Goal: Communication & Community: Answer question/provide support

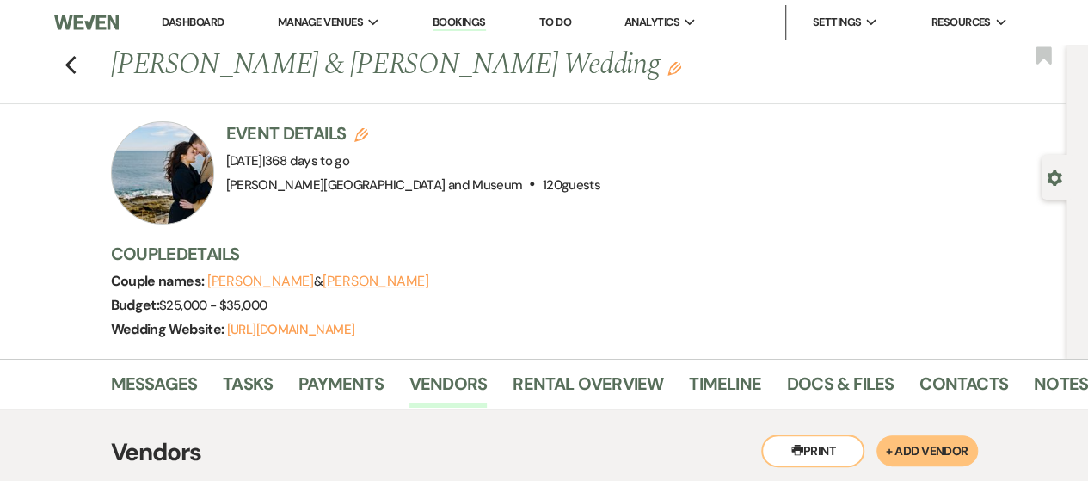
click at [202, 18] on link "Dashboard" at bounding box center [193, 22] width 62 height 15
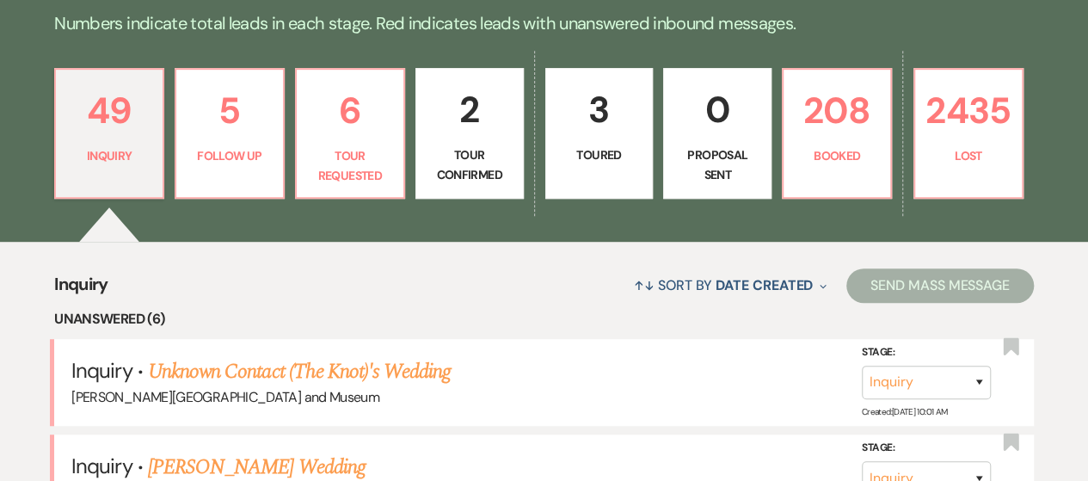
scroll to position [436, 0]
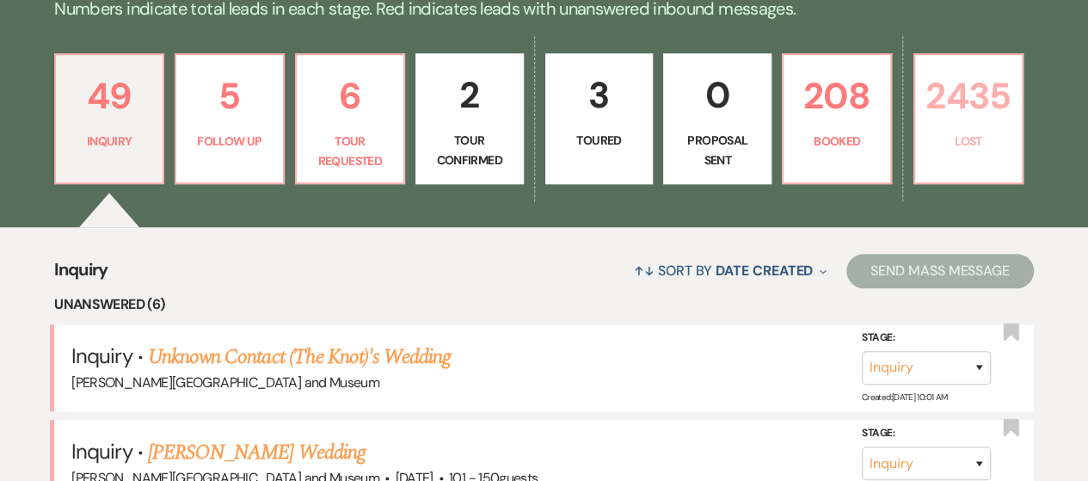
click at [991, 87] on p "2435" at bounding box center [969, 96] width 86 height 58
select select "4"
select select "8"
select select "6"
select select "8"
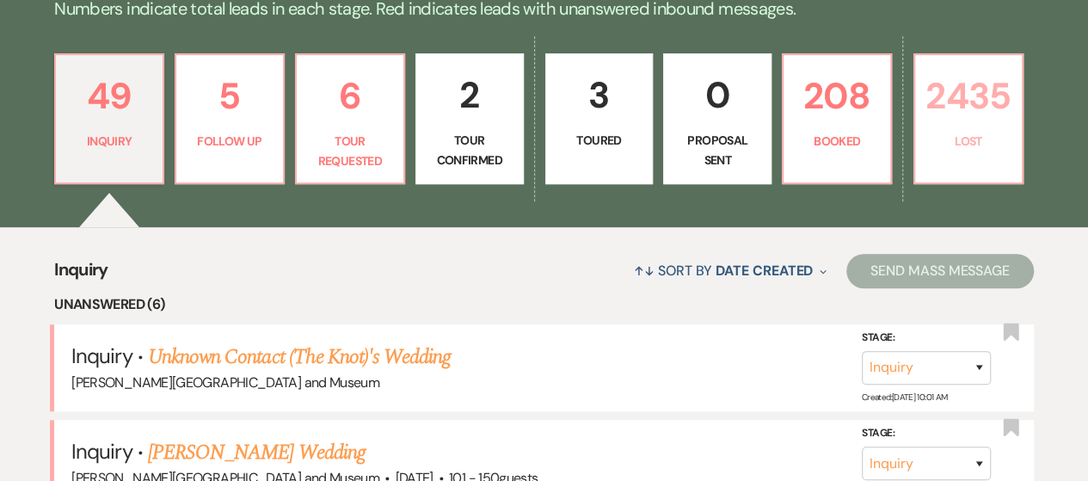
select select "10"
select select "8"
select select "5"
select select "8"
select select "6"
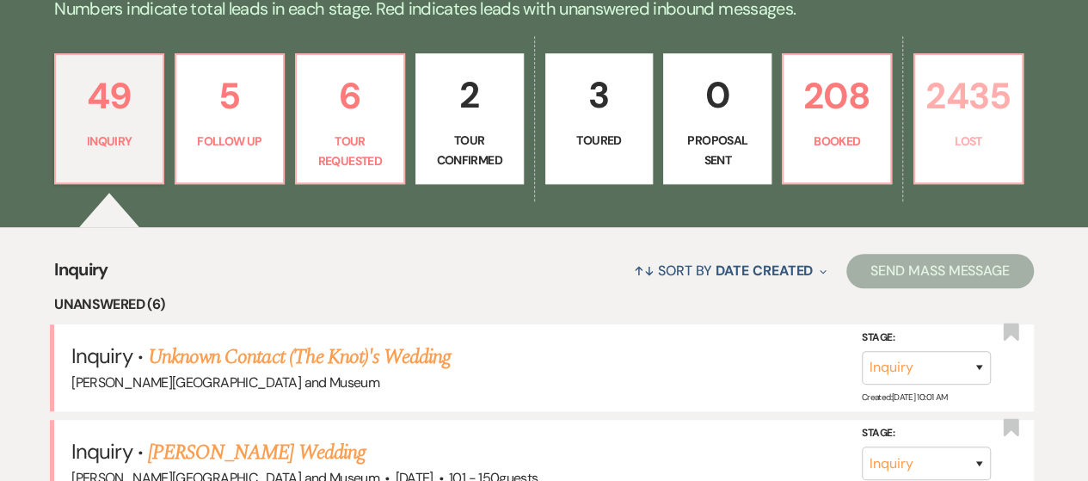
select select "8"
select select "10"
select select "8"
select select "10"
select select "8"
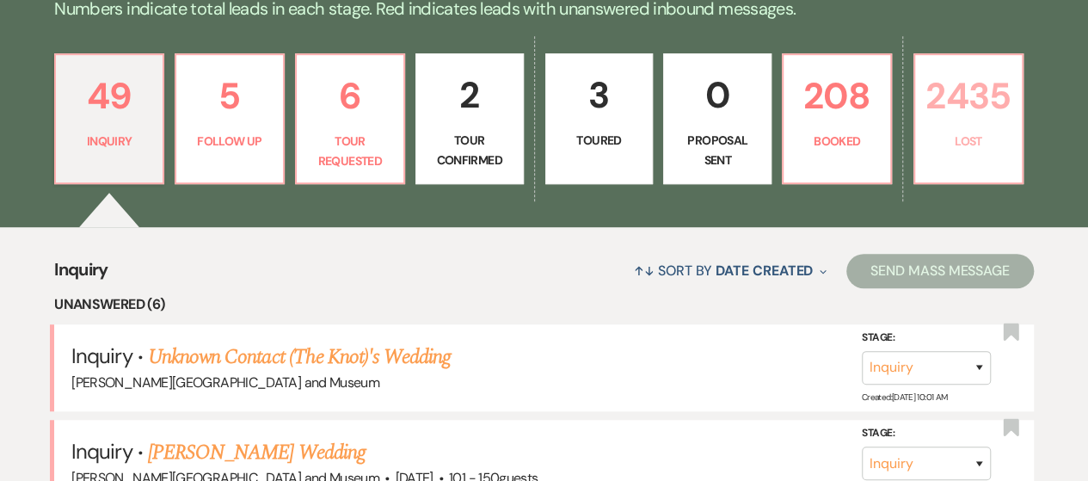
select select "5"
select select "8"
select select "5"
select select "8"
select select "10"
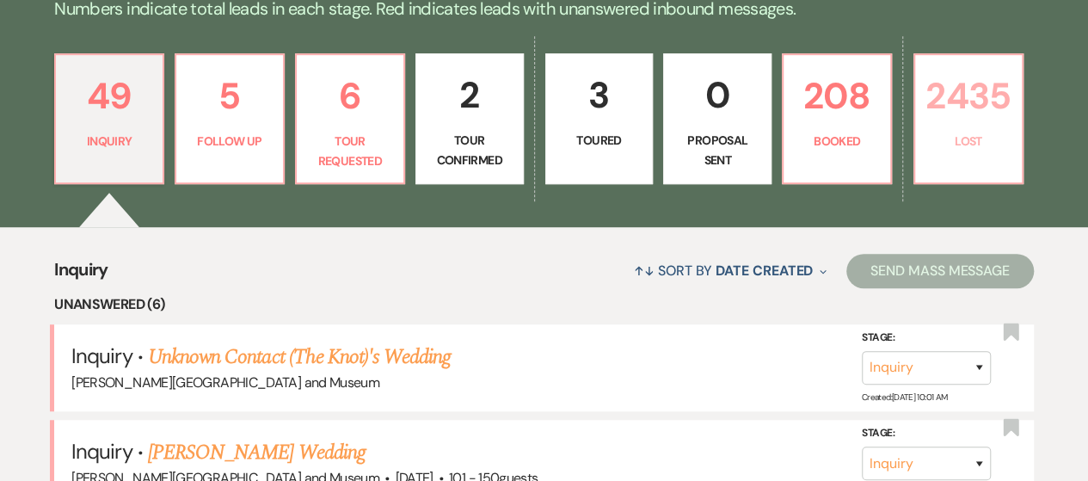
select select "8"
select select "10"
select select "8"
select select "5"
select select "8"
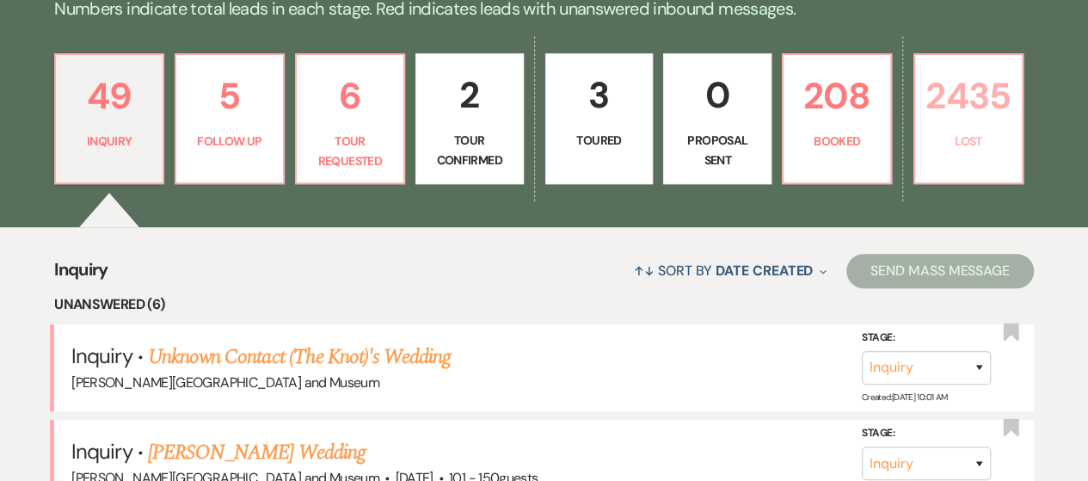
select select "10"
select select "8"
select select "7"
select select "8"
select select "5"
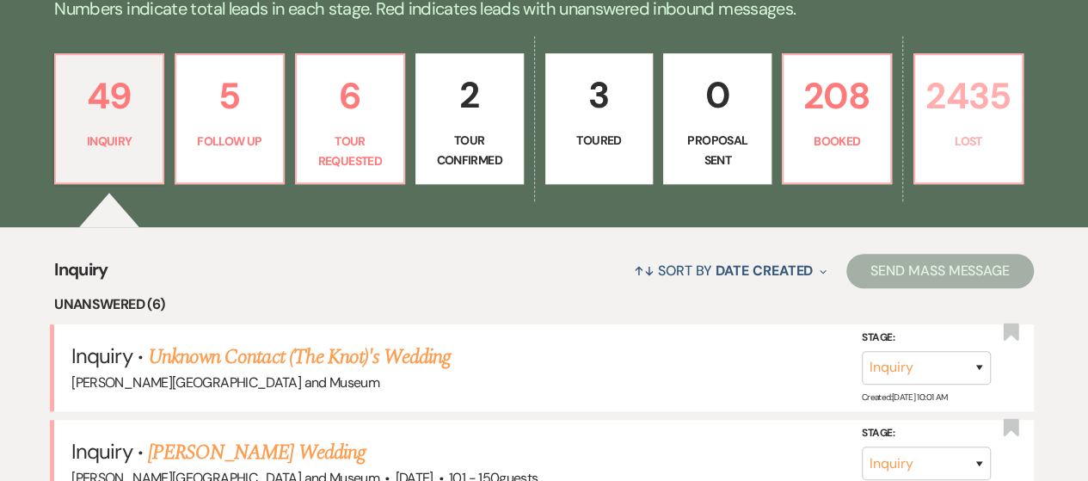
select select "8"
select select "10"
select select "8"
select select "5"
select select "8"
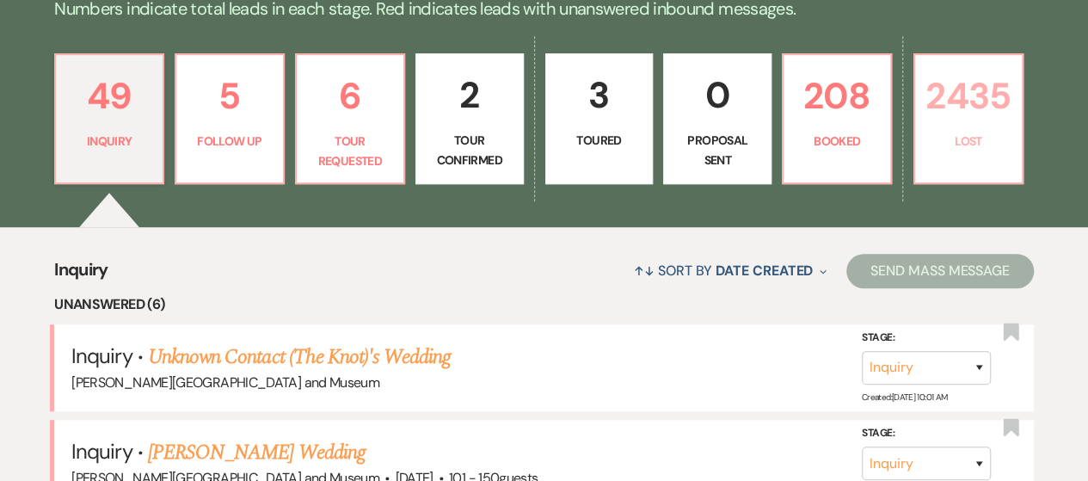
select select "5"
select select "8"
select select "10"
select select "8"
select select "5"
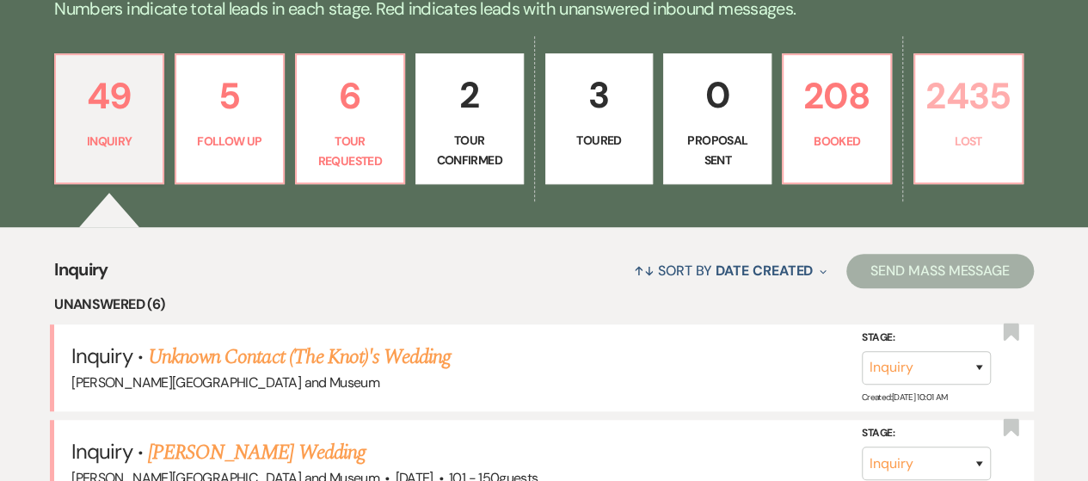
select select "8"
select select "10"
select select "8"
select select "10"
select select "8"
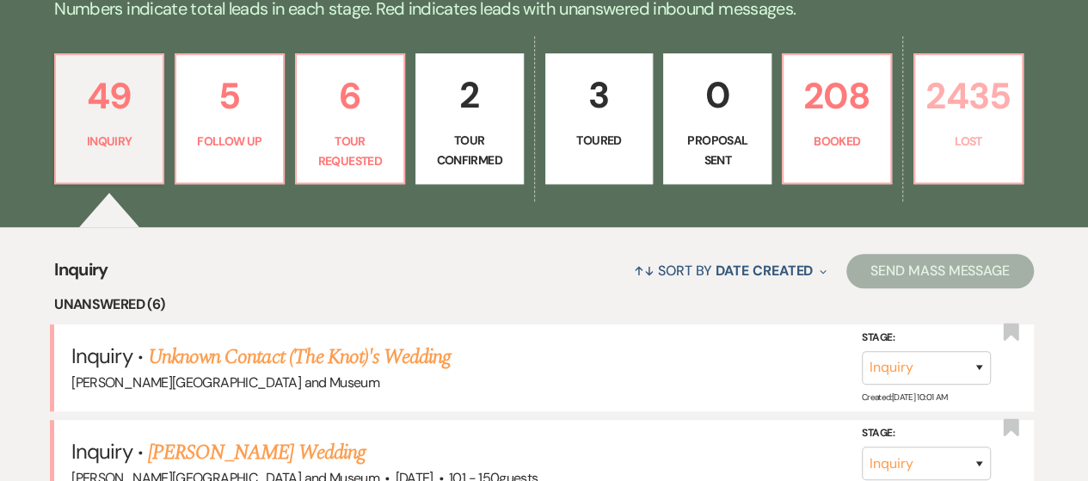
select select "5"
select select "8"
select select "5"
select select "8"
select select "5"
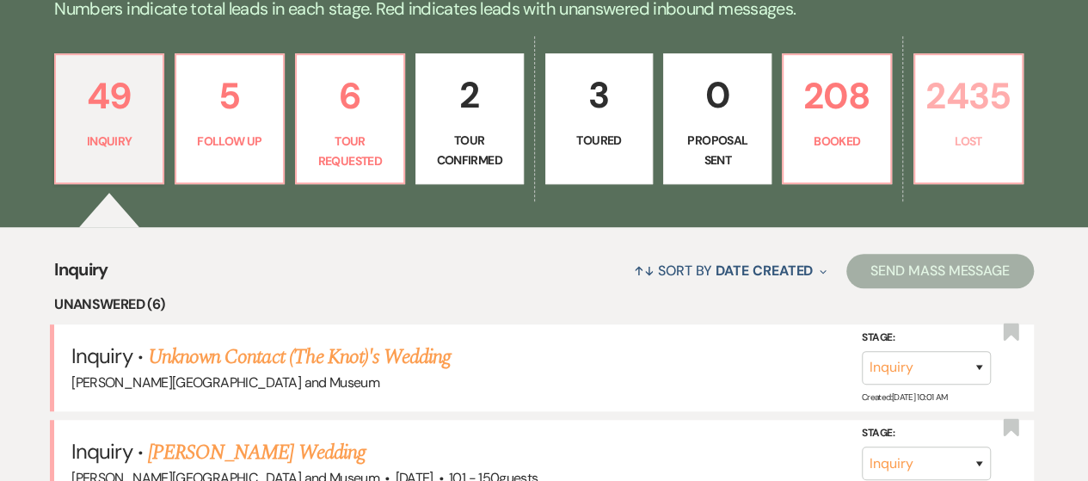
select select "8"
select select "10"
select select "8"
select select "5"
select select "8"
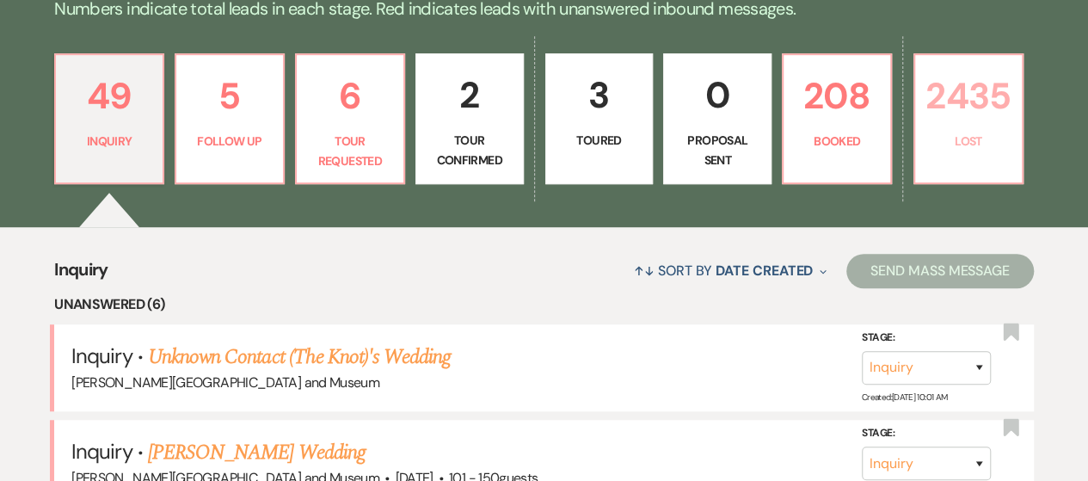
select select "5"
select select "8"
select select "10"
select select "8"
select select "6"
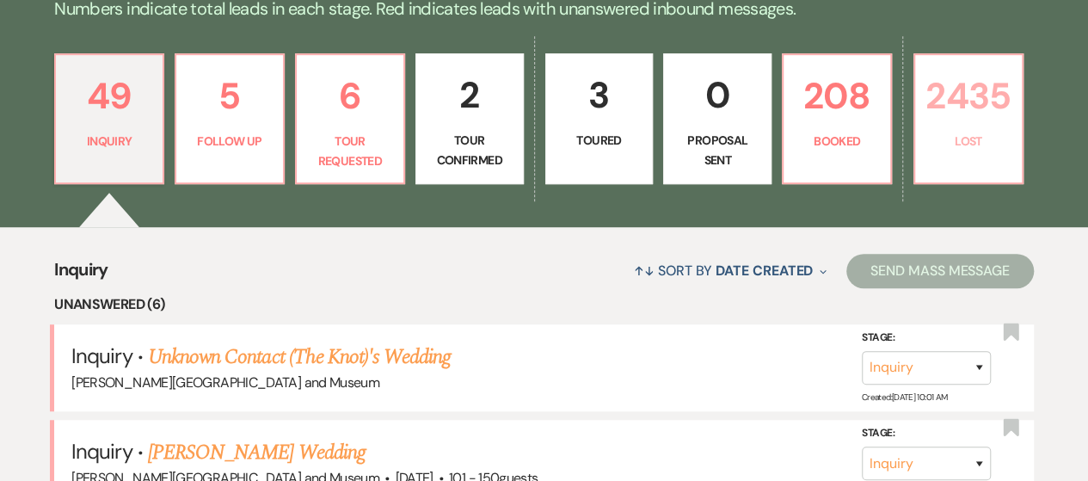
select select "8"
select select "5"
select select "8"
select select "5"
select select "8"
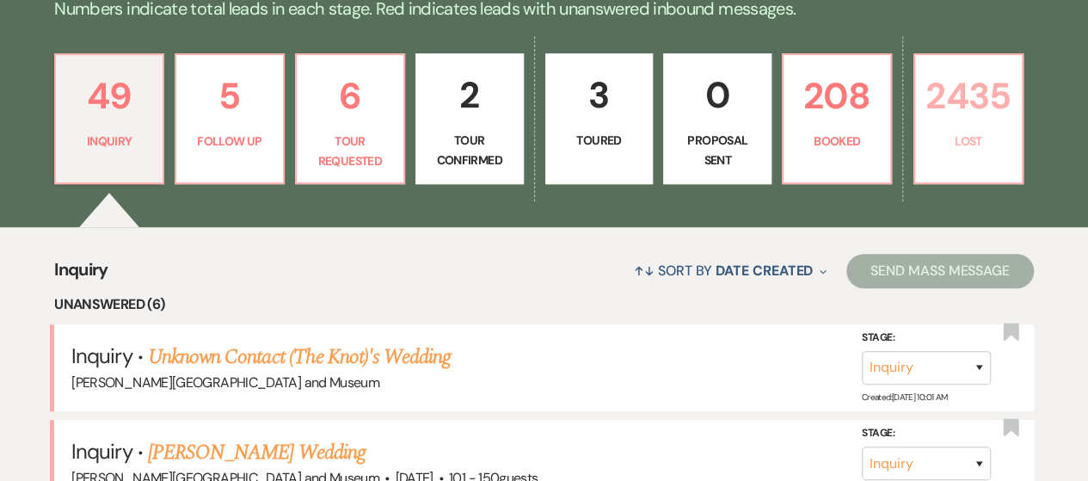
select select "10"
select select "8"
select select "10"
select select "8"
select select "6"
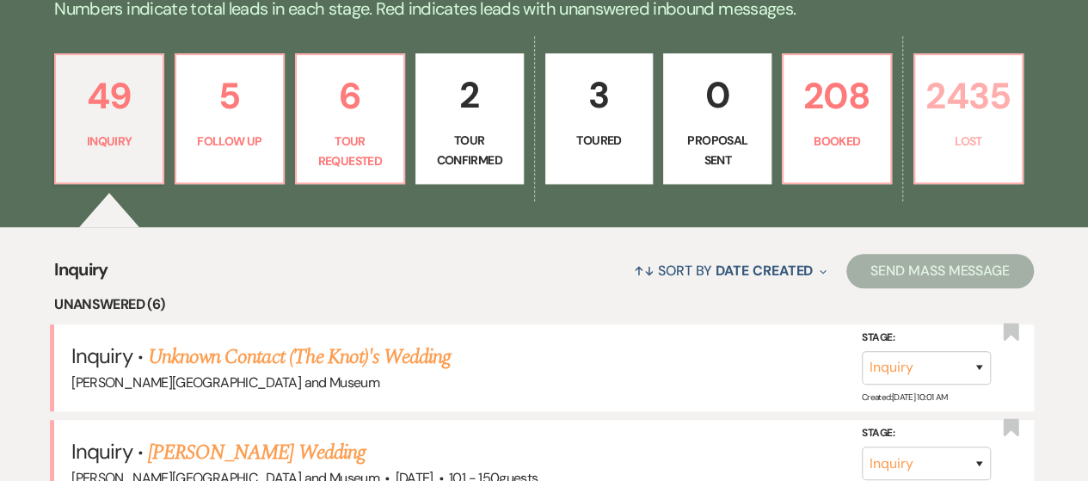
select select "8"
select select "5"
select select "8"
select select "5"
select select "8"
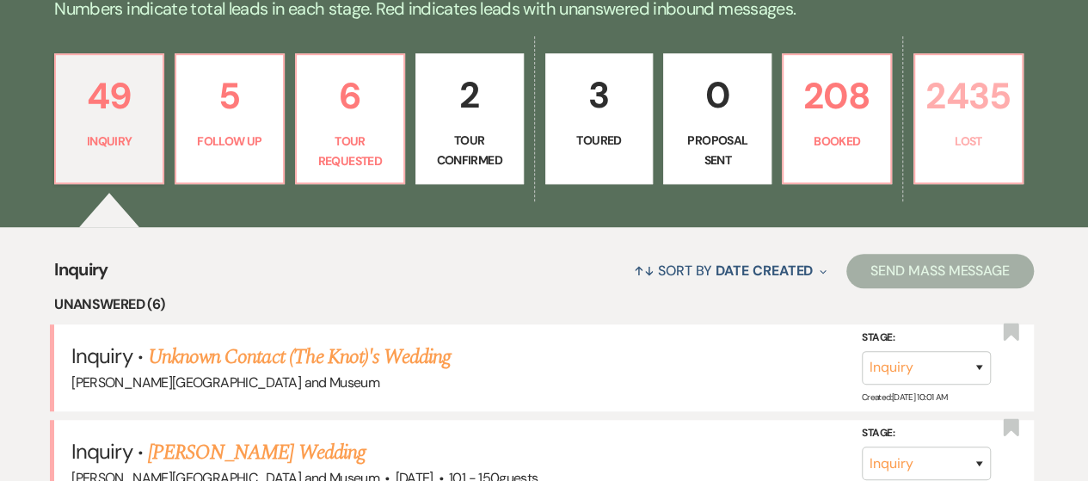
select select "8"
select select "5"
select select "8"
select select "10"
select select "8"
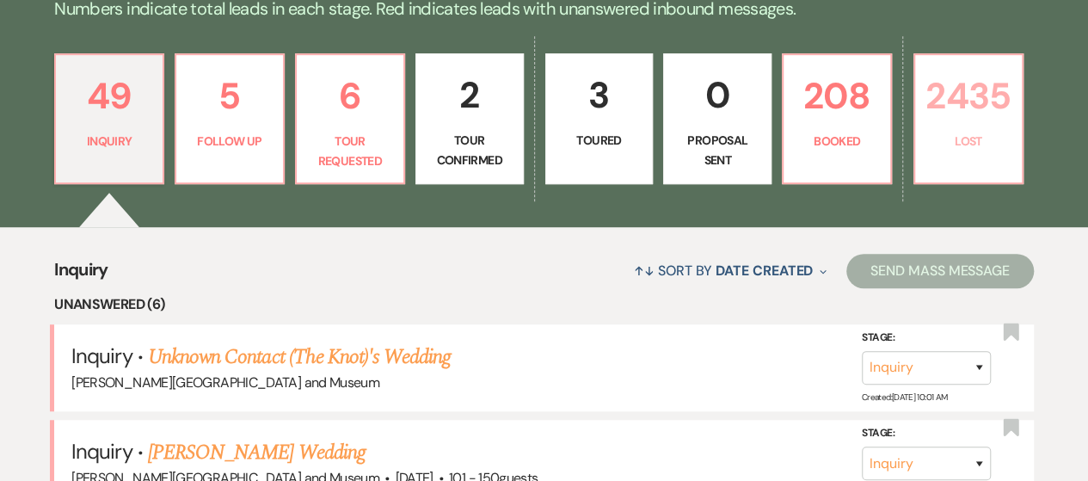
select select "10"
select select "8"
select select "5"
select select "8"
select select "10"
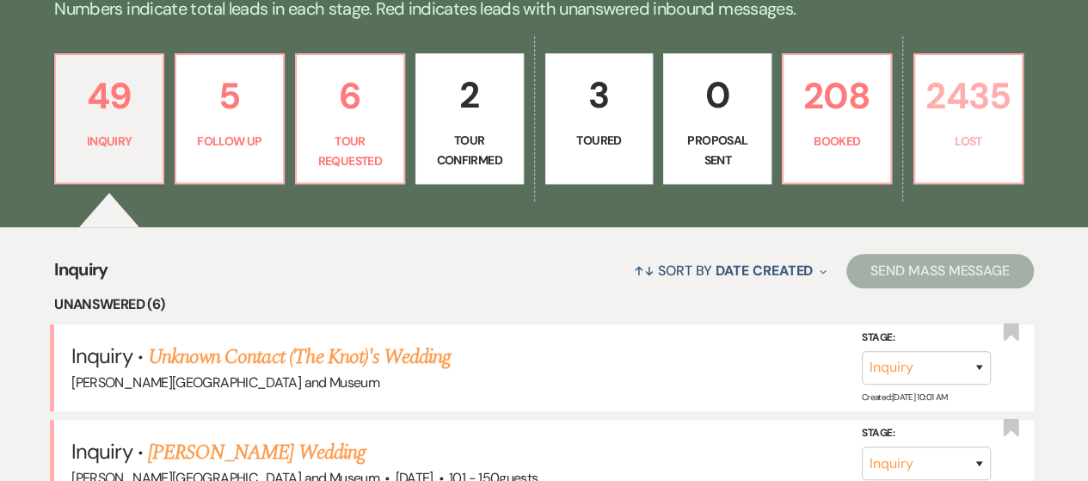
select select "8"
select select "10"
select select "8"
select select "5"
select select "8"
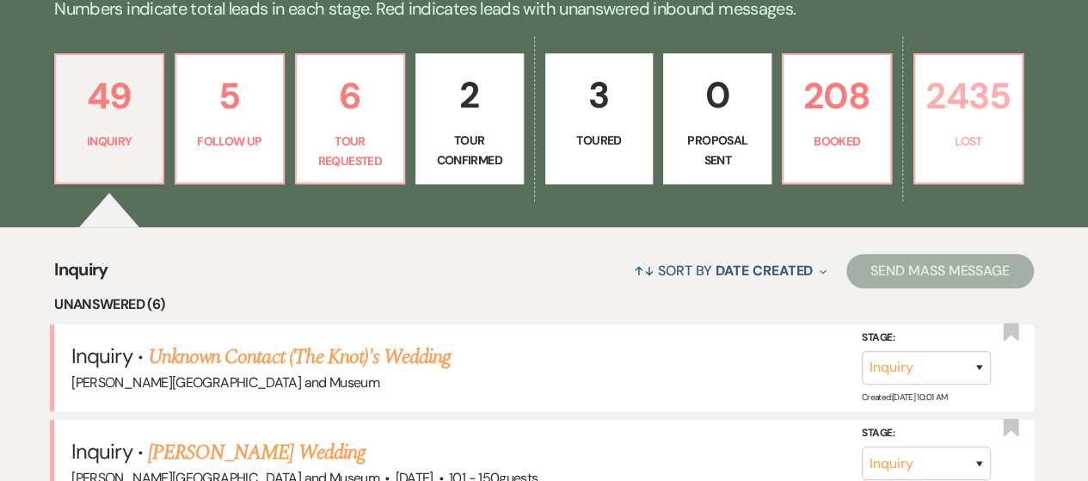
select select "5"
select select "8"
select select "10"
select select "8"
select select "5"
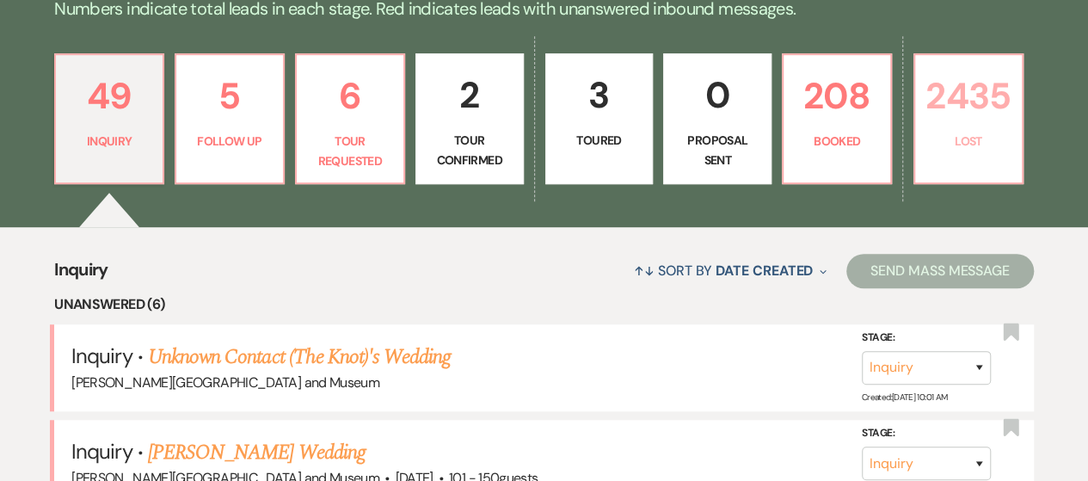
select select "8"
select select "10"
select select "8"
select select "5"
select select "8"
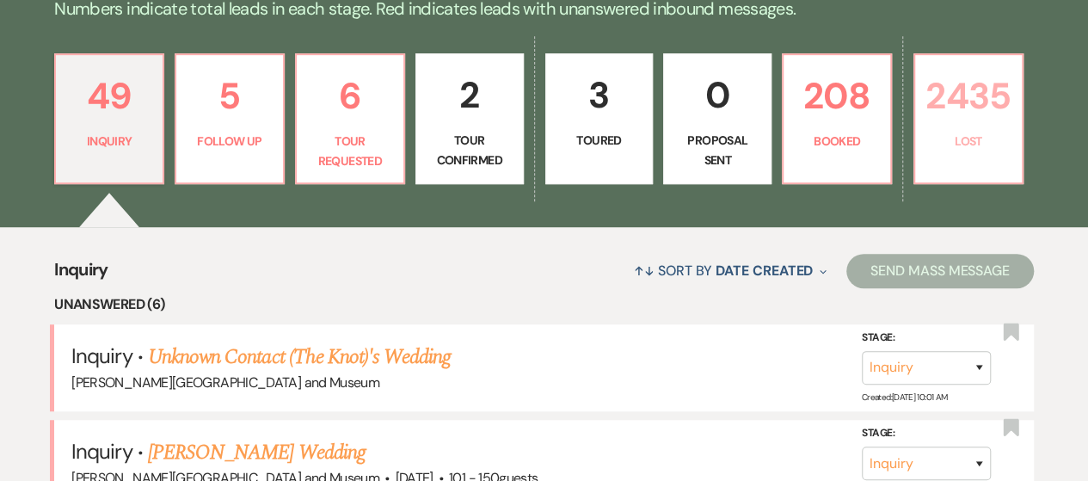
select select "5"
select select "8"
select select "5"
select select "8"
select select "5"
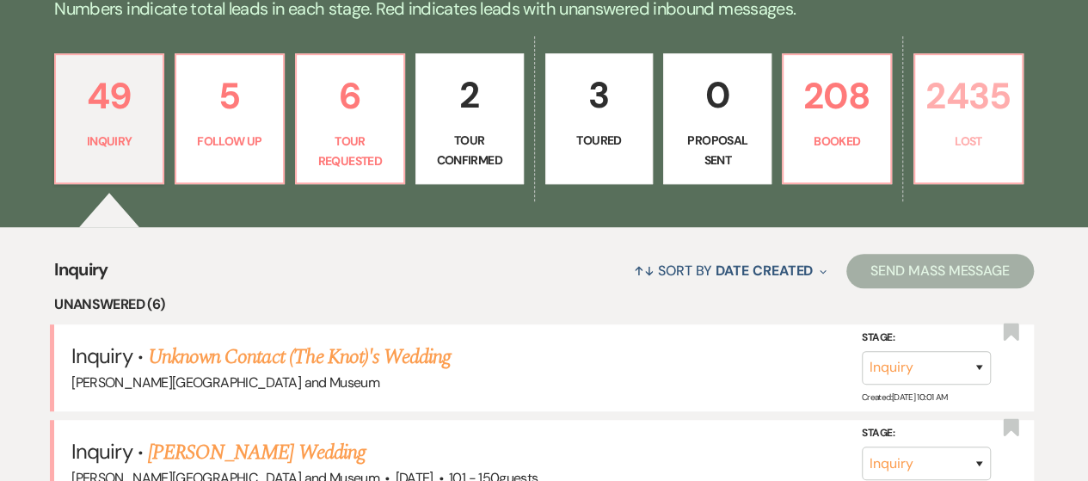
select select "8"
select select "5"
select select "8"
select select "5"
select select "8"
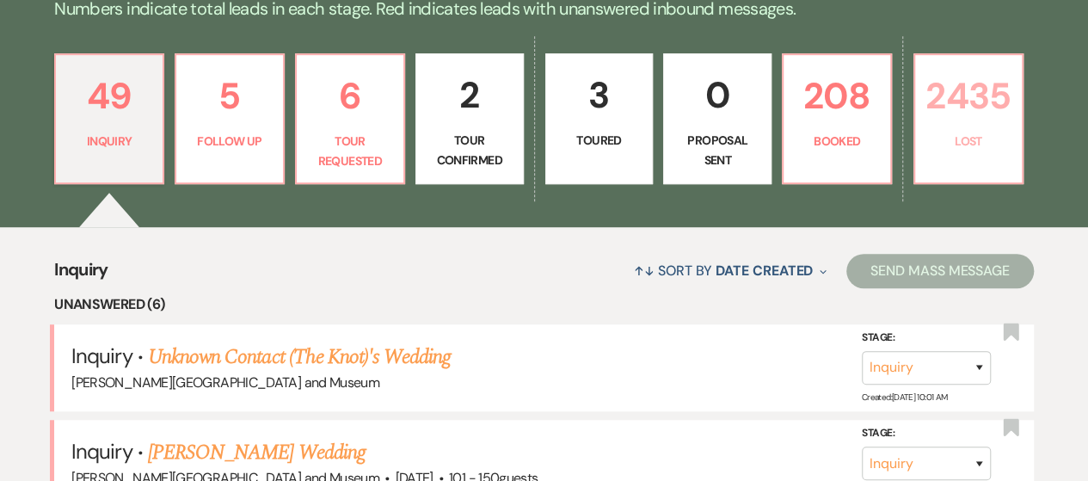
select select "5"
select select "8"
select select "5"
select select "8"
select select "5"
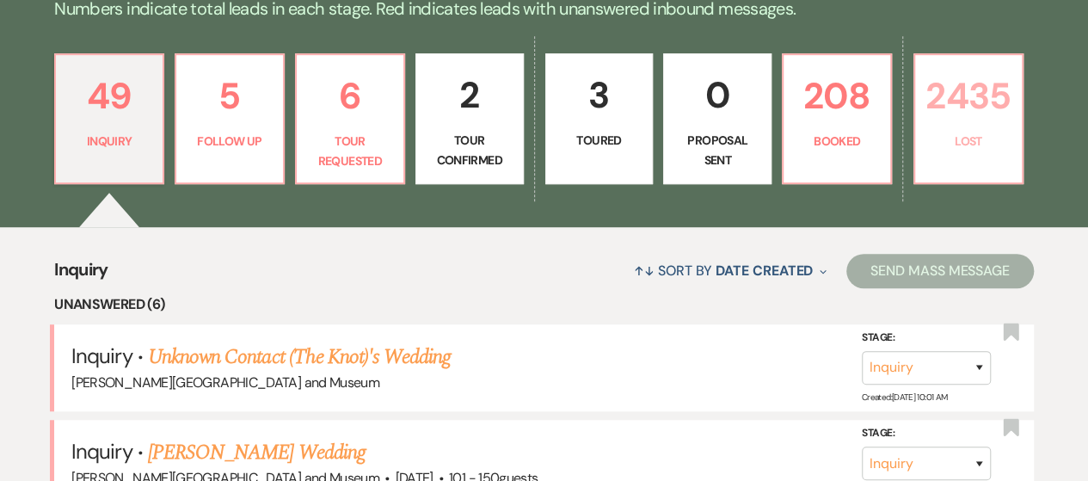
select select "8"
select select "10"
select select "8"
select select "5"
select select "8"
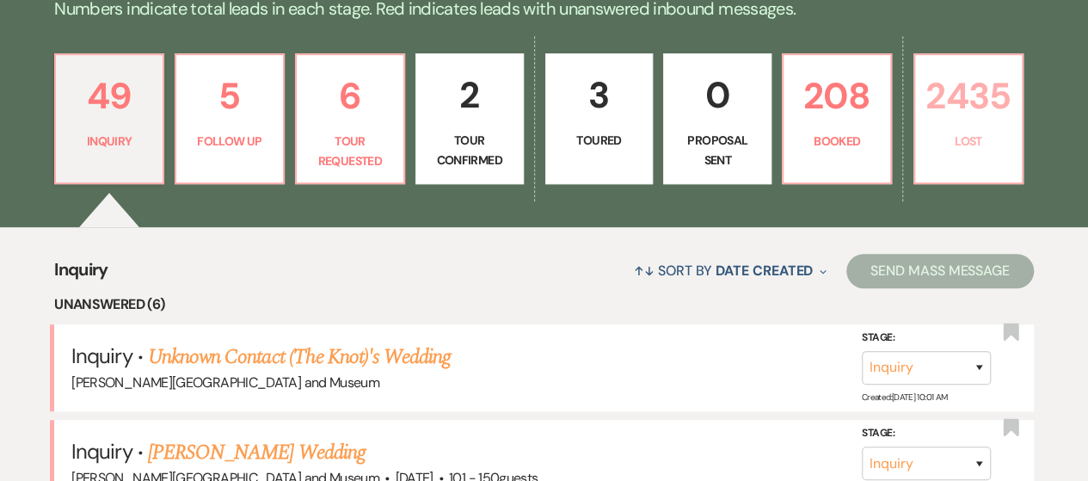
select select "5"
select select "8"
select select "5"
select select "8"
select select "5"
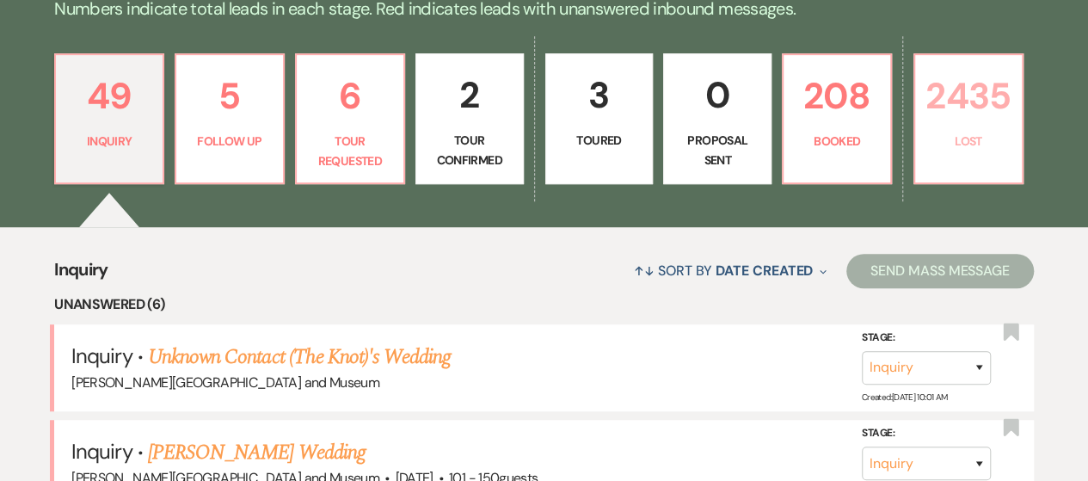
select select "8"
select select "10"
select select "8"
select select "10"
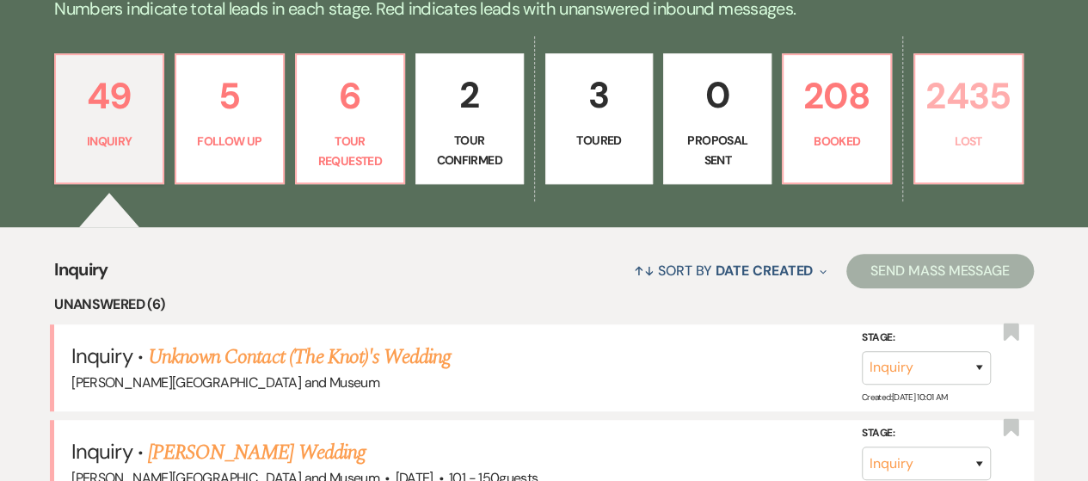
select select "8"
select select "5"
select select "8"
select select "5"
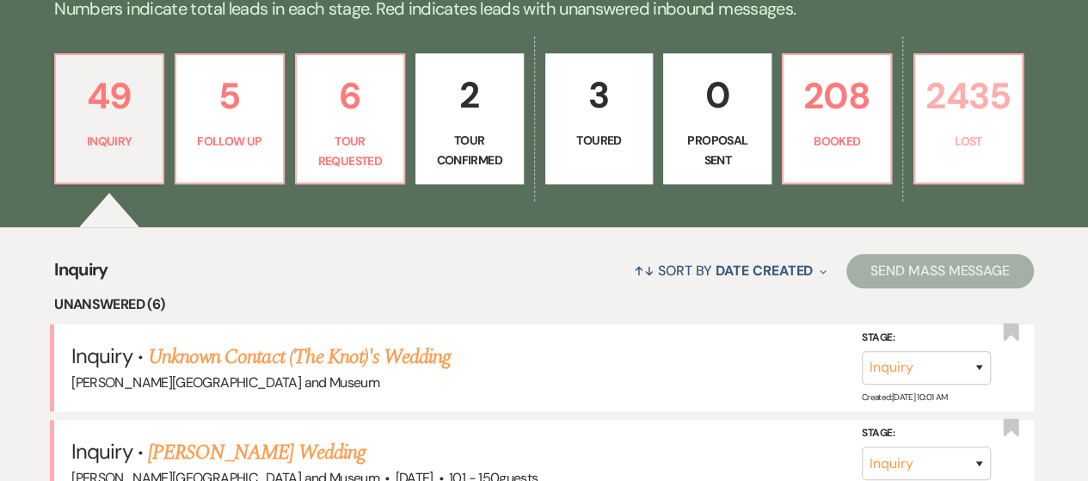
select select "8"
select select "7"
select select "8"
select select "6"
select select "8"
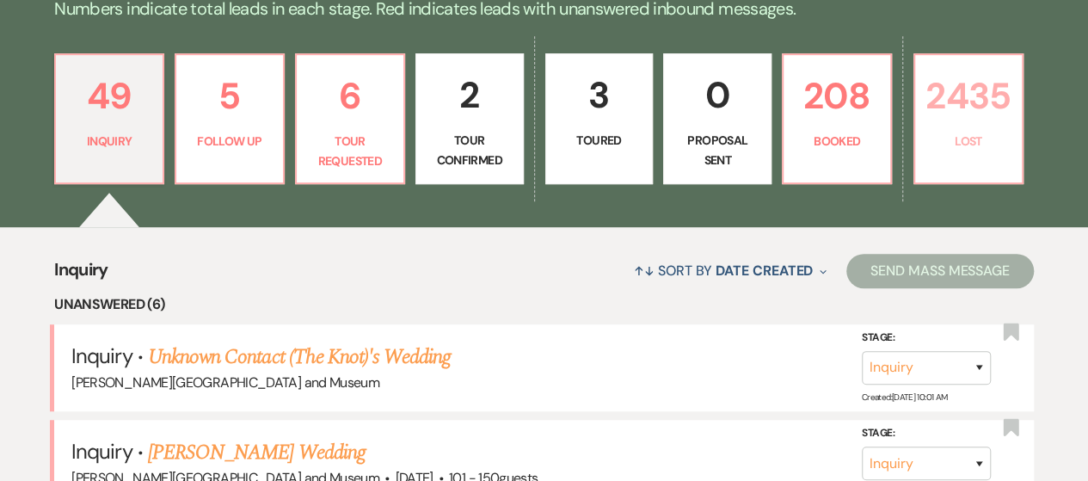
select select "10"
select select "8"
select select "10"
select select "8"
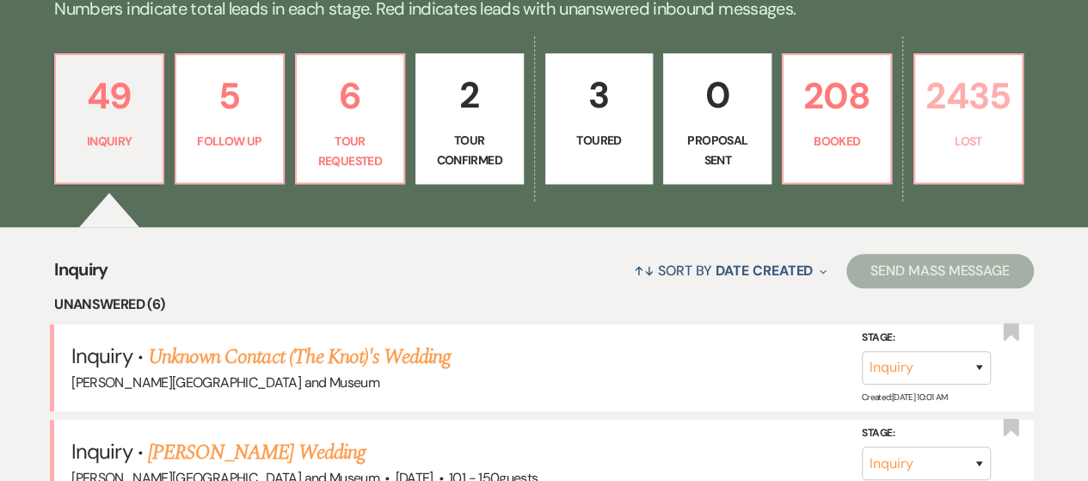
select select "5"
select select "8"
select select "6"
select select "8"
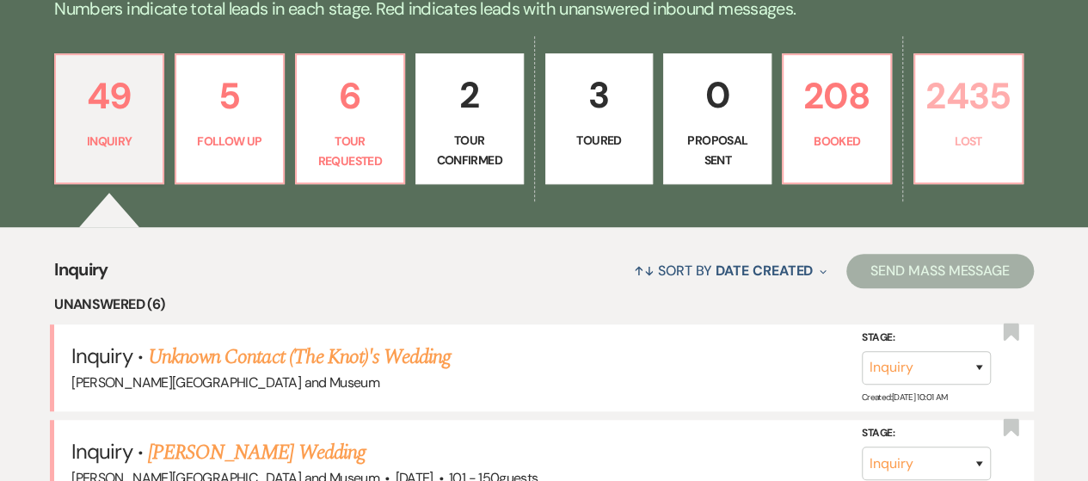
select select "10"
select select "8"
select select "5"
select select "8"
select select "5"
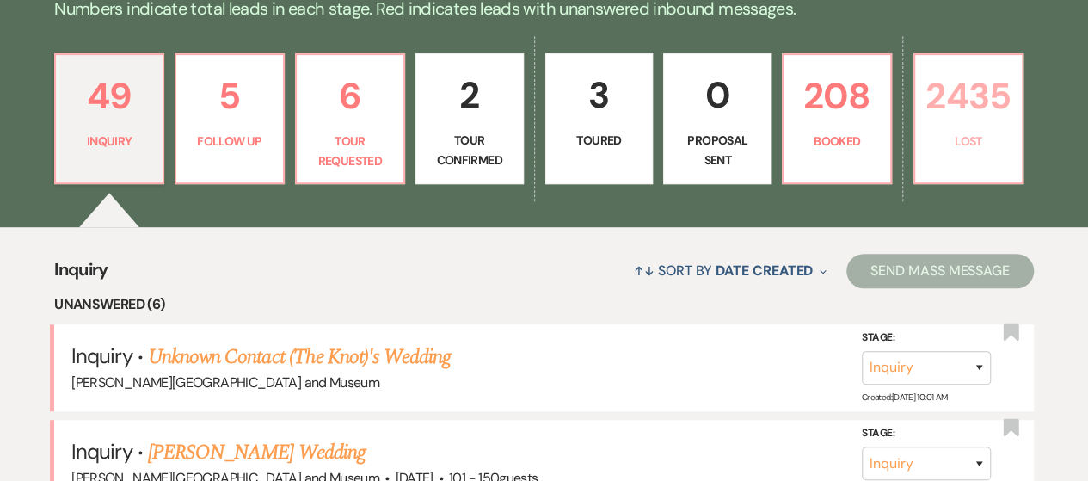
select select "8"
select select "5"
select select "8"
select select "10"
select select "8"
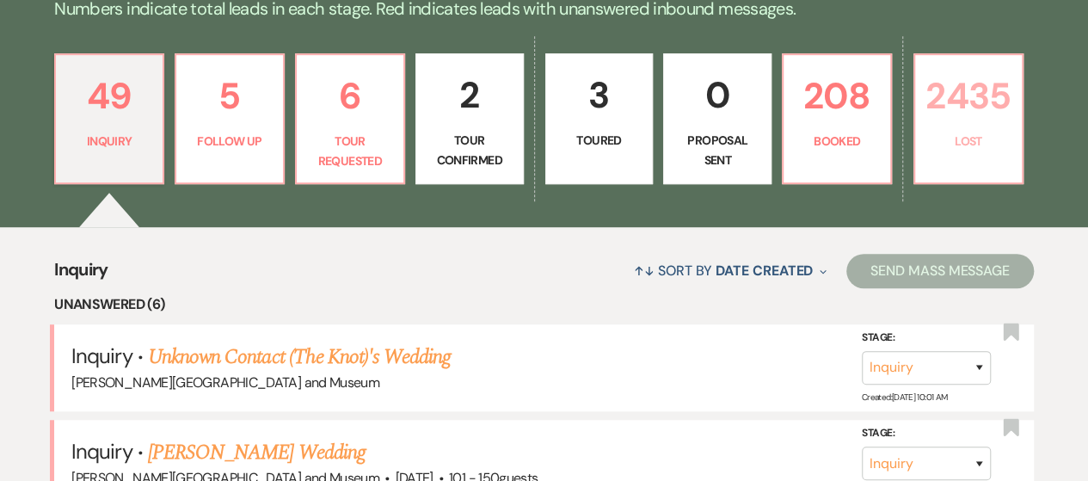
select select "5"
select select "8"
select select "5"
select select "8"
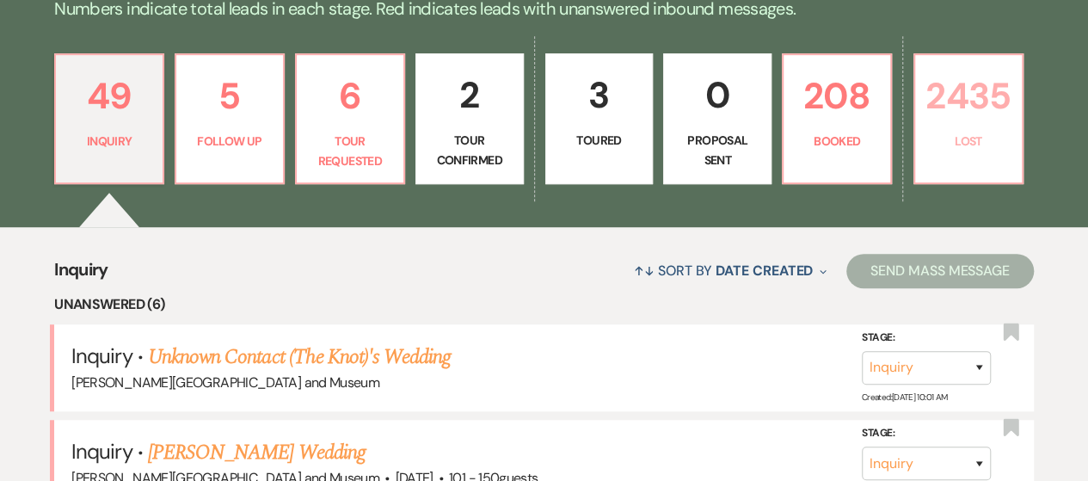
select select "5"
select select "8"
select select "7"
select select "8"
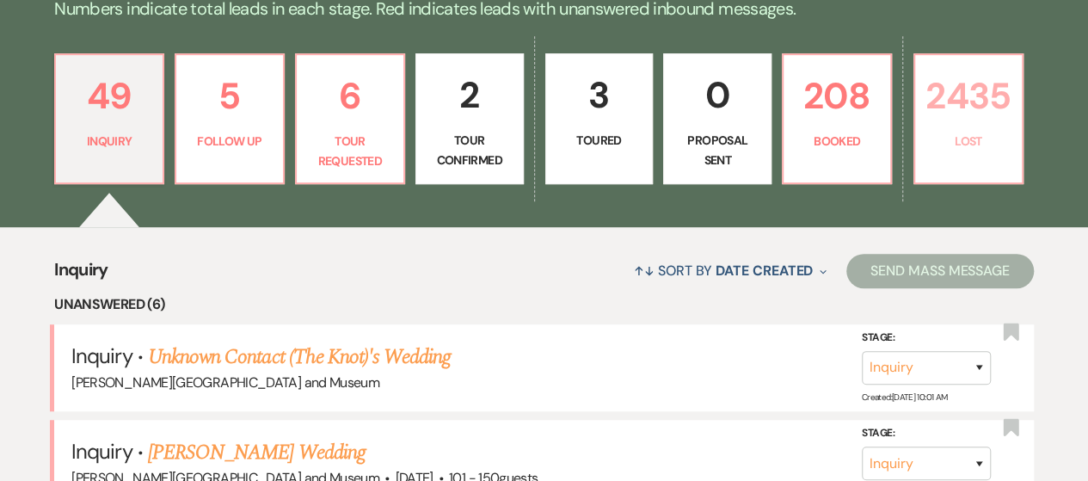
select select "5"
select select "8"
select select "5"
select select "8"
select select "6"
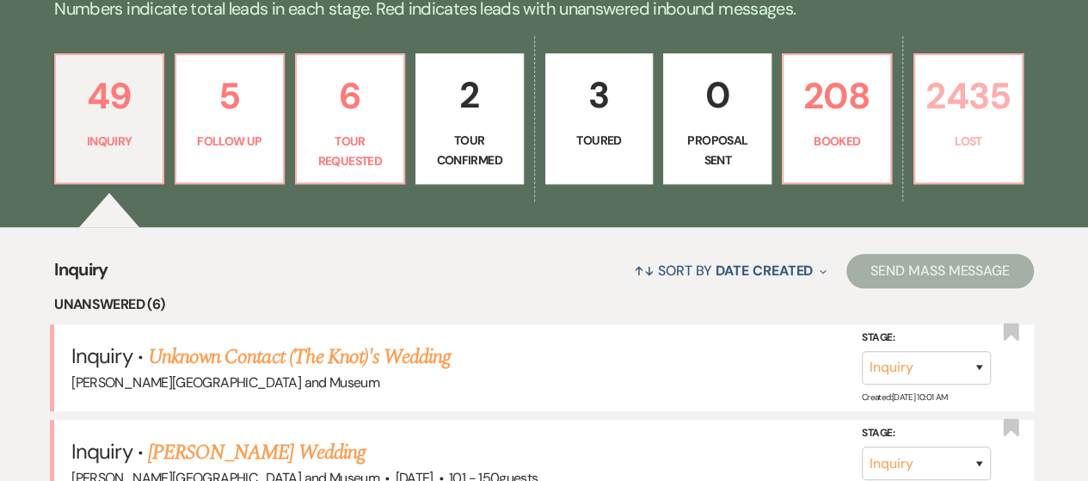
select select "8"
select select "5"
select select "8"
select select "5"
select select "8"
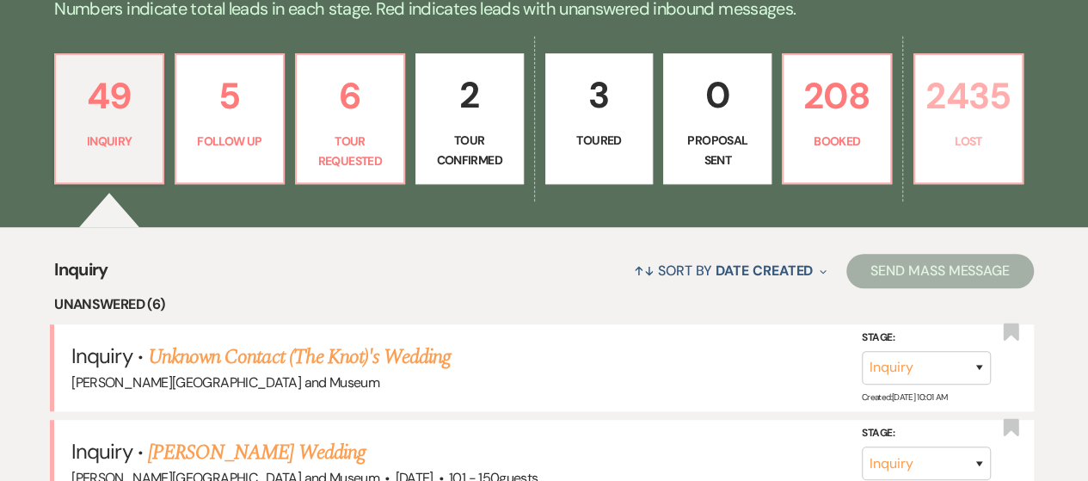
select select "5"
select select "8"
select select "5"
select select "8"
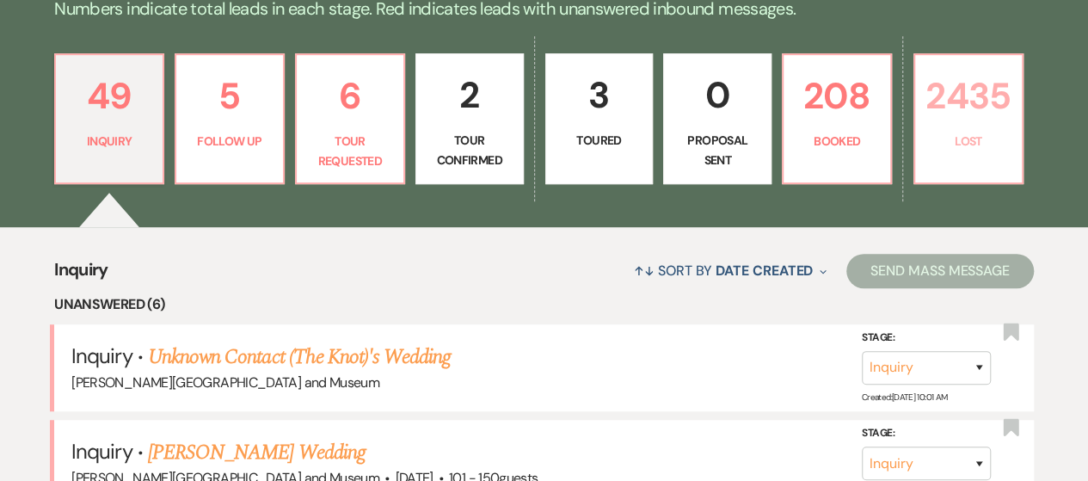
select select "5"
select select "8"
select select "7"
select select "8"
select select "5"
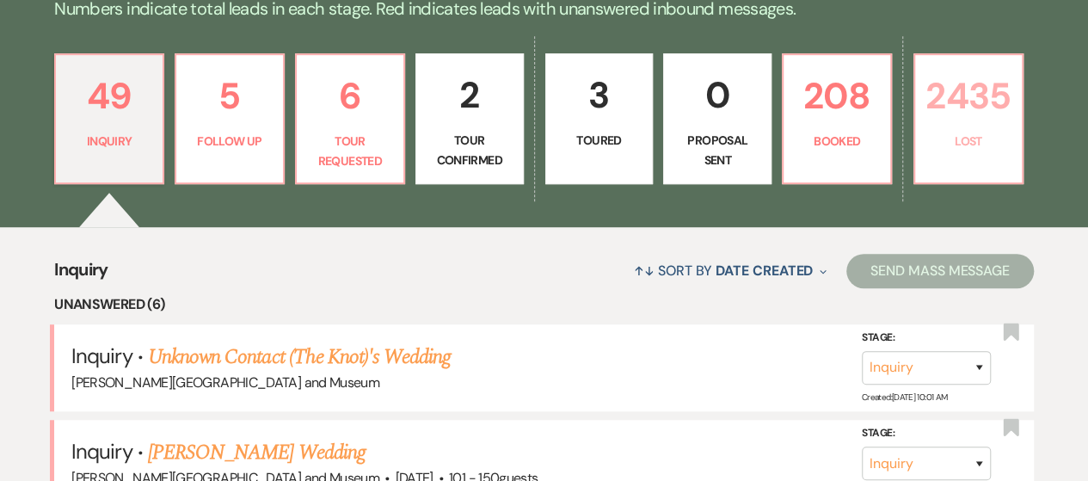
select select "8"
select select "6"
select select "8"
select select "5"
select select "8"
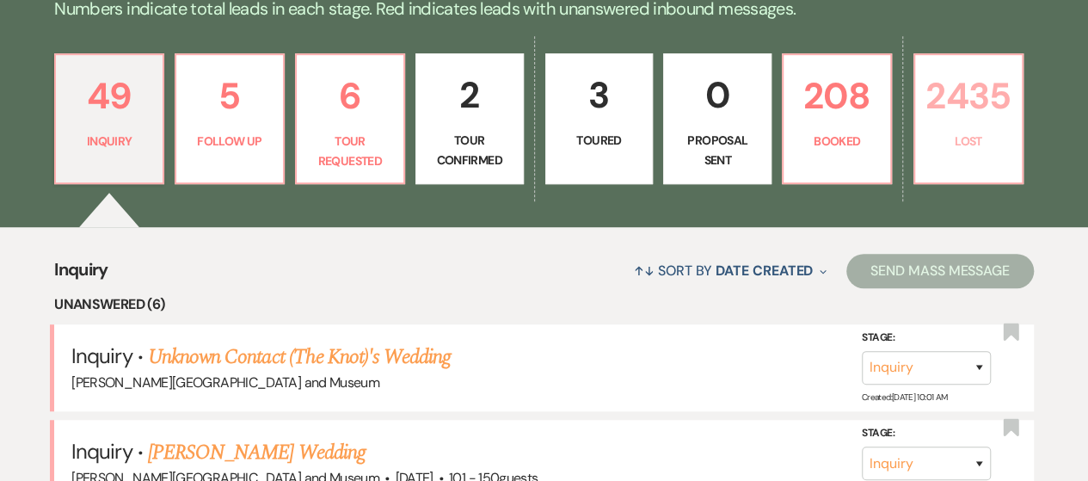
select select "8"
select select "10"
select select "8"
select select "10"
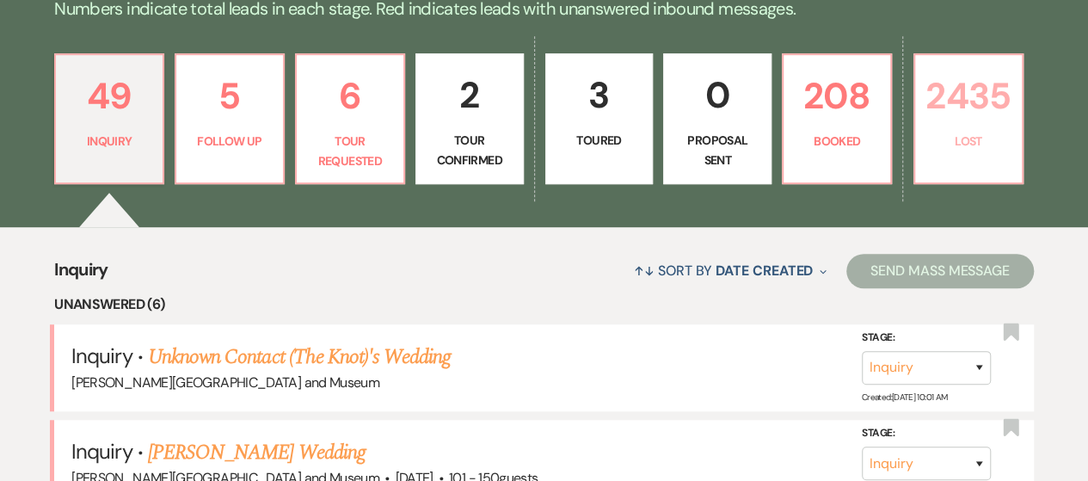
select select "8"
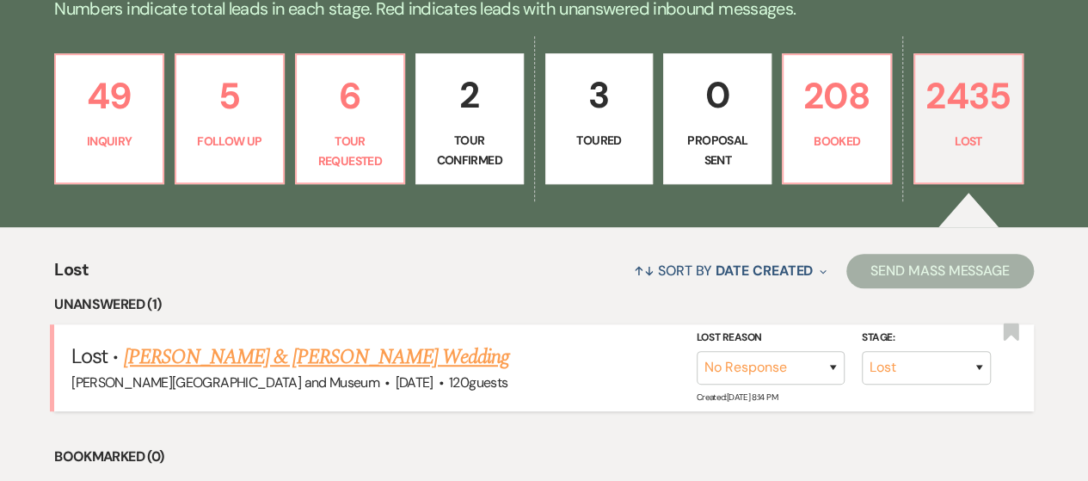
click at [298, 359] on link "[PERSON_NAME] & [PERSON_NAME] Wedding" at bounding box center [316, 357] width 385 height 31
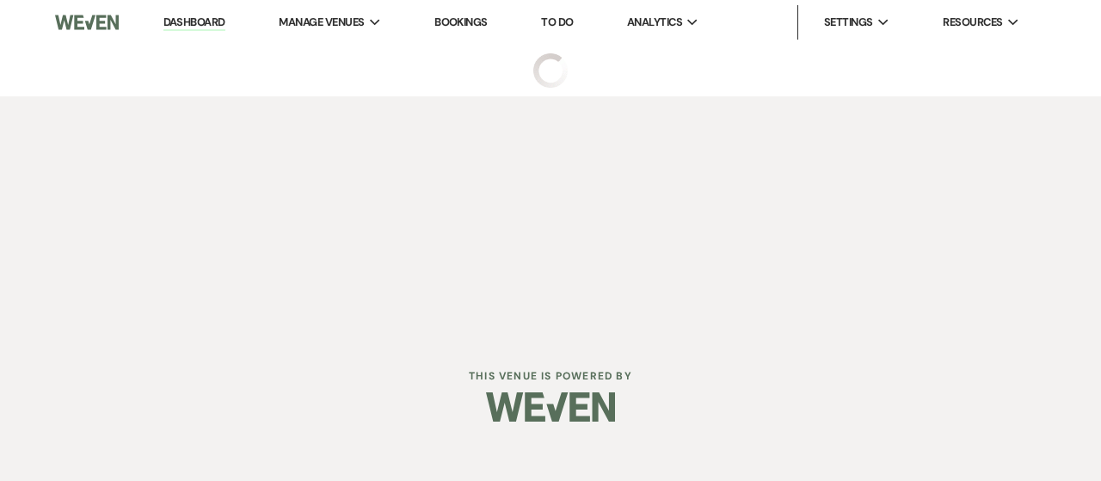
click at [296, 357] on div "Dashboard Manage Venues Expand [PERSON_NAME][GEOGRAPHIC_DATA] and Museum Bookin…" at bounding box center [550, 223] width 1101 height 447
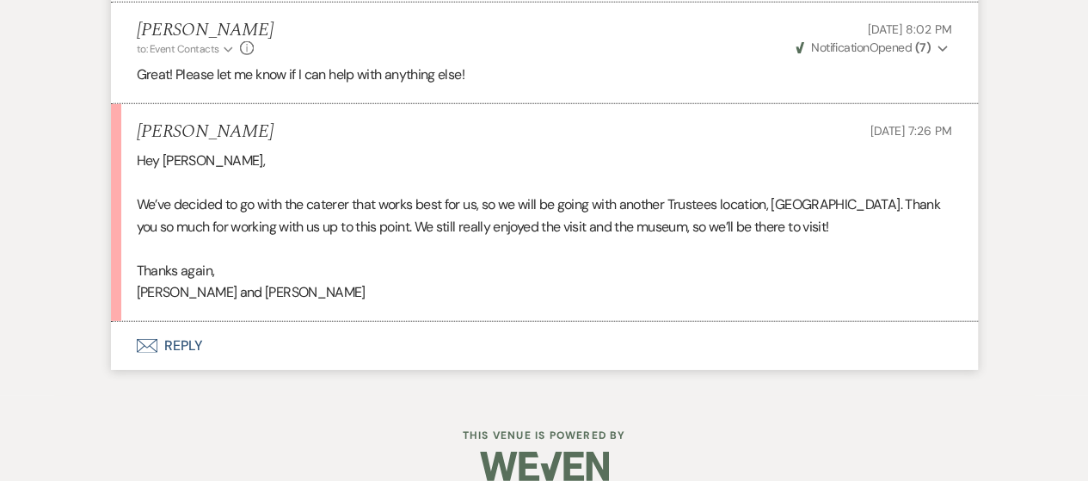
scroll to position [5770, 0]
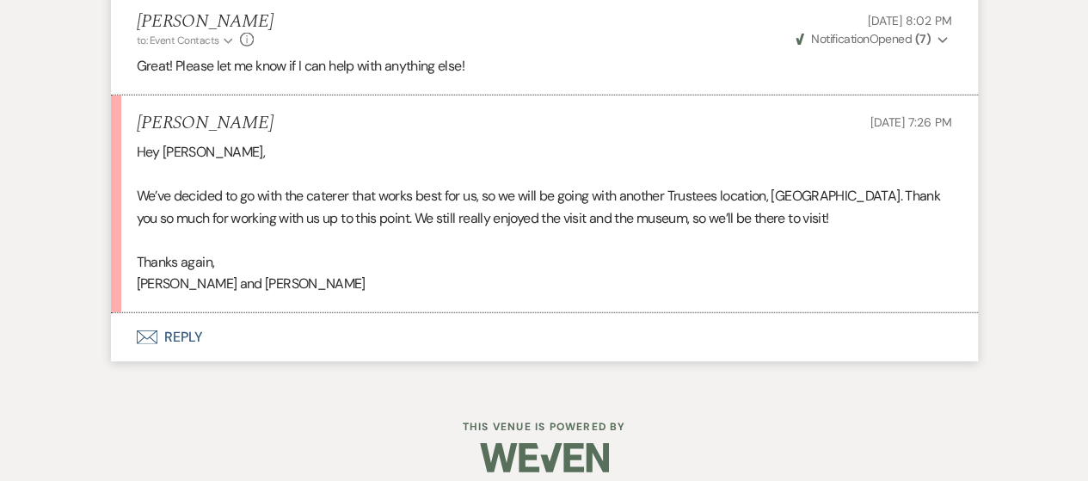
click at [167, 352] on button "Envelope Reply" at bounding box center [544, 337] width 867 height 48
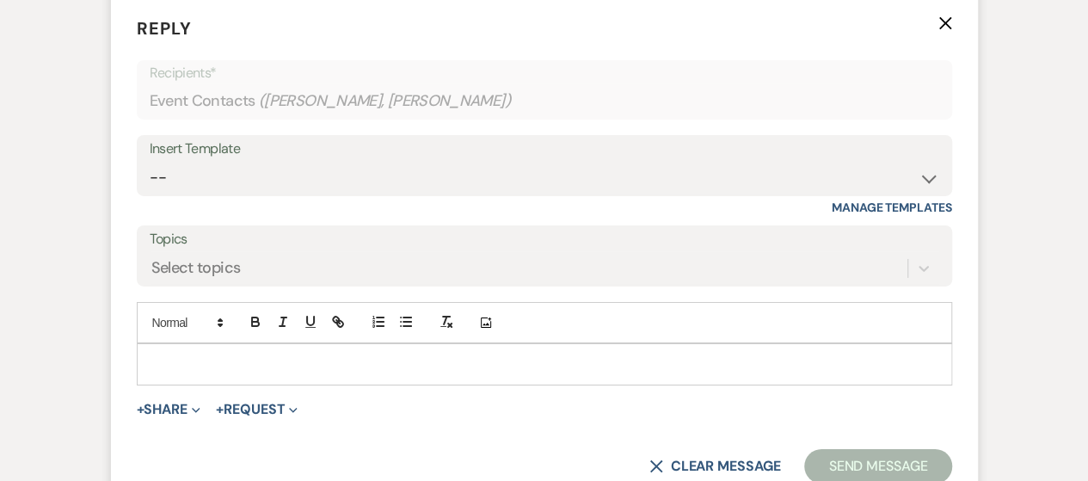
scroll to position [6113, 0]
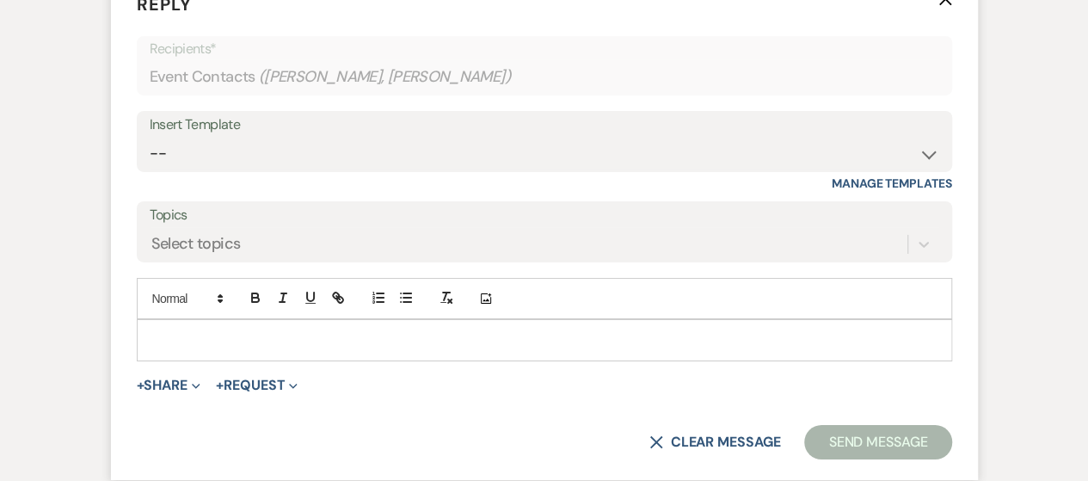
click at [205, 348] on p at bounding box center [545, 339] width 788 height 19
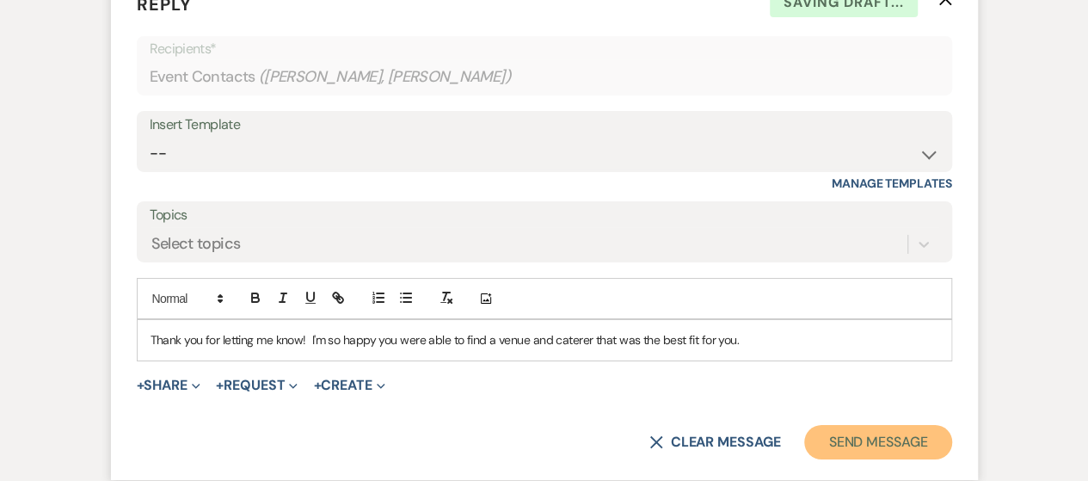
click at [862, 450] on button "Send Message" at bounding box center [877, 442] width 147 height 34
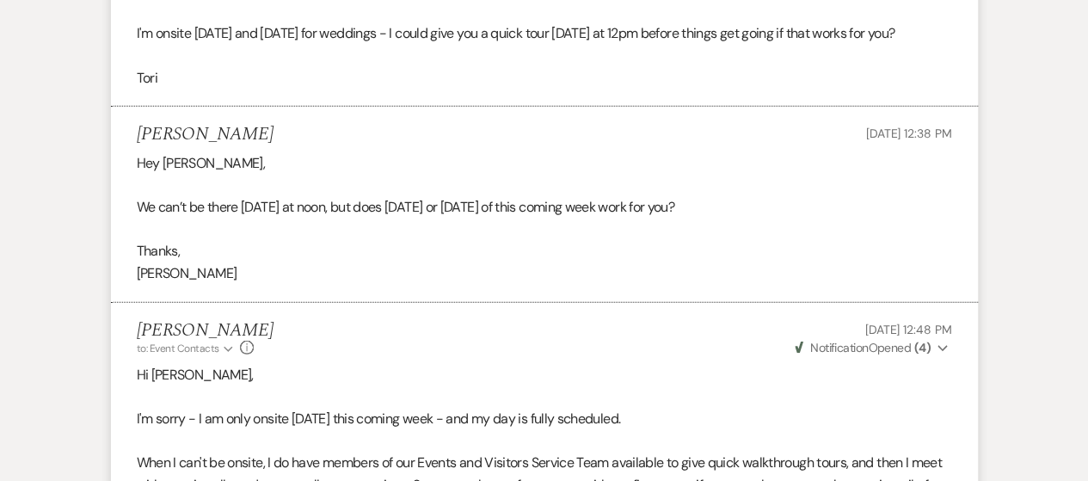
scroll to position [0, 0]
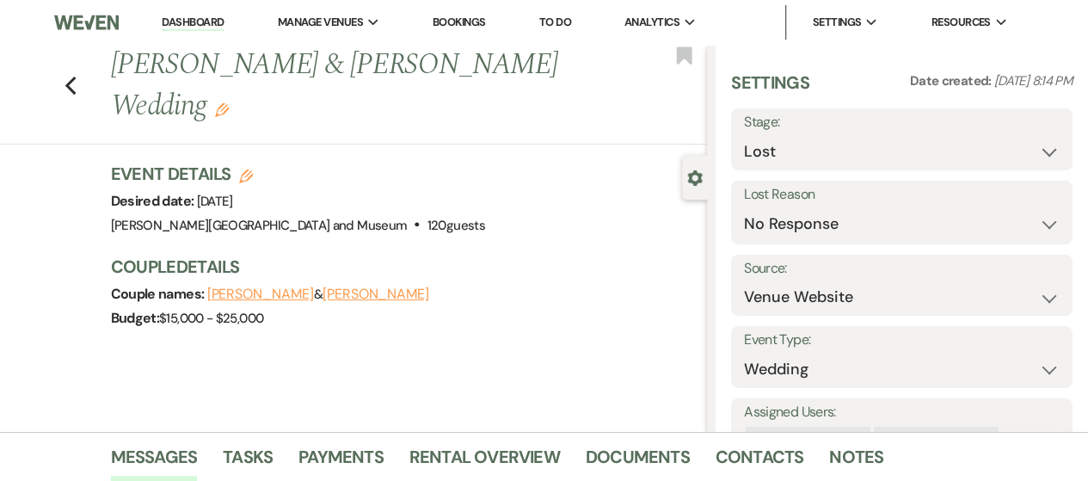
click at [194, 19] on link "Dashboard" at bounding box center [193, 23] width 62 height 16
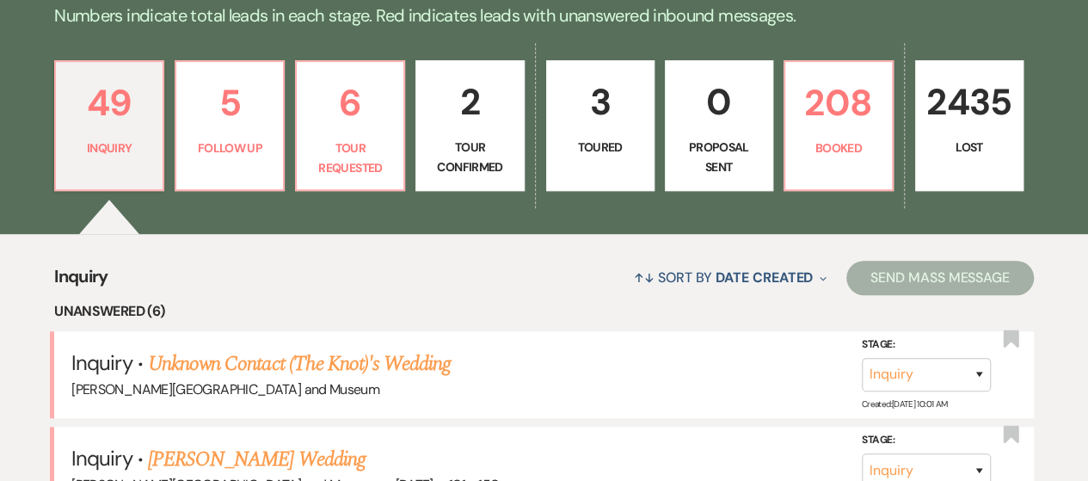
scroll to position [372, 0]
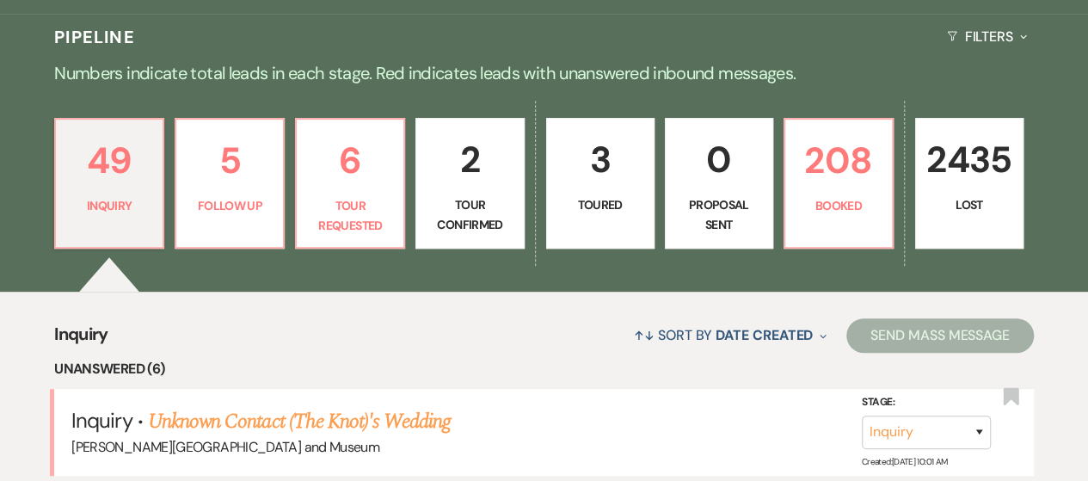
click at [625, 230] on link "3 Toured" at bounding box center [600, 183] width 108 height 131
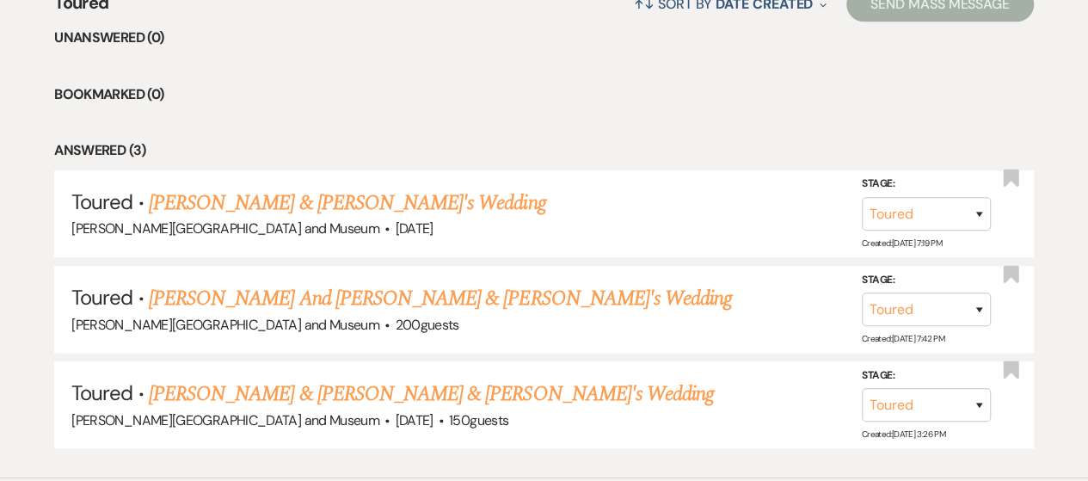
scroll to position [752, 0]
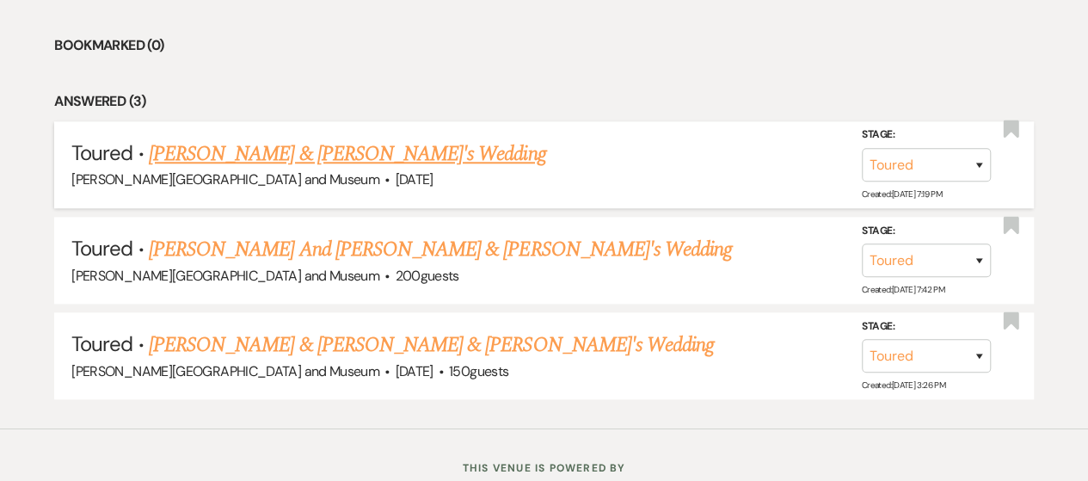
click at [249, 155] on link "[PERSON_NAME] & [PERSON_NAME]'s Wedding" at bounding box center [347, 153] width 397 height 31
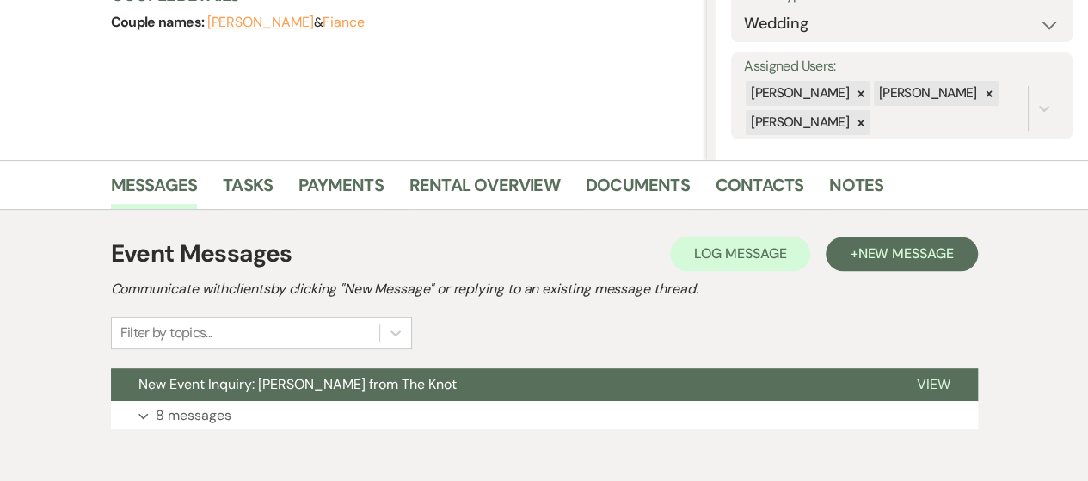
scroll to position [356, 0]
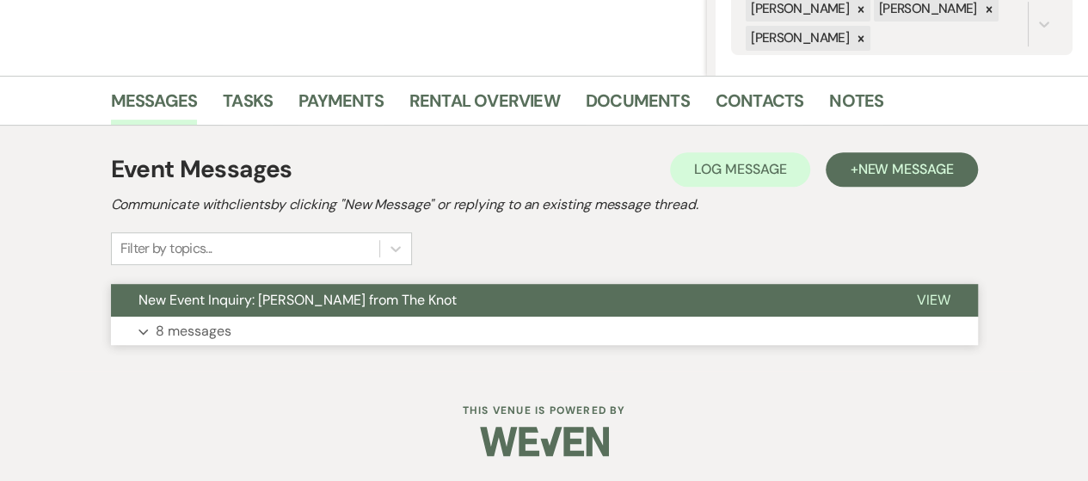
click at [618, 326] on button "Expand 8 messages" at bounding box center [544, 331] width 867 height 29
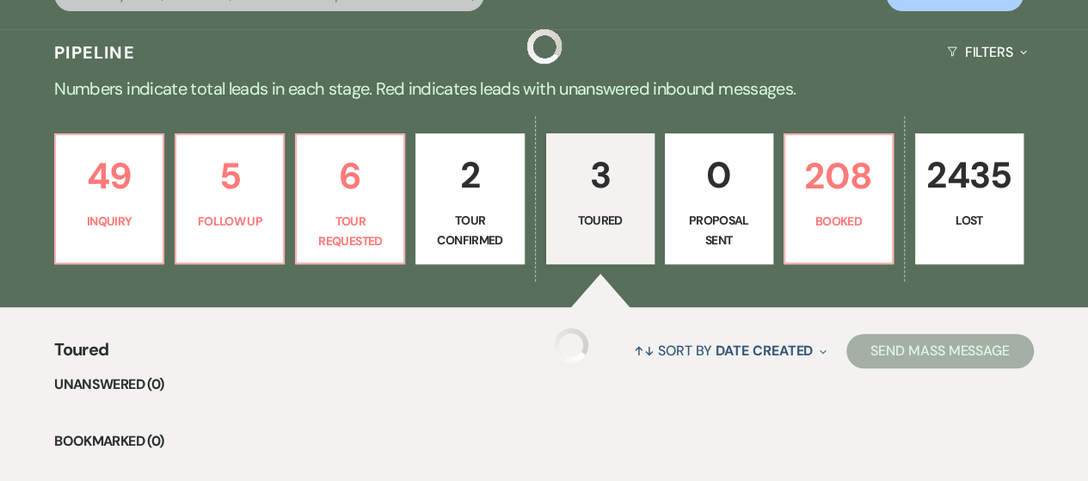
scroll to position [752, 0]
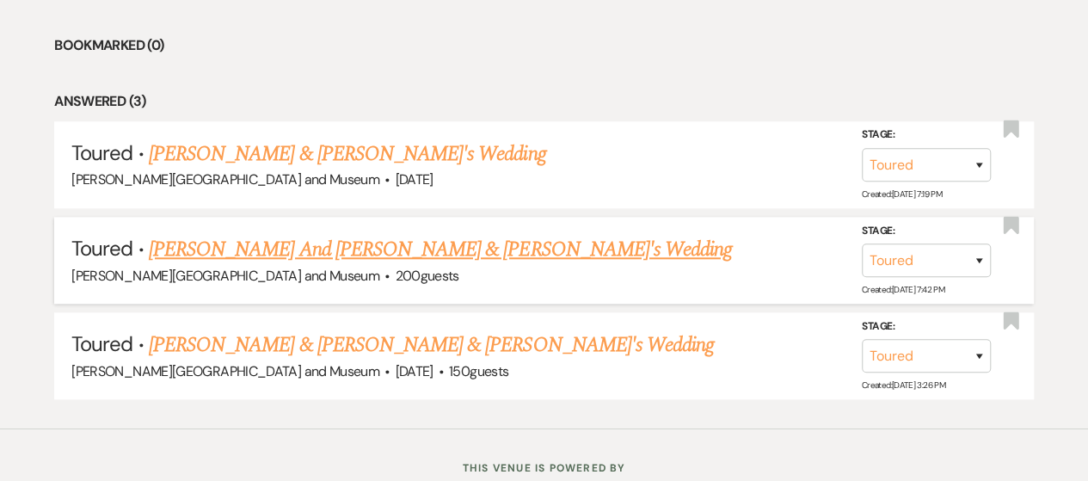
click at [329, 247] on link "[PERSON_NAME] And [PERSON_NAME] & [PERSON_NAME]'s Wedding" at bounding box center [440, 249] width 583 height 31
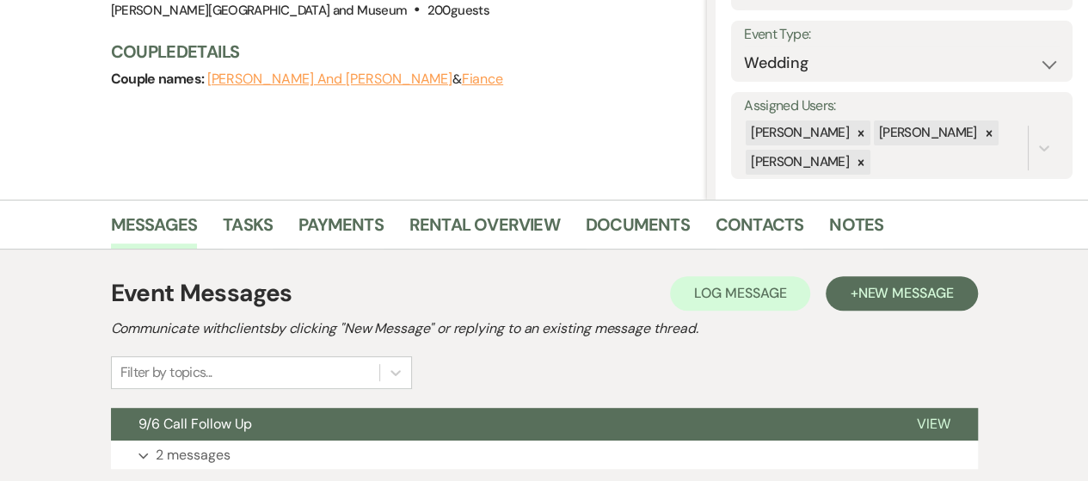
scroll to position [436, 0]
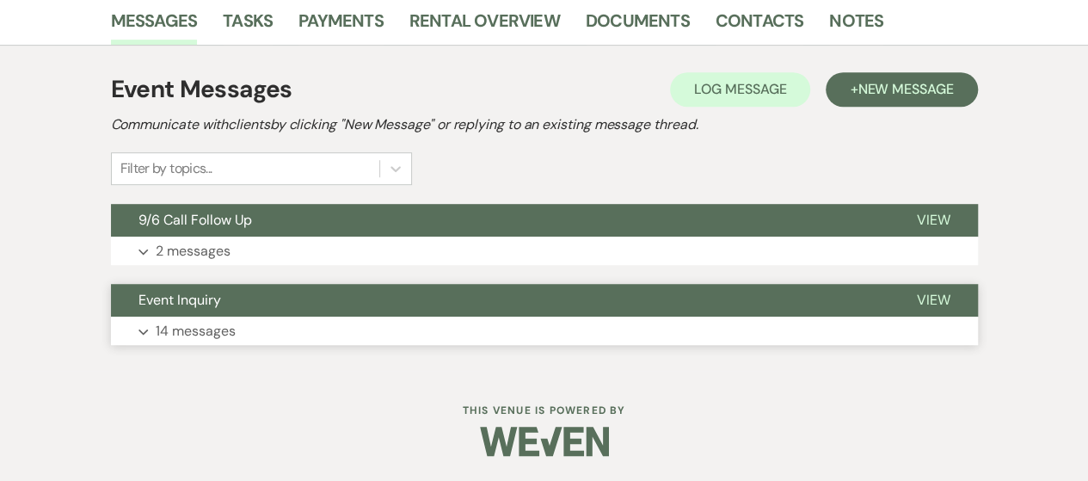
click at [690, 318] on button "Expand 14 messages" at bounding box center [544, 331] width 867 height 29
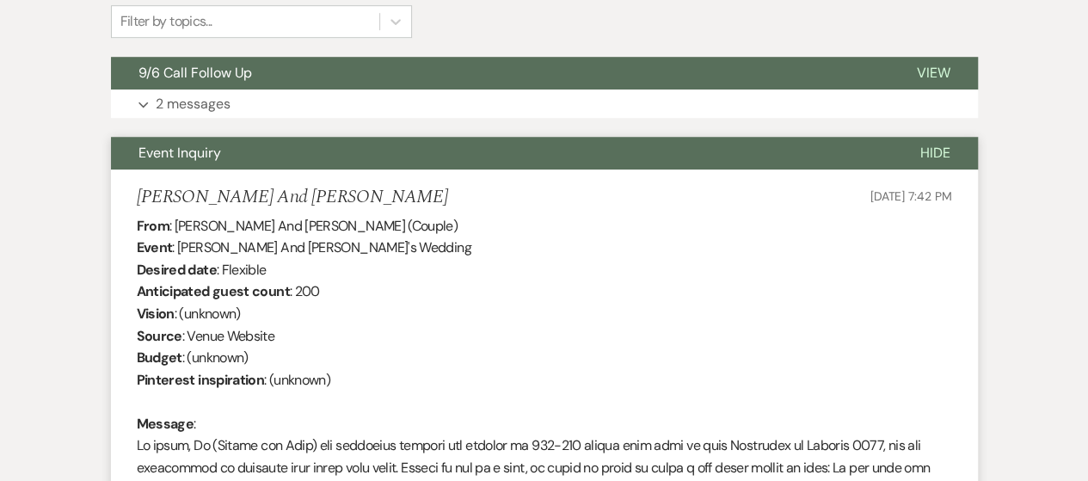
scroll to position [502, 0]
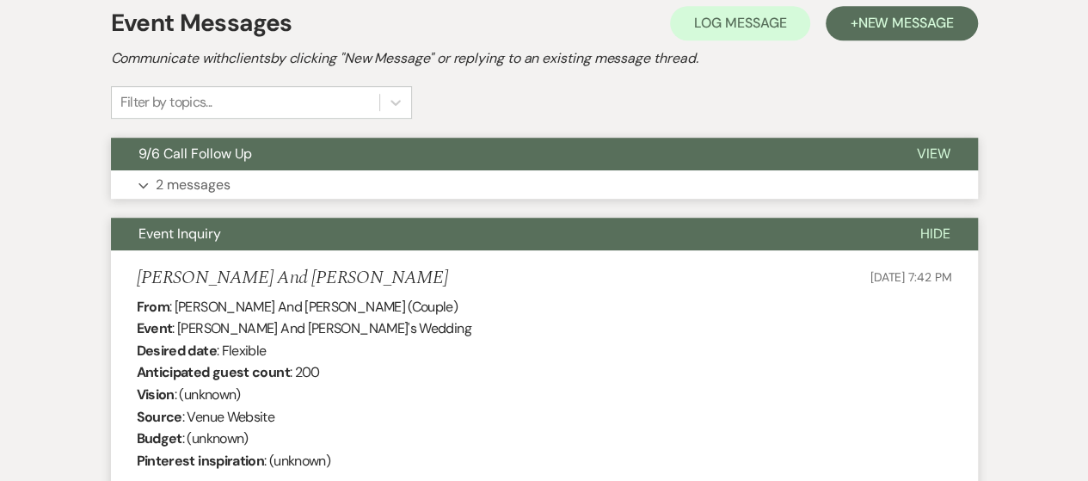
click at [330, 180] on button "Expand 2 messages" at bounding box center [544, 184] width 867 height 29
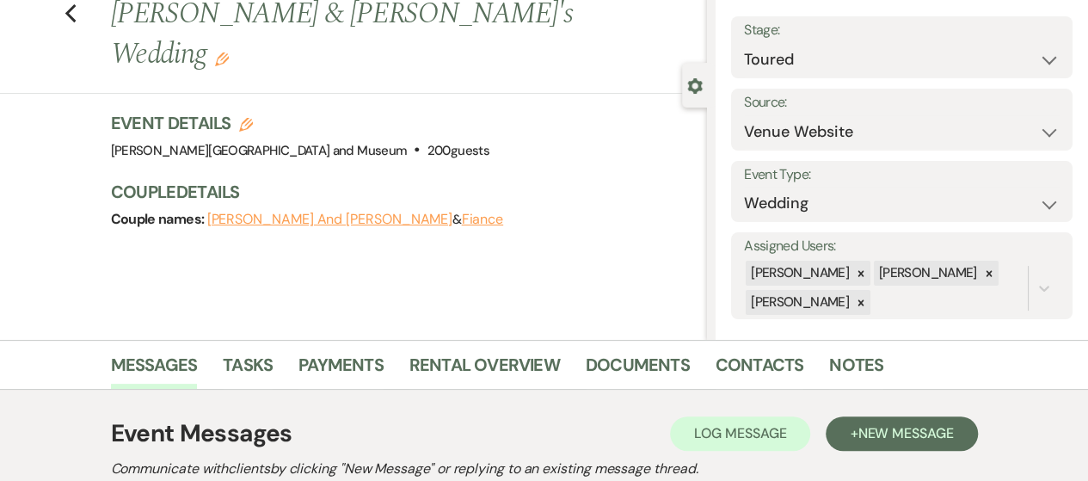
scroll to position [20, 0]
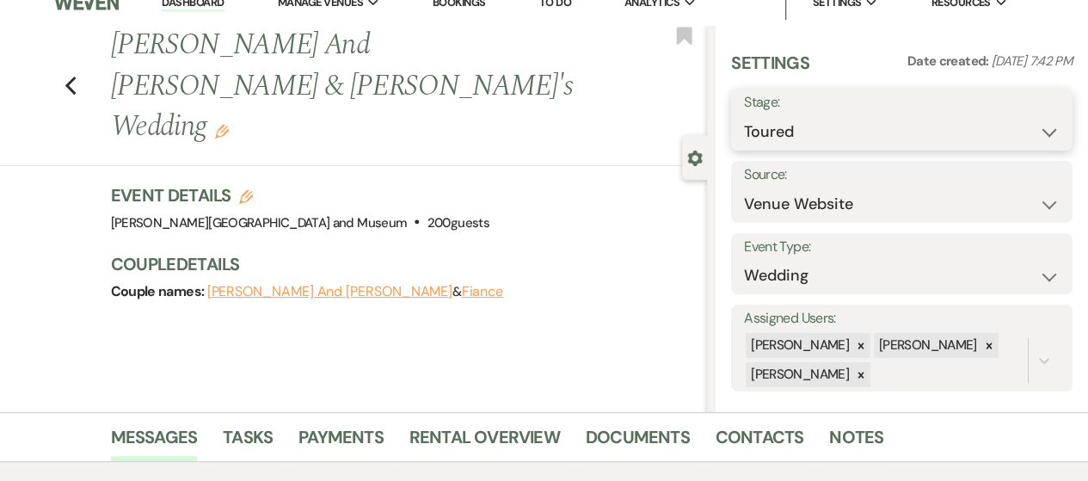
click at [857, 141] on select "Inquiry Follow Up Tour Requested Tour Confirmed Toured Proposal Sent Booked Lost" at bounding box center [902, 132] width 316 height 34
click at [744, 115] on select "Inquiry Follow Up Tour Requested Tour Confirmed Toured Proposal Sent Booked Lost" at bounding box center [902, 132] width 316 height 34
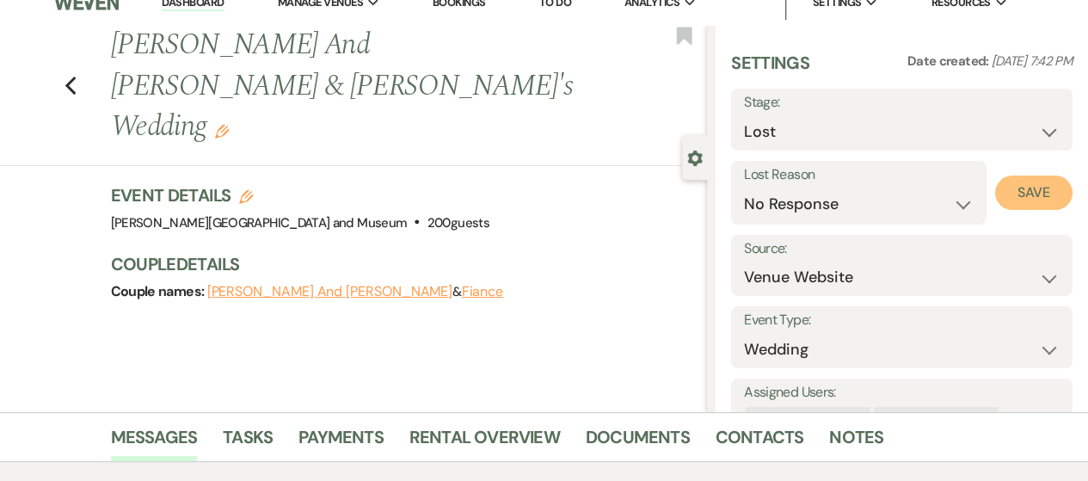
click at [1010, 205] on button "Save" at bounding box center [1033, 192] width 77 height 34
click at [189, 2] on link "Dashboard" at bounding box center [193, 3] width 62 height 16
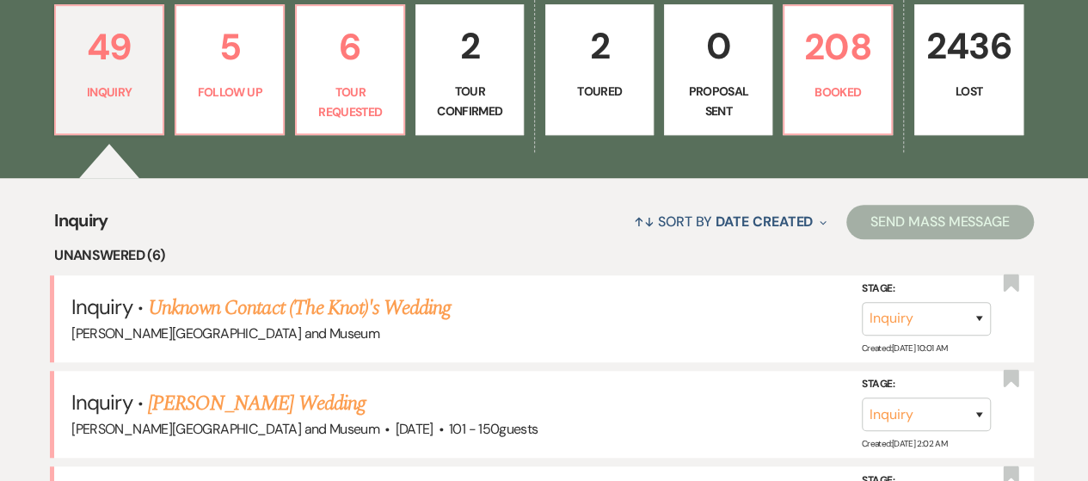
scroll to position [464, 0]
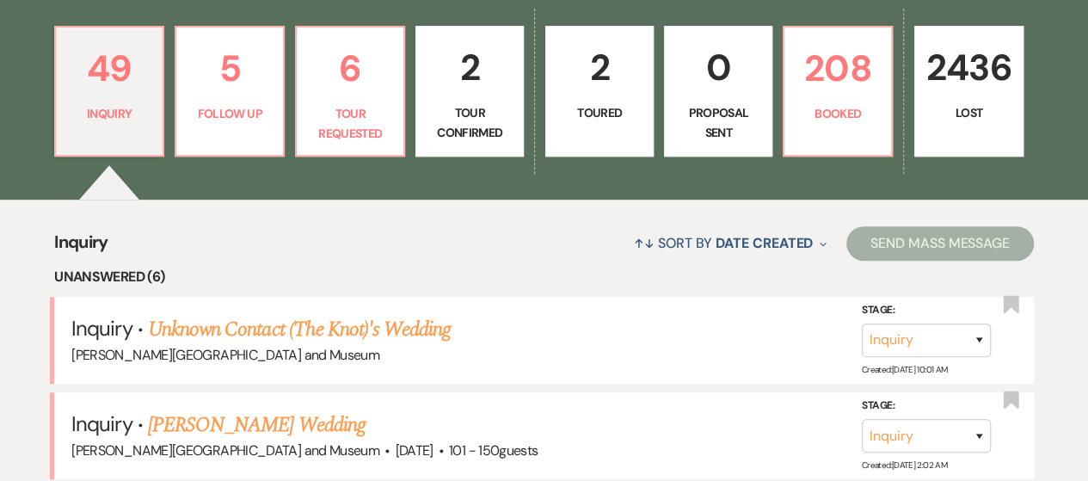
click at [441, 99] on link "2 Tour Confirmed" at bounding box center [469, 91] width 108 height 131
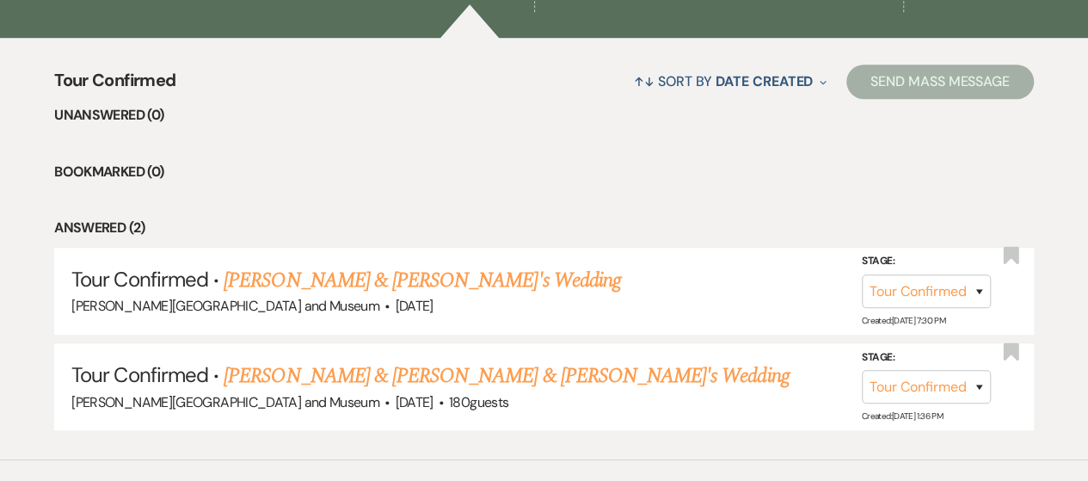
scroll to position [664, 0]
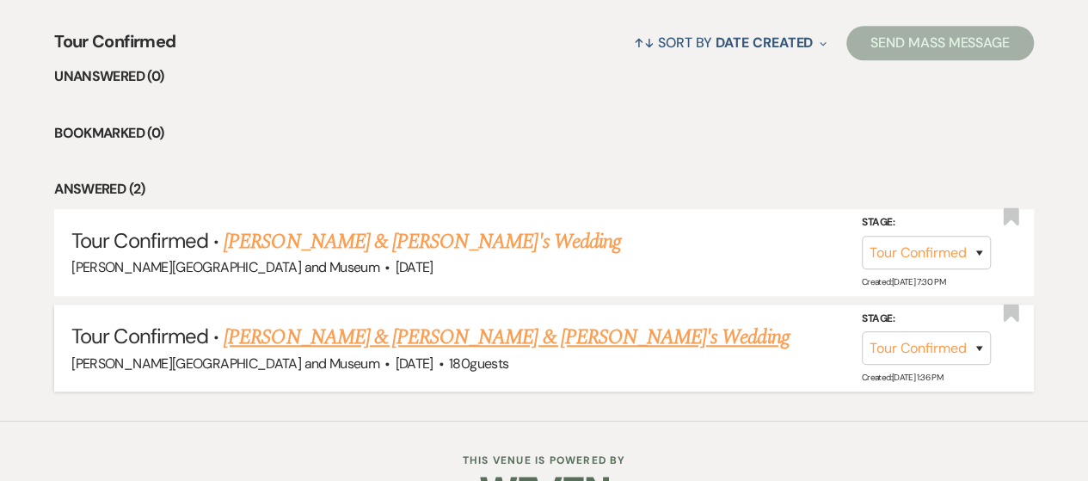
click at [324, 342] on link "[PERSON_NAME] & [PERSON_NAME] & [PERSON_NAME]'s Wedding" at bounding box center [506, 337] width 565 height 31
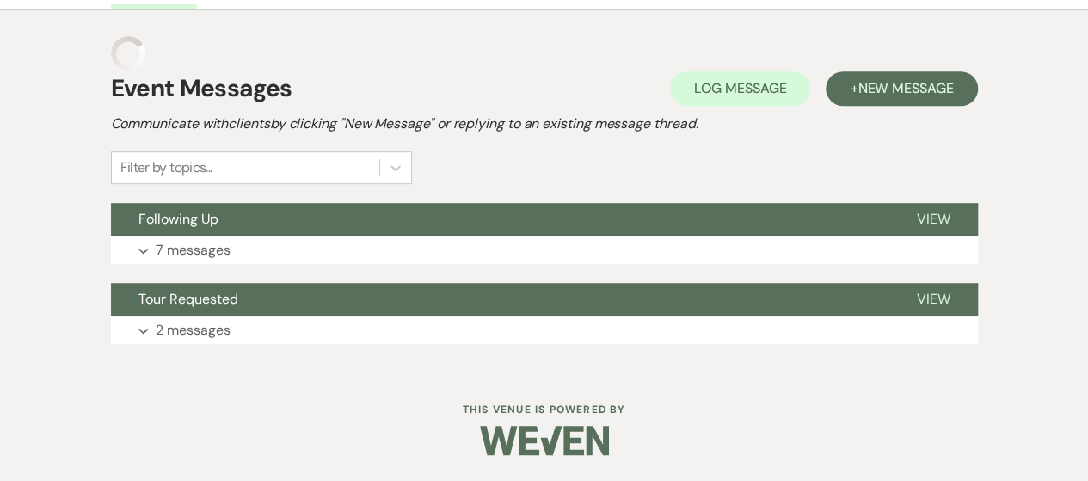
scroll to position [423, 0]
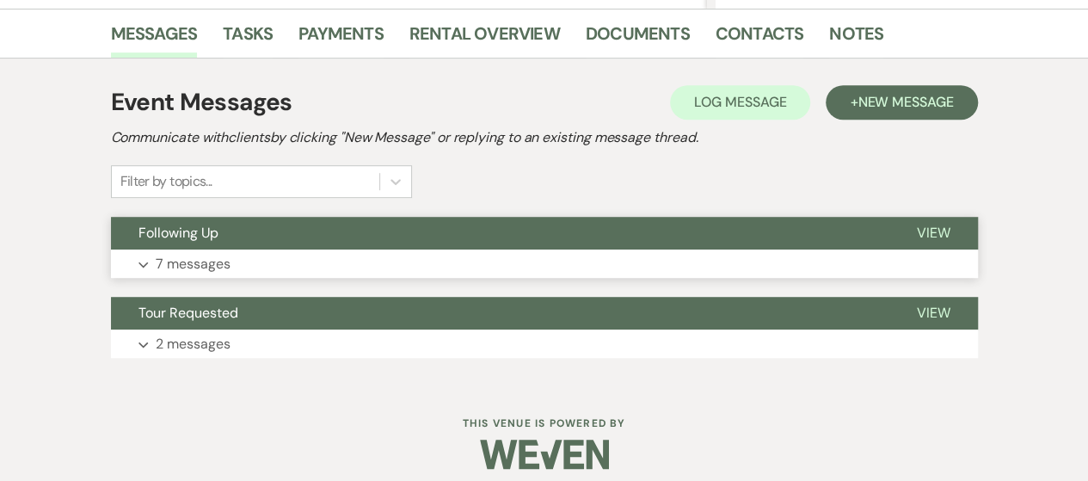
click at [320, 254] on button "Expand 7 messages" at bounding box center [544, 263] width 867 height 29
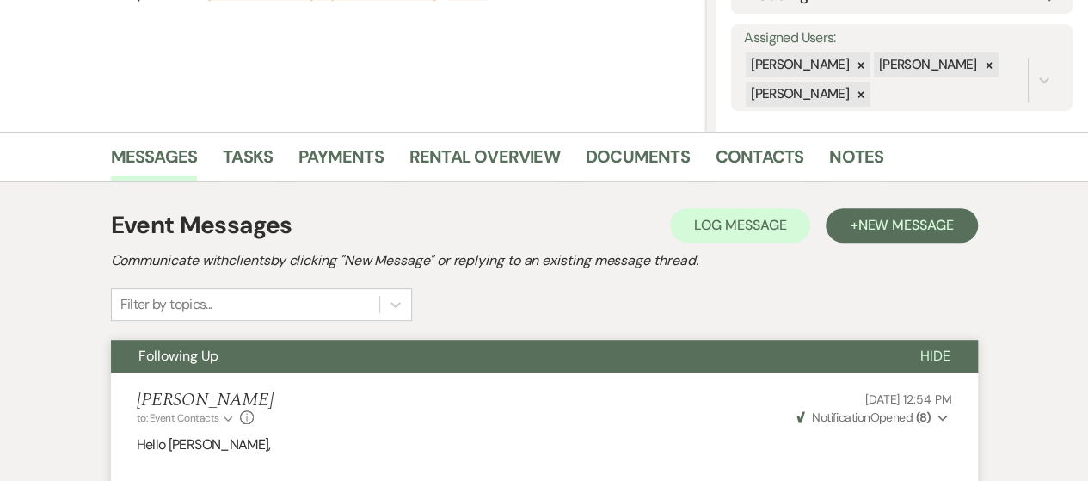
scroll to position [0, 0]
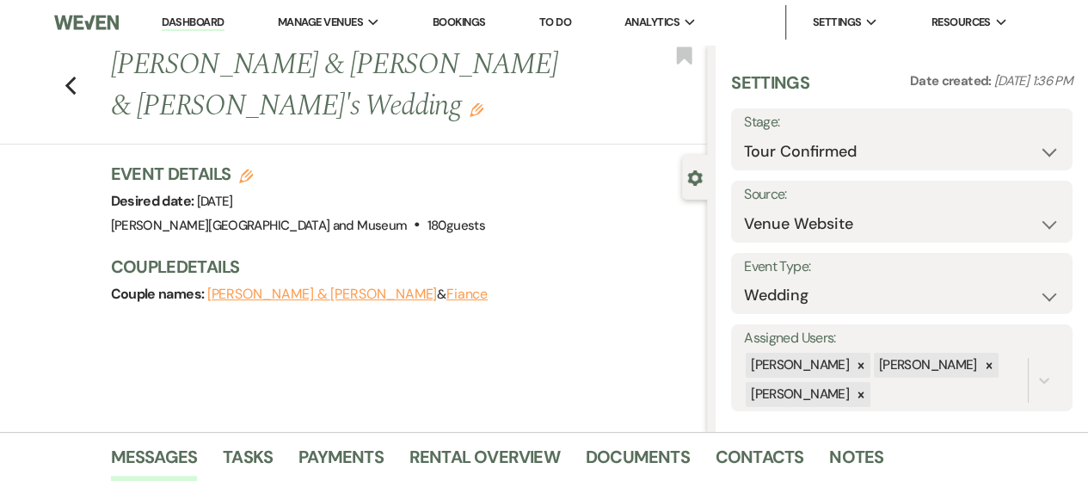
click at [186, 26] on link "Dashboard" at bounding box center [193, 23] width 62 height 16
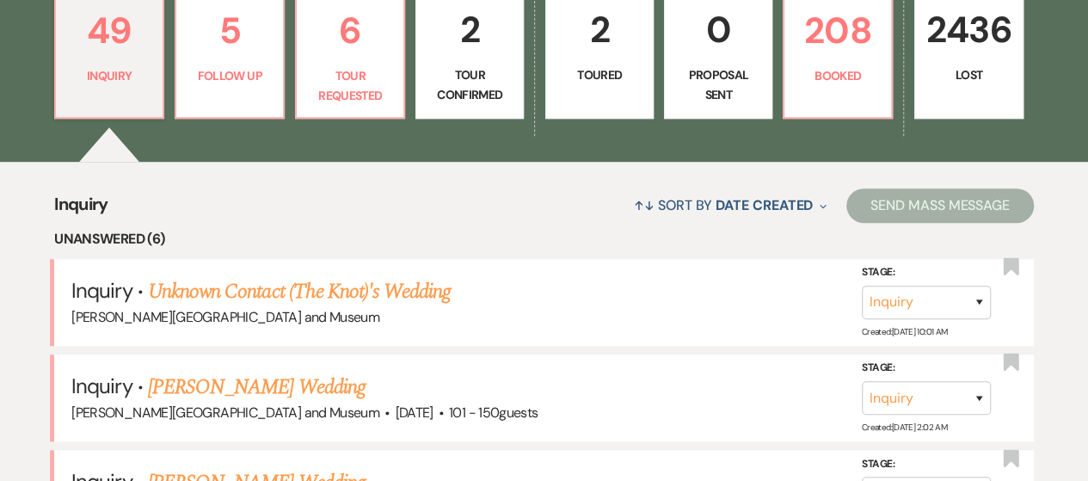
scroll to position [494, 0]
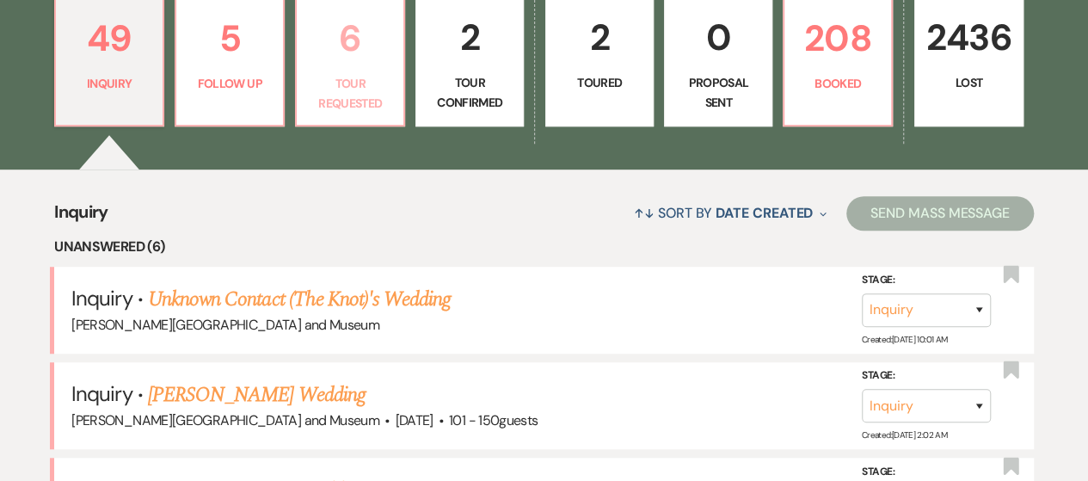
click at [352, 76] on p "Tour Requested" at bounding box center [350, 93] width 86 height 39
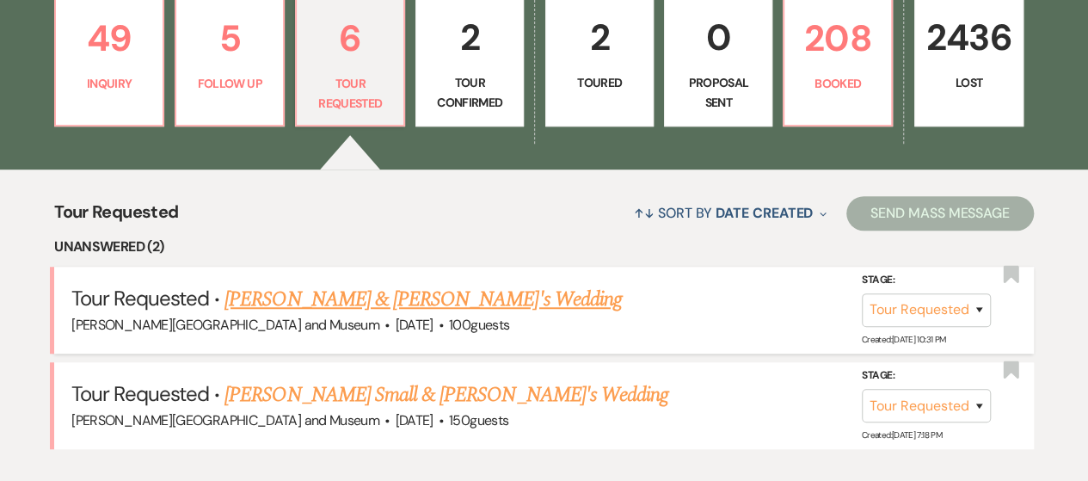
click at [382, 294] on link "[PERSON_NAME] & [PERSON_NAME]'s Wedding" at bounding box center [423, 299] width 397 height 31
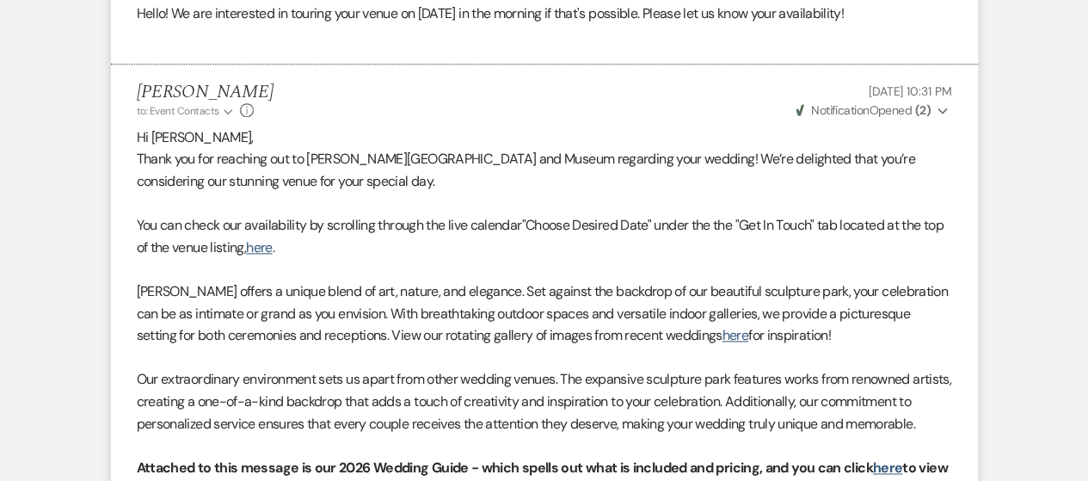
scroll to position [1772, 0]
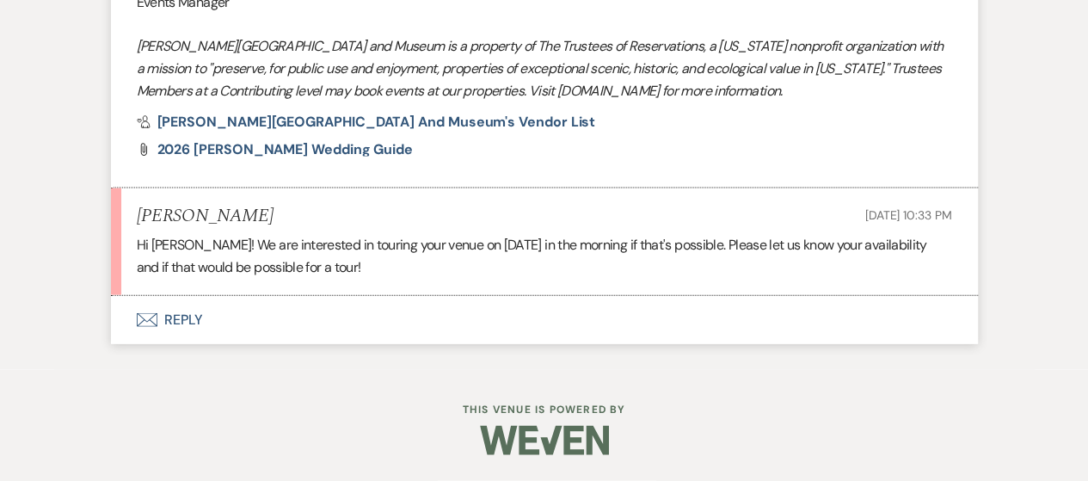
click at [189, 338] on button "Envelope Reply" at bounding box center [544, 320] width 867 height 48
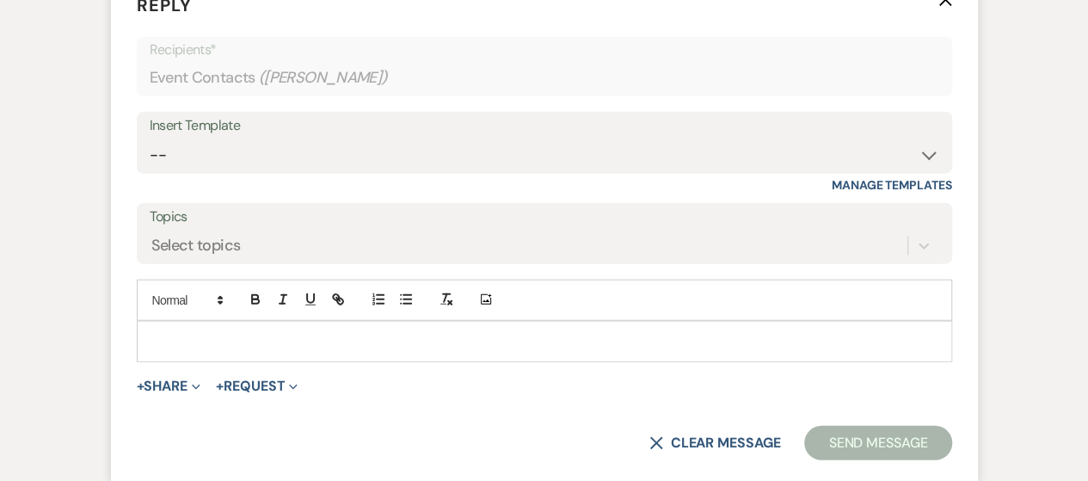
scroll to position [2083, 0]
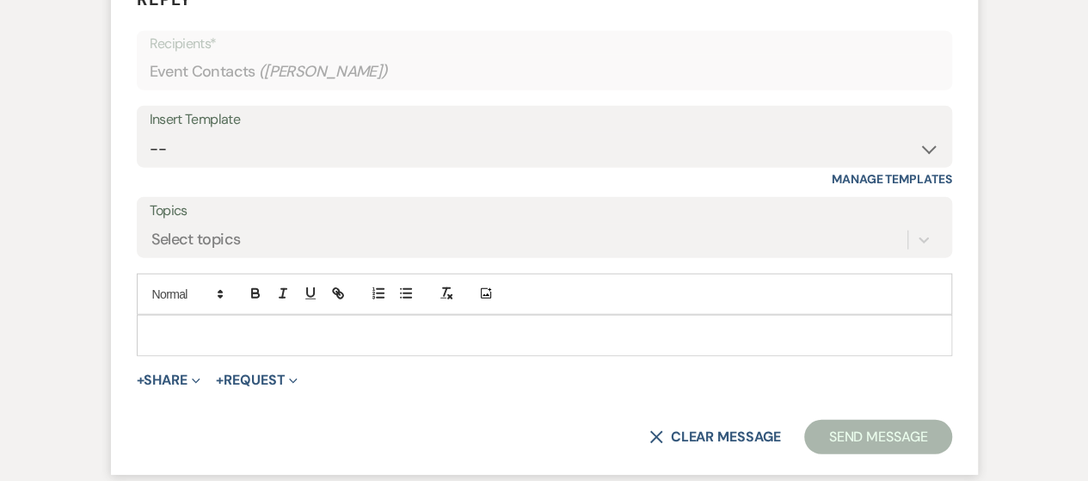
click at [207, 345] on p at bounding box center [545, 335] width 788 height 19
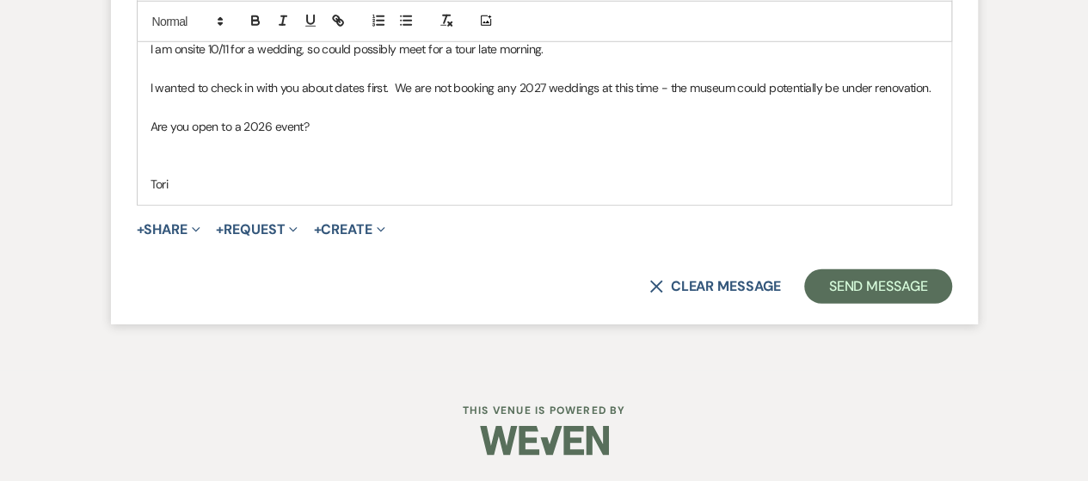
scroll to position [2426, 0]
click at [902, 288] on button "Send Message" at bounding box center [877, 286] width 147 height 34
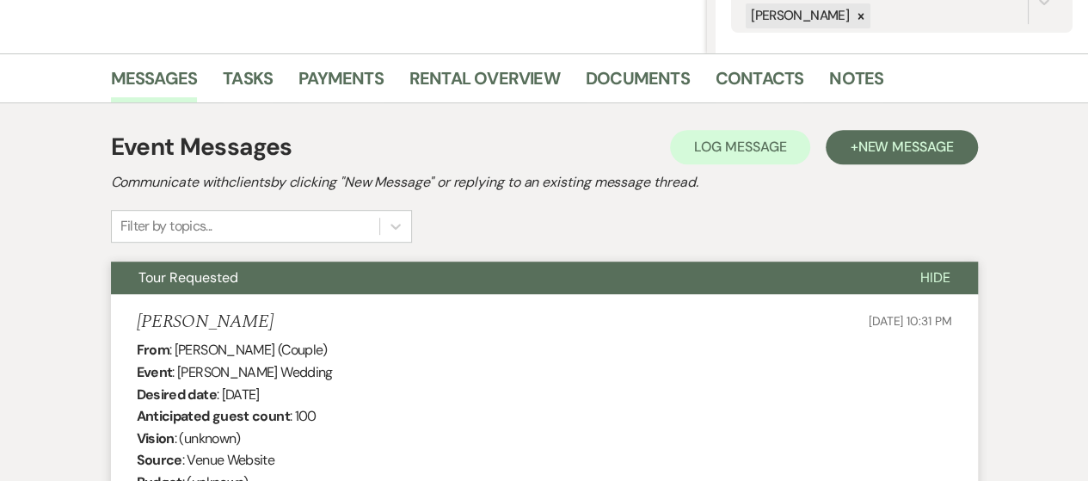
scroll to position [0, 0]
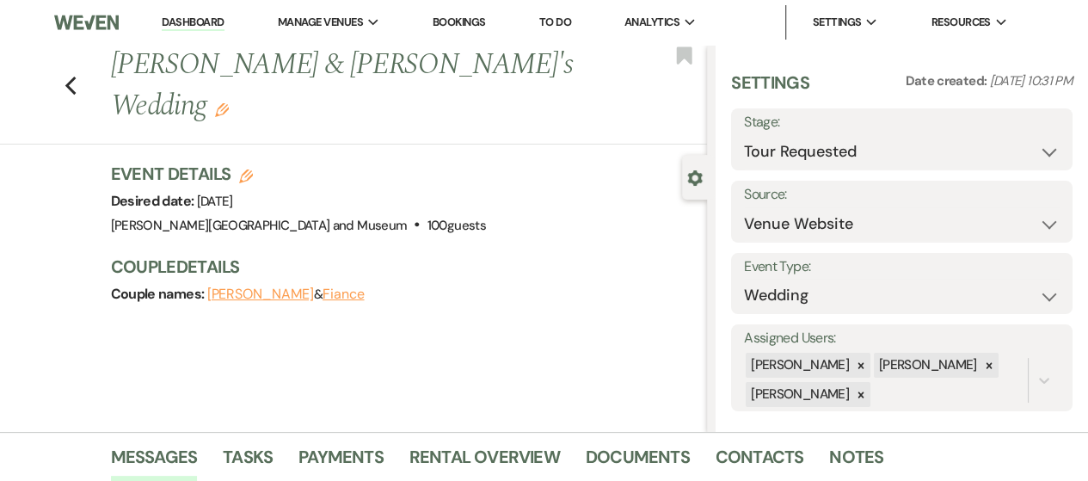
click at [189, 15] on link "Dashboard" at bounding box center [193, 23] width 62 height 16
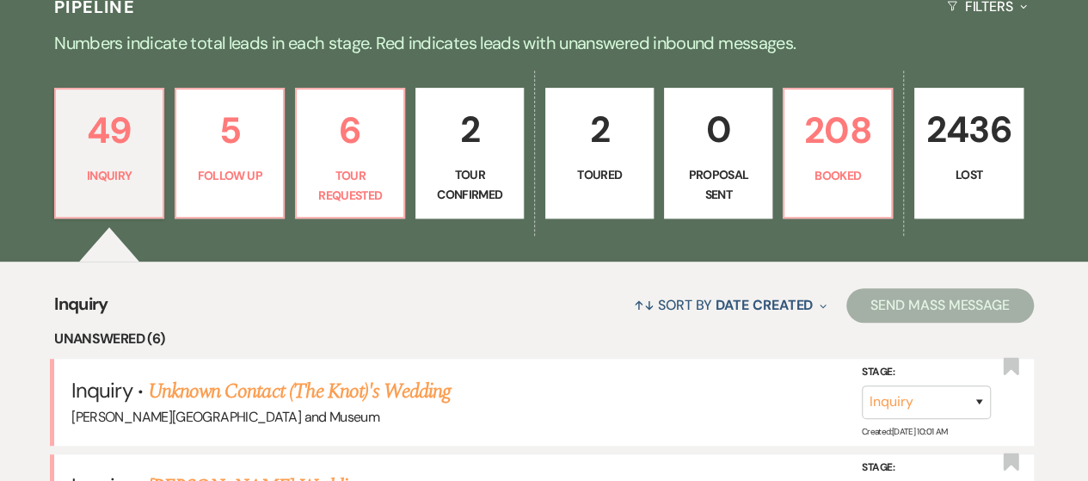
scroll to position [409, 0]
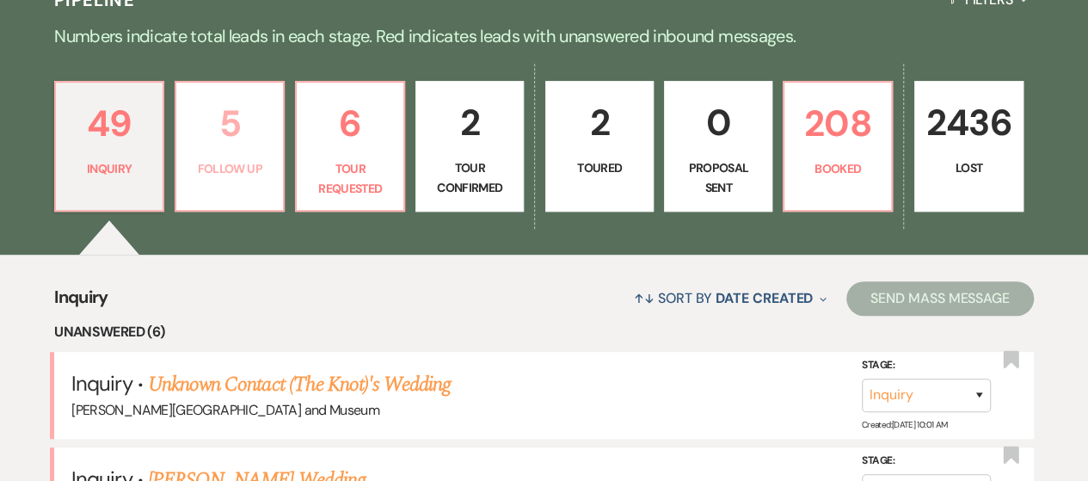
click at [184, 128] on link "5 Follow Up" at bounding box center [230, 146] width 110 height 131
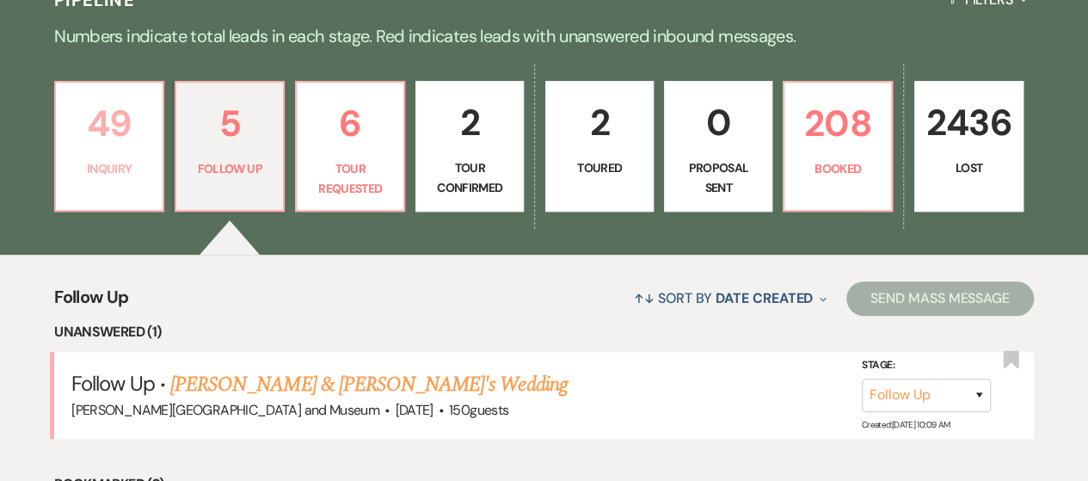
click at [114, 152] on link "49 Inquiry" at bounding box center [109, 146] width 110 height 131
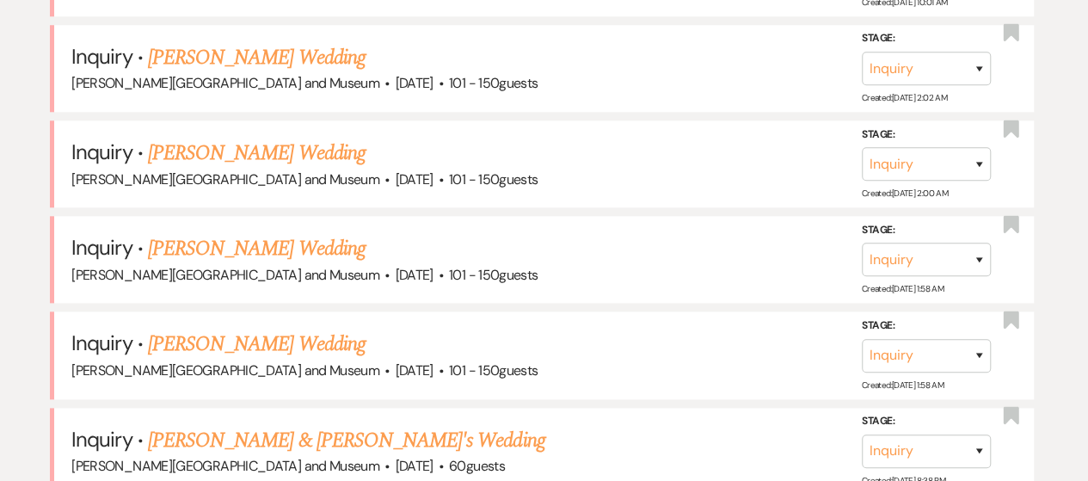
scroll to position [867, 0]
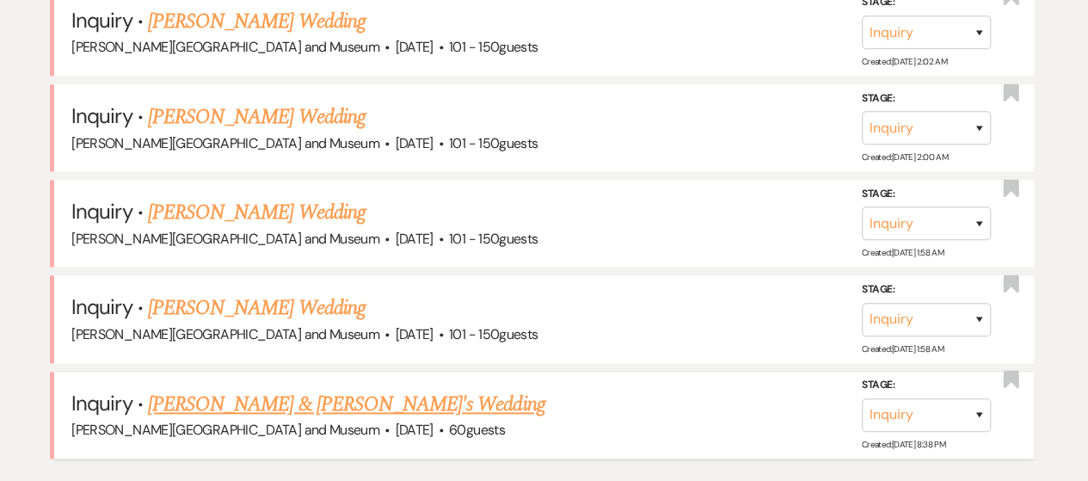
click at [262, 391] on link "[PERSON_NAME] & [PERSON_NAME]'s Wedding" at bounding box center [346, 404] width 397 height 31
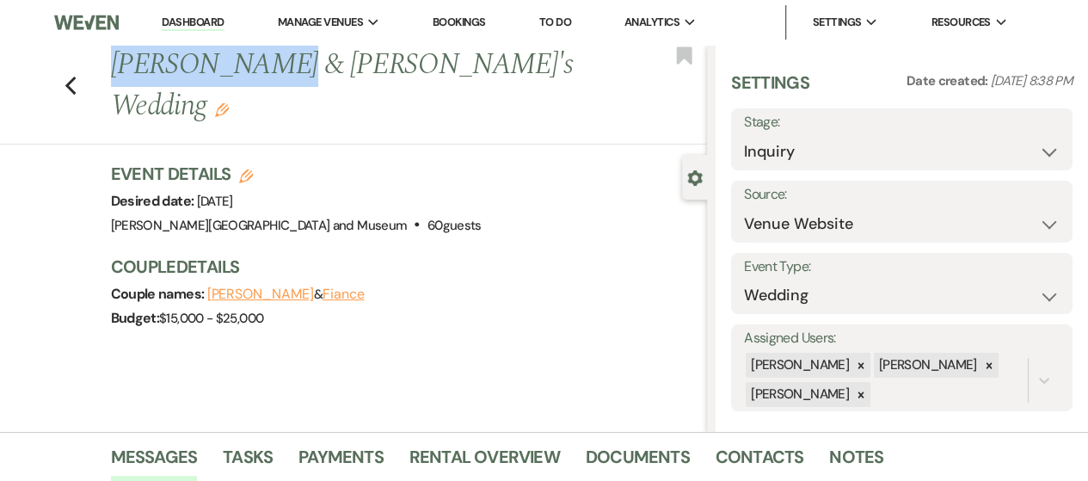
drag, startPoint x: 114, startPoint y: 67, endPoint x: 275, endPoint y: 61, distance: 161.0
click at [275, 61] on div "Previous [PERSON_NAME] & [PERSON_NAME]'s Wedding Edit" at bounding box center [405, 86] width 606 height 82
copy h1 "[PERSON_NAME]"
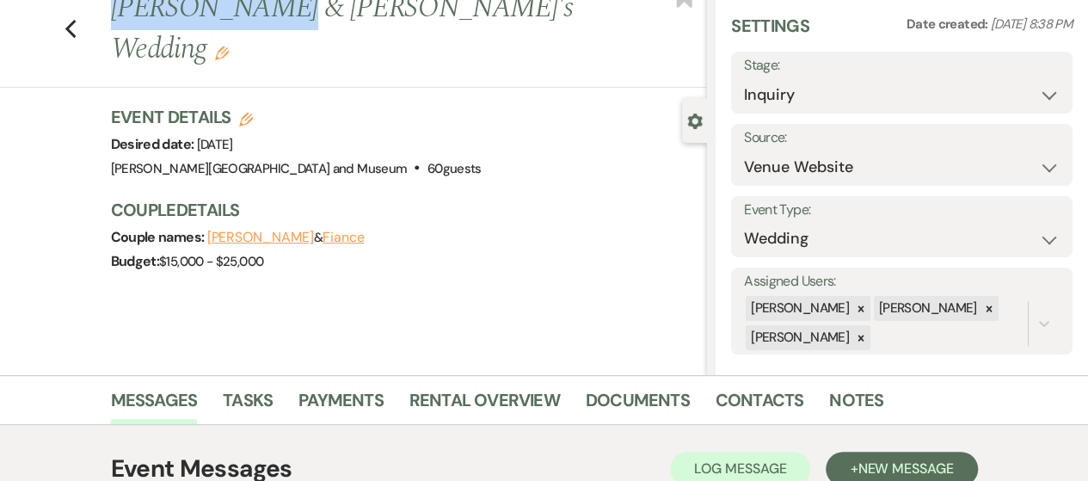
scroll to position [355, 0]
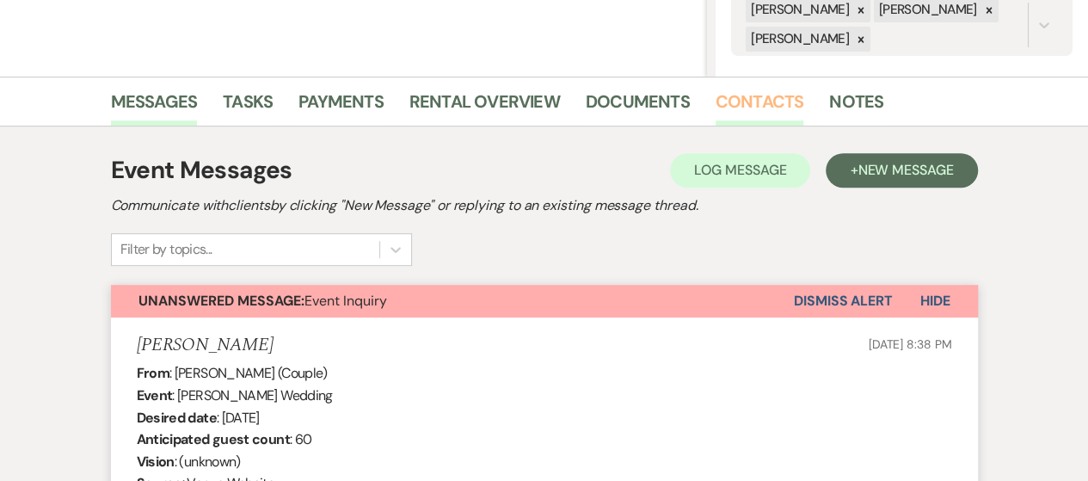
click at [745, 118] on link "Contacts" at bounding box center [760, 107] width 89 height 38
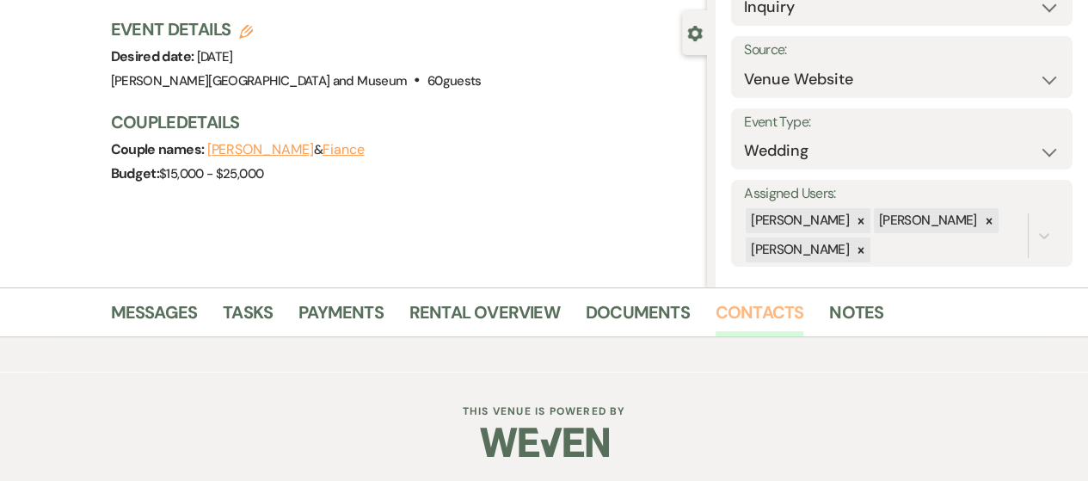
scroll to position [355, 0]
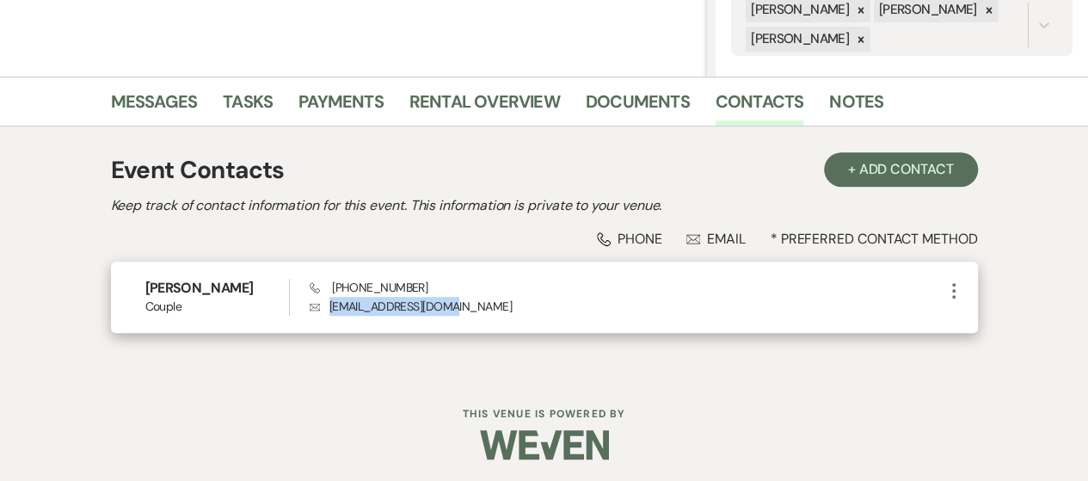
drag, startPoint x: 330, startPoint y: 307, endPoint x: 451, endPoint y: 304, distance: 120.5
click at [451, 304] on p "Envelope [EMAIL_ADDRESS][DOMAIN_NAME]" at bounding box center [627, 306] width 634 height 19
copy p "[EMAIL_ADDRESS][DOMAIN_NAME]"
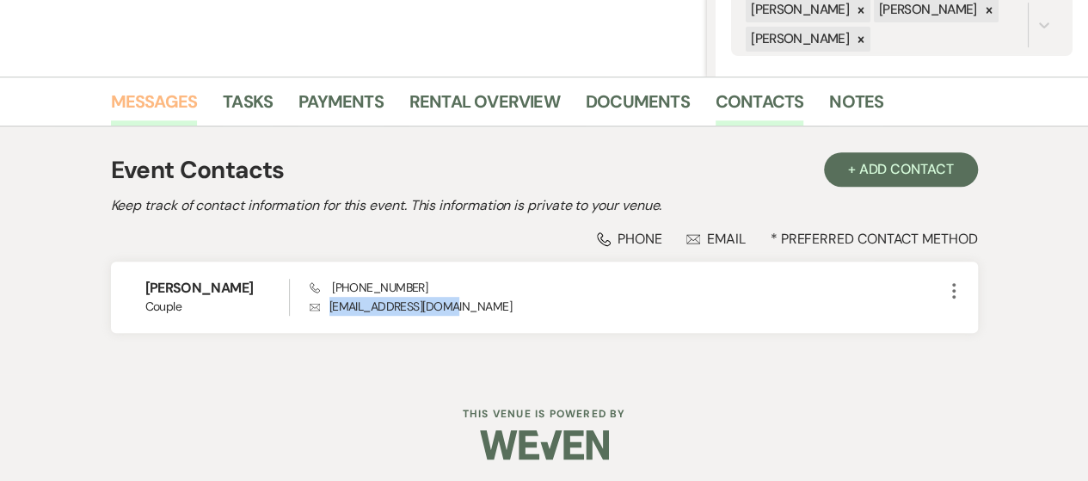
click at [132, 105] on link "Messages" at bounding box center [154, 107] width 87 height 38
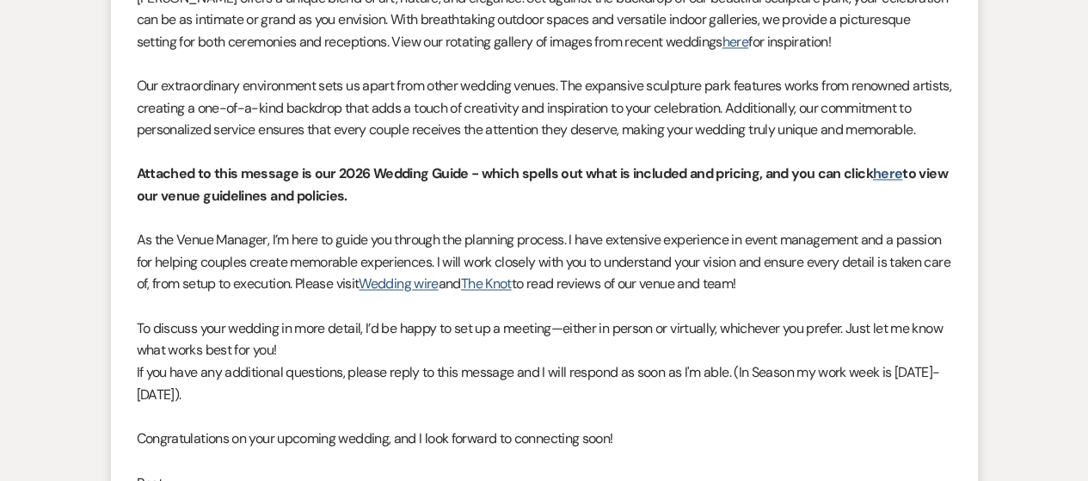
scroll to position [2859, 0]
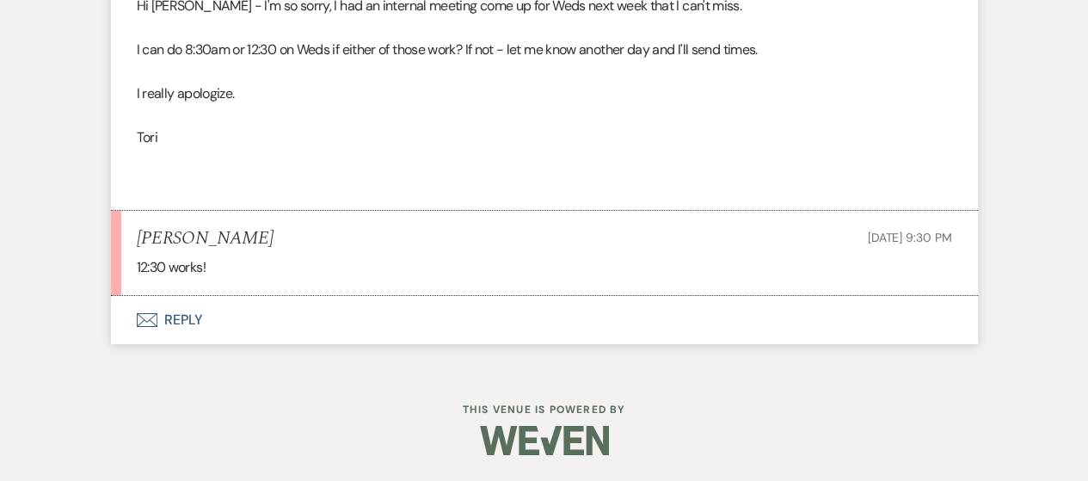
click at [175, 320] on button "Envelope Reply" at bounding box center [544, 320] width 867 height 48
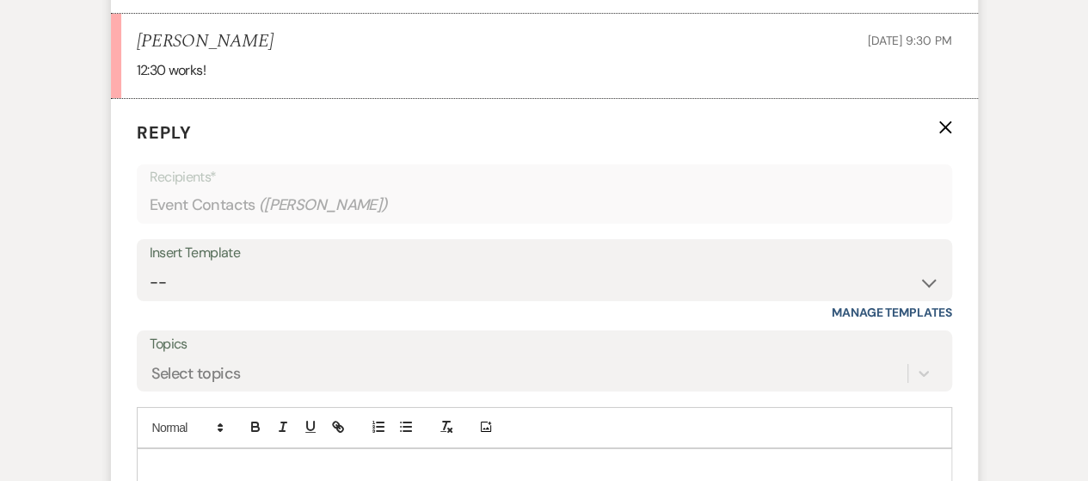
scroll to position [3170, 0]
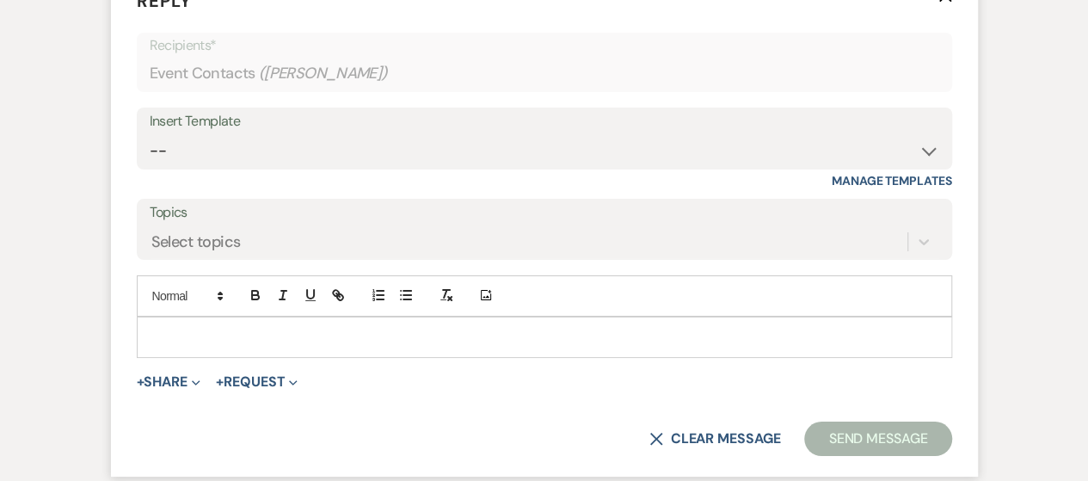
click at [213, 347] on p at bounding box center [545, 337] width 788 height 19
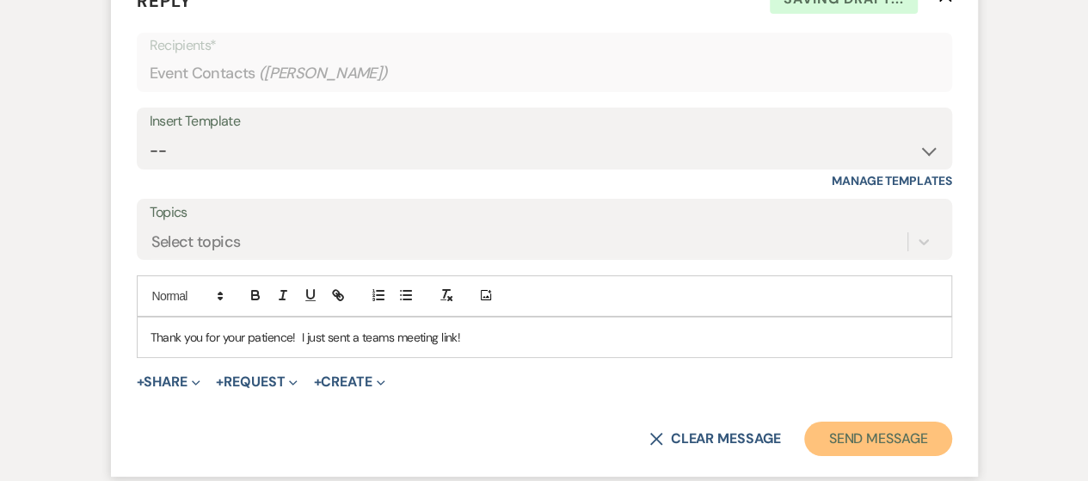
click at [840, 448] on button "Send Message" at bounding box center [877, 439] width 147 height 34
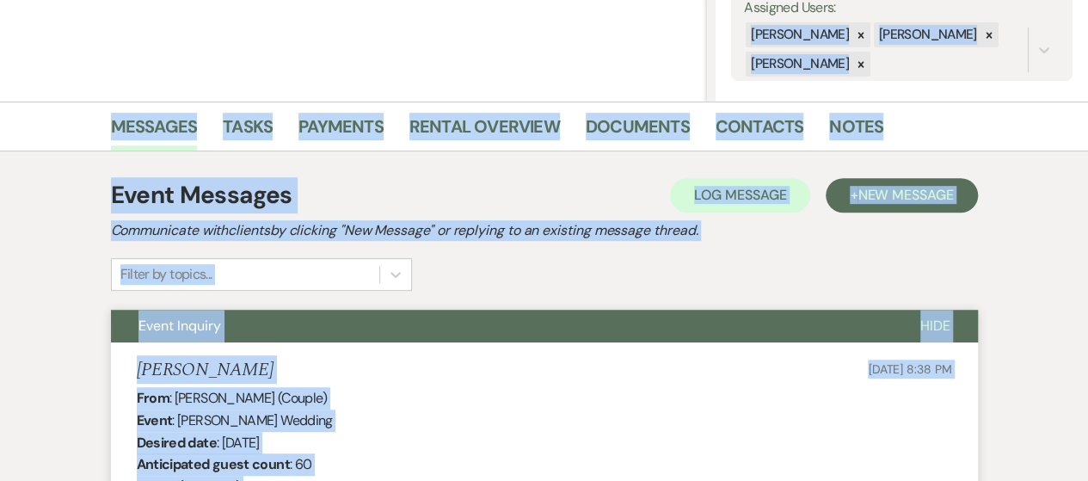
scroll to position [0, 0]
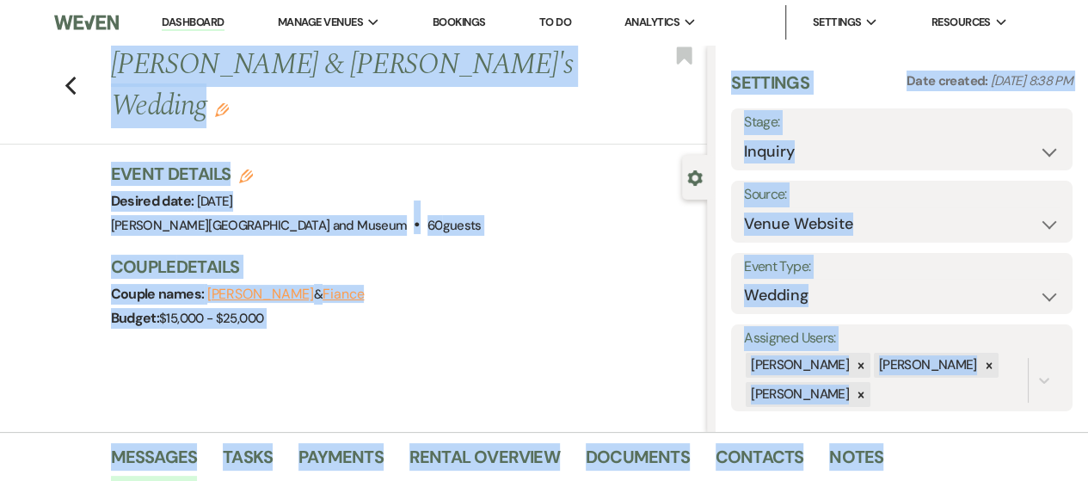
drag, startPoint x: 1085, startPoint y: 446, endPoint x: 1100, endPoint y: -104, distance: 550.8
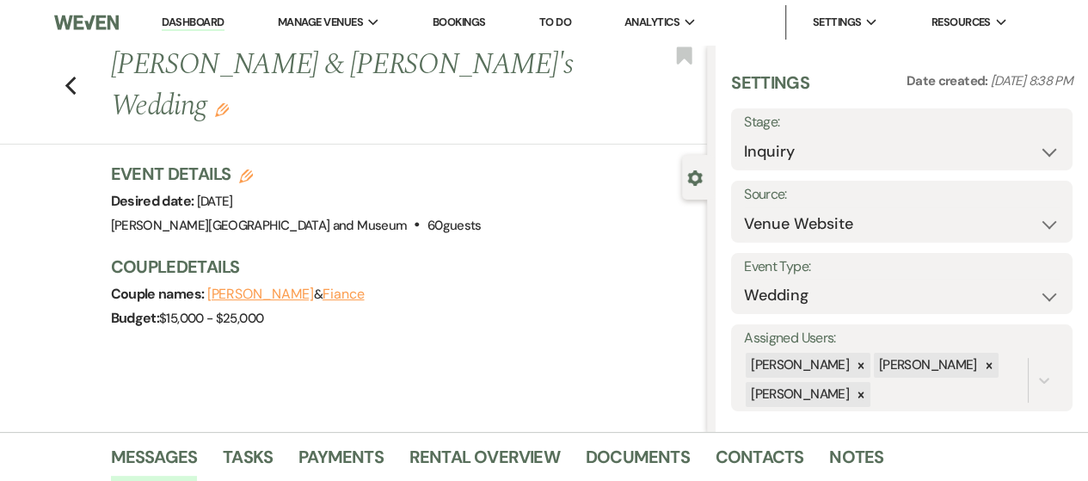
click at [183, 13] on li "Dashboard" at bounding box center [192, 22] width 79 height 34
click at [186, 32] on li "Dashboard" at bounding box center [192, 22] width 79 height 34
click at [186, 25] on link "Dashboard" at bounding box center [193, 23] width 62 height 16
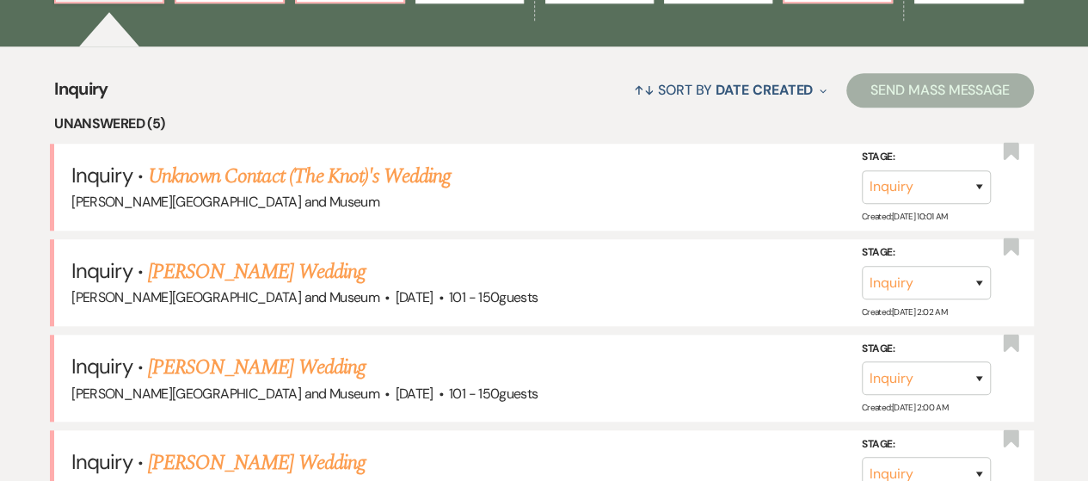
scroll to position [631, 0]
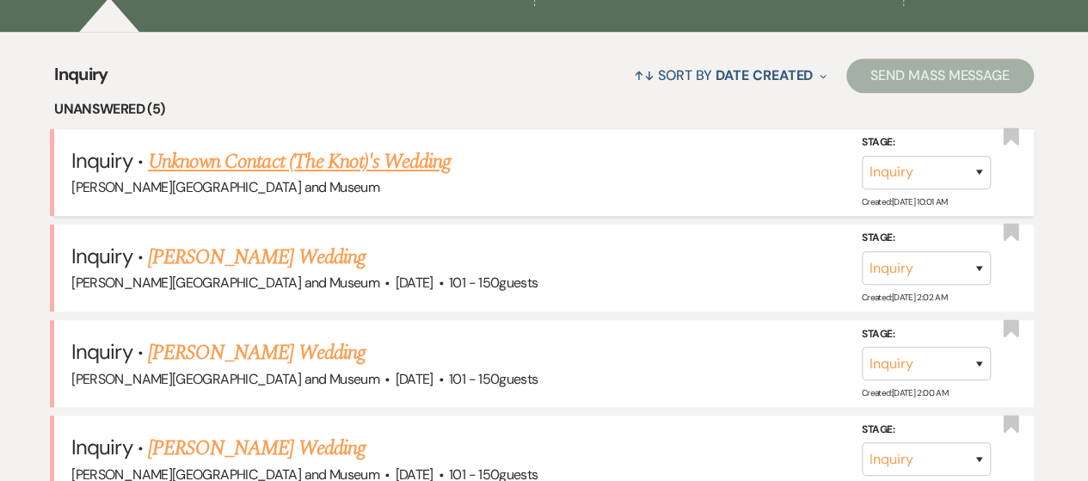
click at [345, 157] on link "Unknown Contact (The Knot)'s Wedding" at bounding box center [299, 161] width 303 height 31
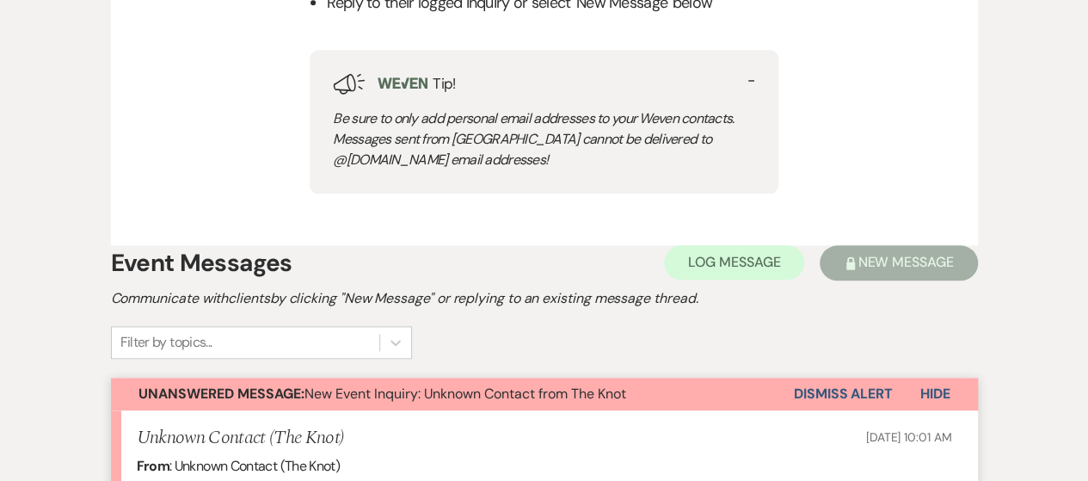
scroll to position [857, 0]
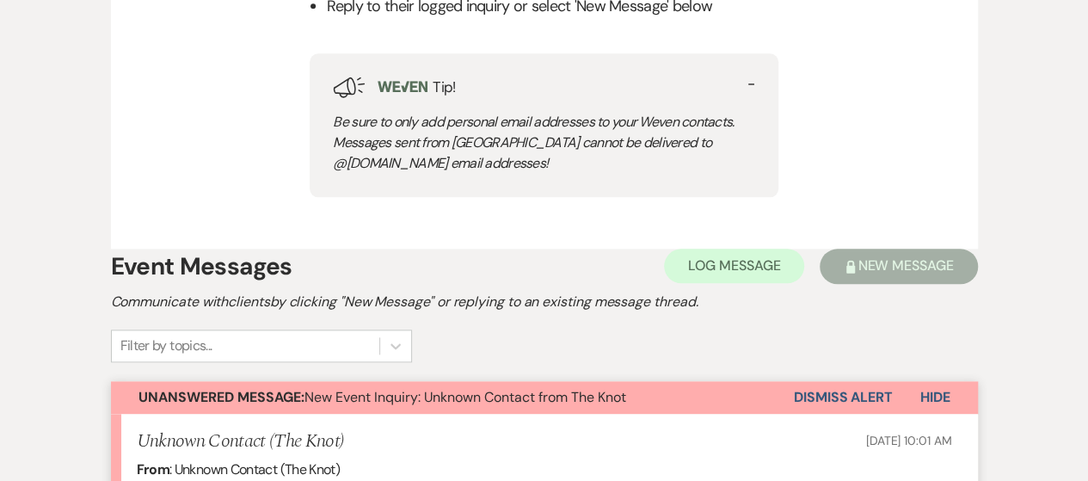
click at [834, 404] on button "Dismiss Alert" at bounding box center [843, 397] width 99 height 33
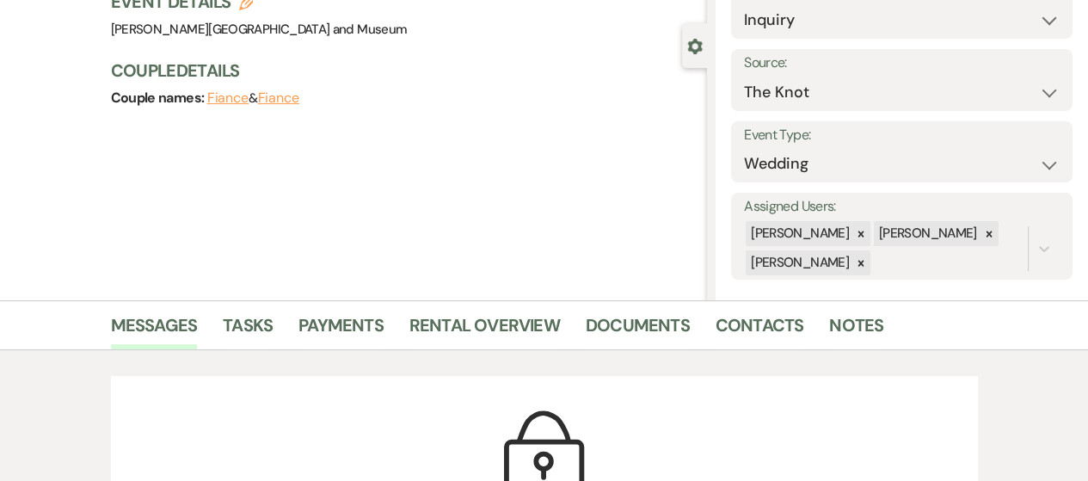
scroll to position [0, 0]
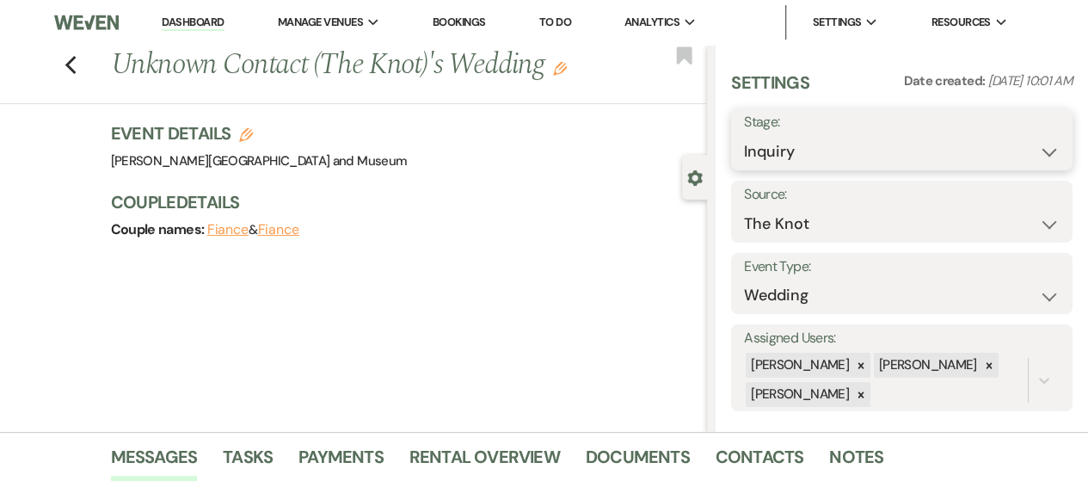
click at [828, 138] on select "Inquiry Follow Up Tour Requested Tour Confirmed Toured Proposal Sent Booked Lost" at bounding box center [902, 152] width 316 height 34
click at [744, 135] on select "Inquiry Follow Up Tour Requested Tour Confirmed Toured Proposal Sent Booked Lost" at bounding box center [902, 152] width 316 height 34
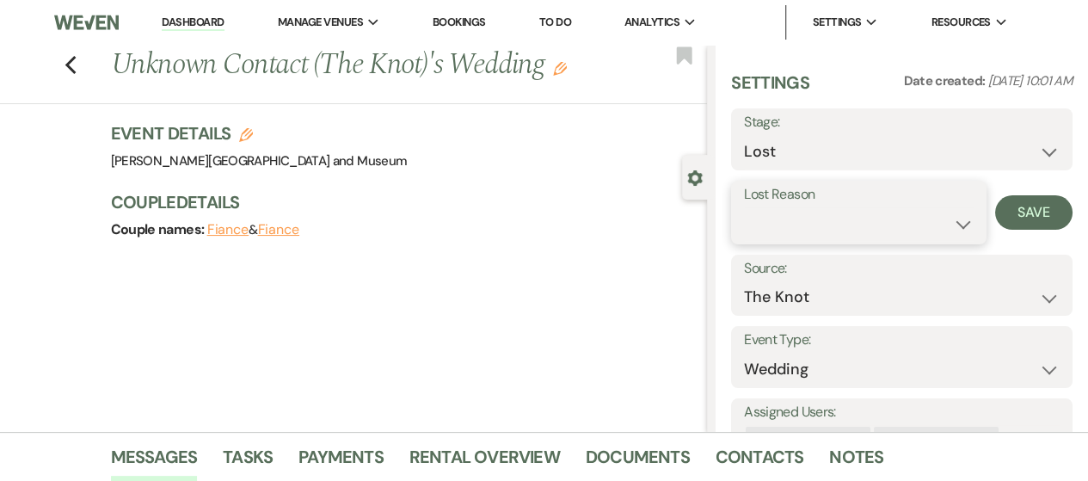
click at [817, 235] on select "Booked Elsewhere Budget Date Unavailable No Response Not a Good Match Capacity …" at bounding box center [859, 224] width 230 height 34
click at [744, 207] on select "Booked Elsewhere Budget Date Unavailable No Response Not a Good Match Capacity …" at bounding box center [859, 224] width 230 height 34
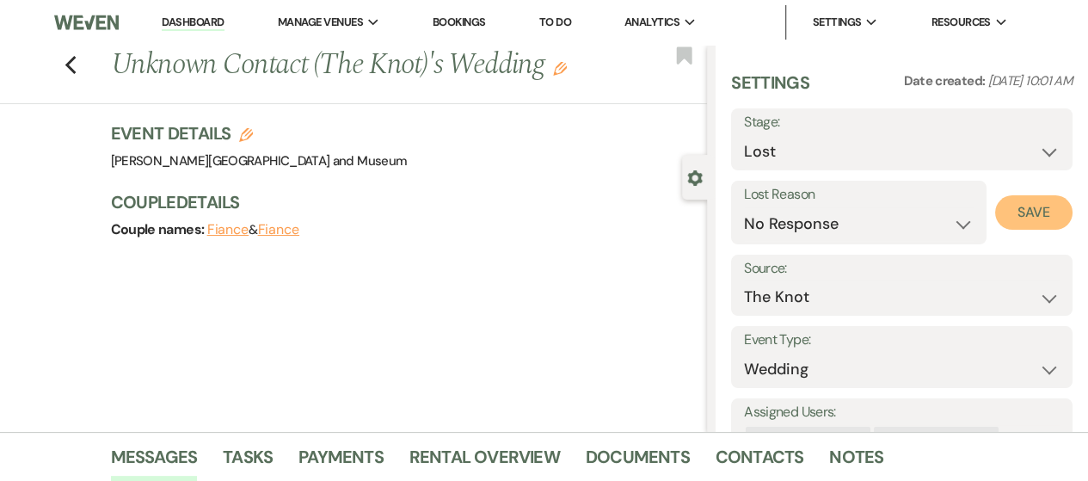
click at [1028, 220] on button "Save" at bounding box center [1033, 212] width 77 height 34
click at [196, 14] on li "Dashboard" at bounding box center [192, 22] width 79 height 34
click at [196, 18] on link "Dashboard" at bounding box center [193, 23] width 62 height 16
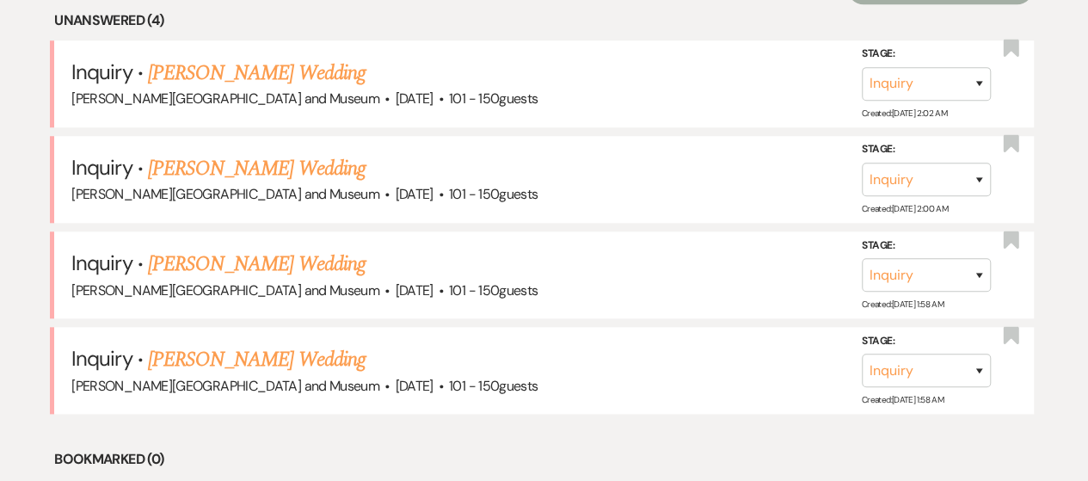
scroll to position [742, 0]
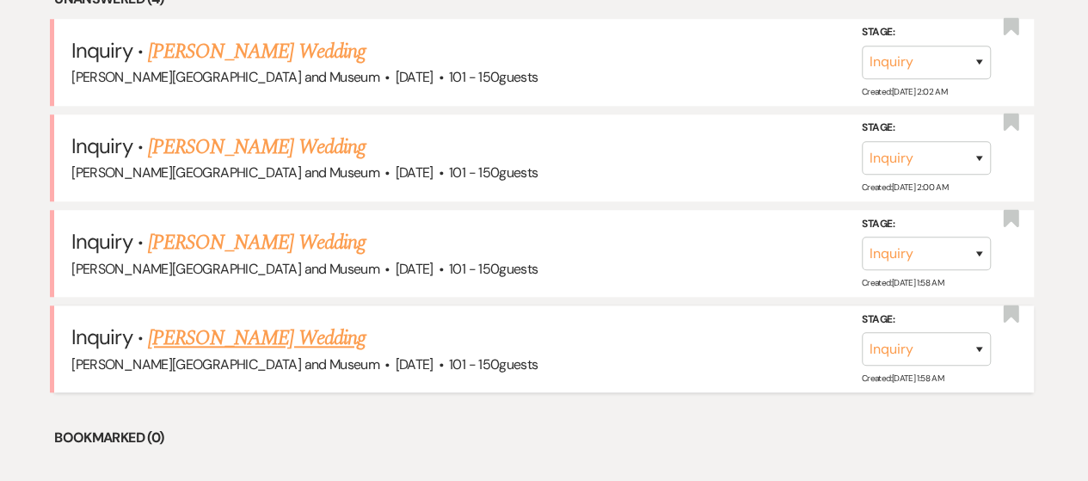
click at [278, 343] on link "[PERSON_NAME] Wedding" at bounding box center [257, 338] width 218 height 31
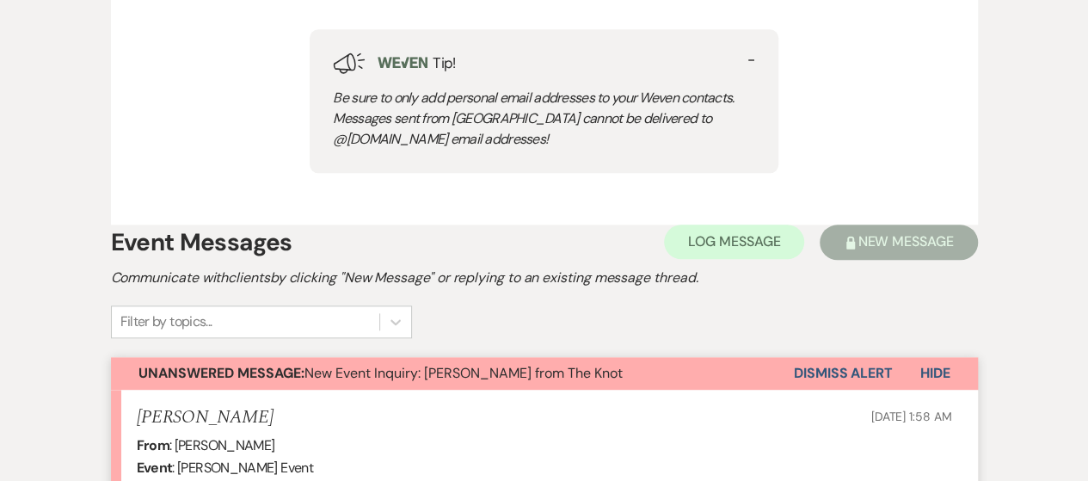
scroll to position [892, 0]
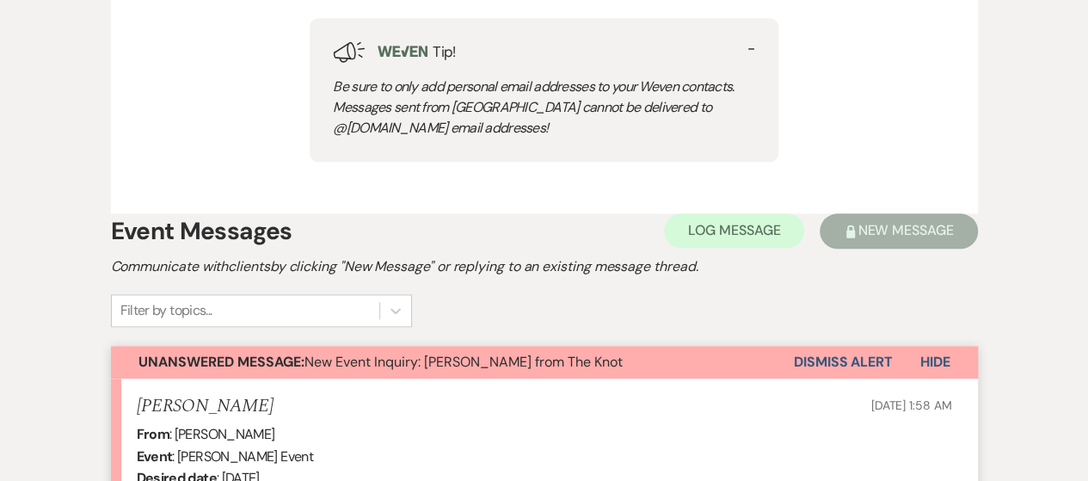
click at [854, 354] on button "Dismiss Alert" at bounding box center [843, 362] width 99 height 33
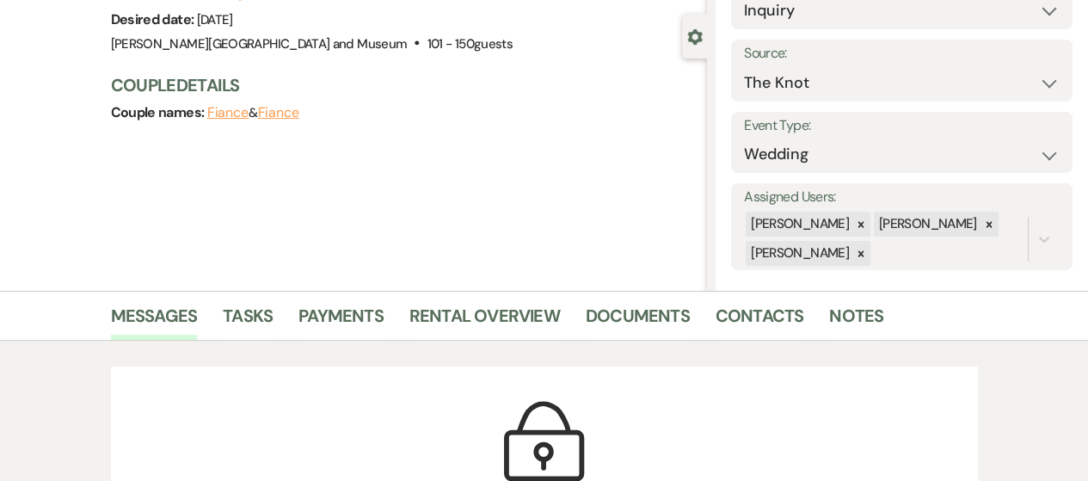
scroll to position [0, 0]
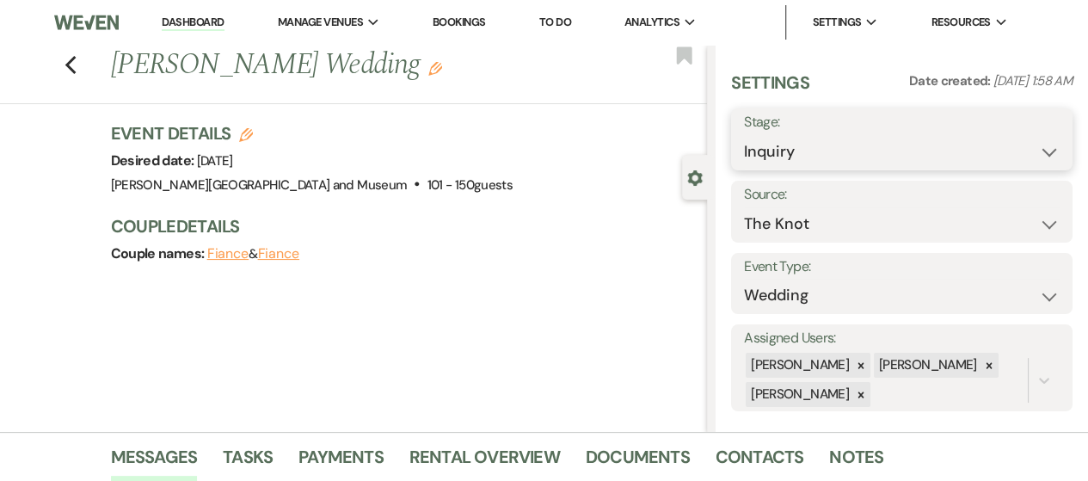
click at [896, 148] on select "Inquiry Follow Up Tour Requested Tour Confirmed Toured Proposal Sent Booked Lost" at bounding box center [902, 152] width 316 height 34
click at [744, 135] on select "Inquiry Follow Up Tour Requested Tour Confirmed Toured Proposal Sent Booked Lost" at bounding box center [902, 152] width 316 height 34
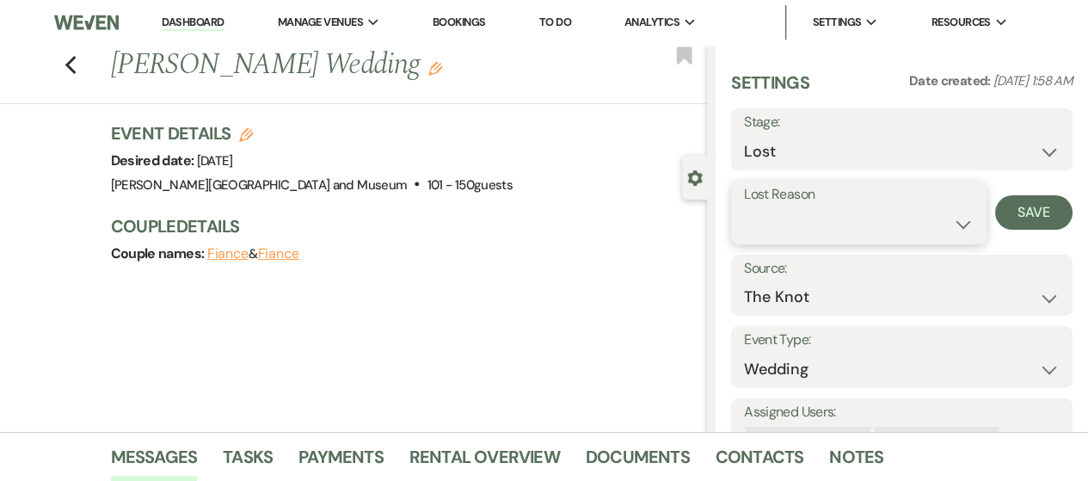
click at [867, 225] on select "Booked Elsewhere Budget Date Unavailable No Response Not a Good Match Capacity …" at bounding box center [859, 224] width 230 height 34
click at [744, 207] on select "Booked Elsewhere Budget Date Unavailable No Response Not a Good Match Capacity …" at bounding box center [859, 224] width 230 height 34
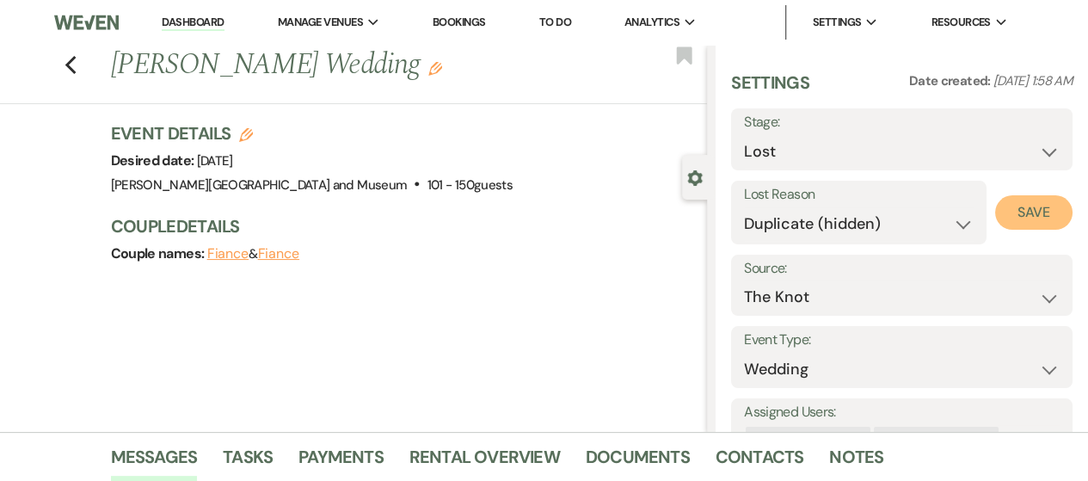
click at [1010, 204] on button "Save" at bounding box center [1033, 212] width 77 height 34
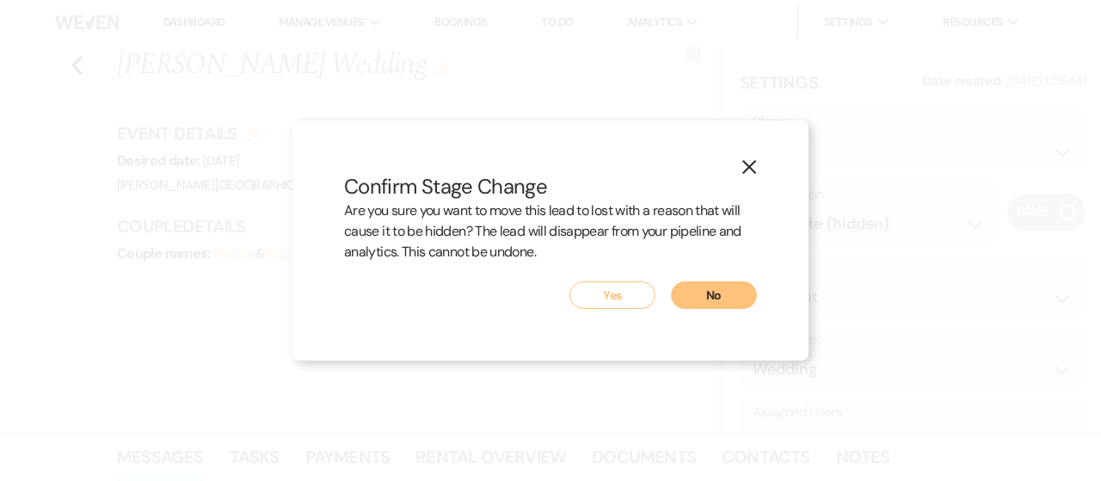
click at [637, 293] on button "Yes" at bounding box center [612, 295] width 86 height 28
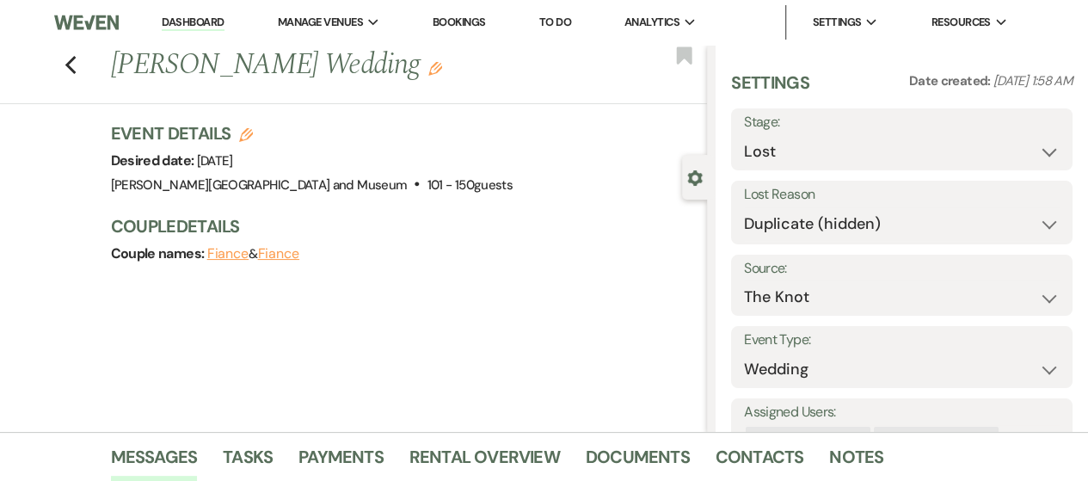
click at [196, 16] on link "Dashboard" at bounding box center [193, 23] width 62 height 16
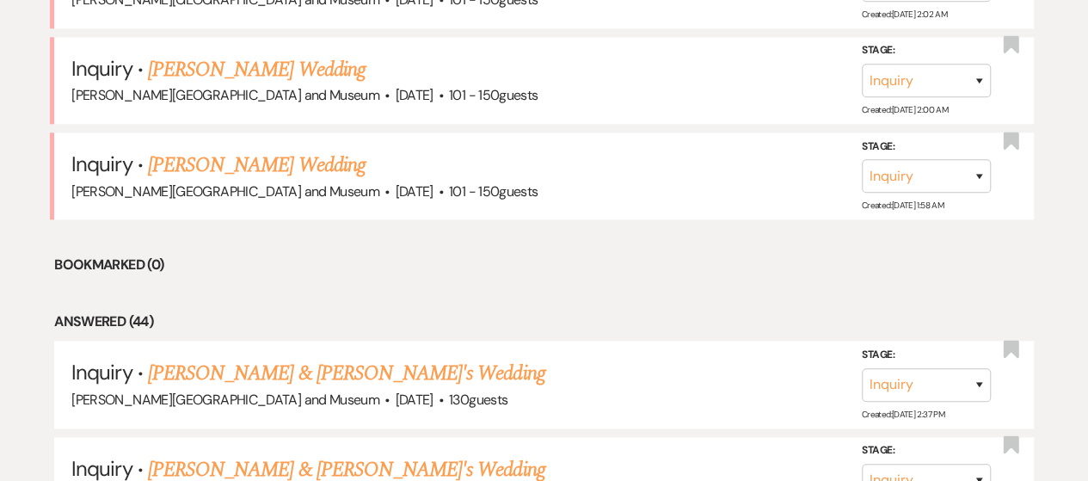
scroll to position [805, 0]
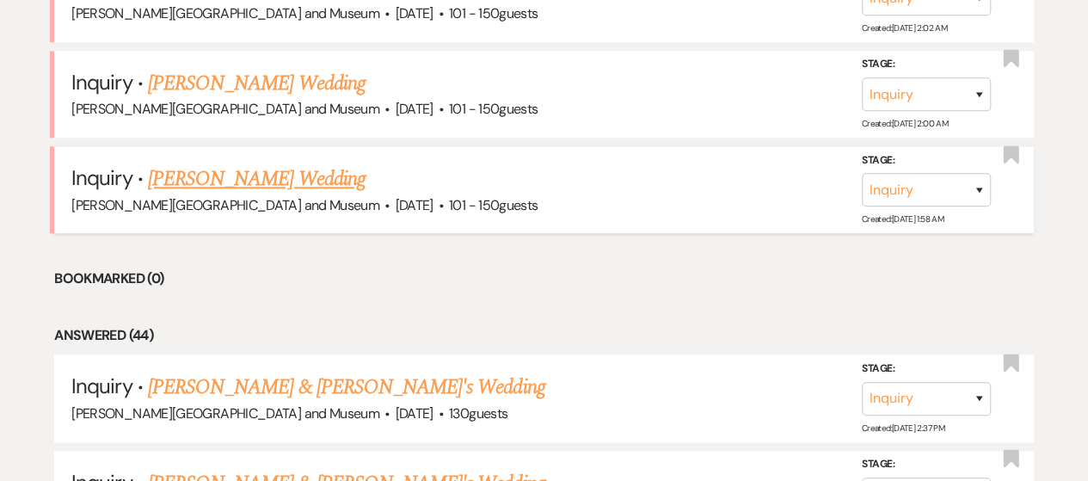
click at [172, 171] on link "[PERSON_NAME] Wedding" at bounding box center [257, 178] width 218 height 31
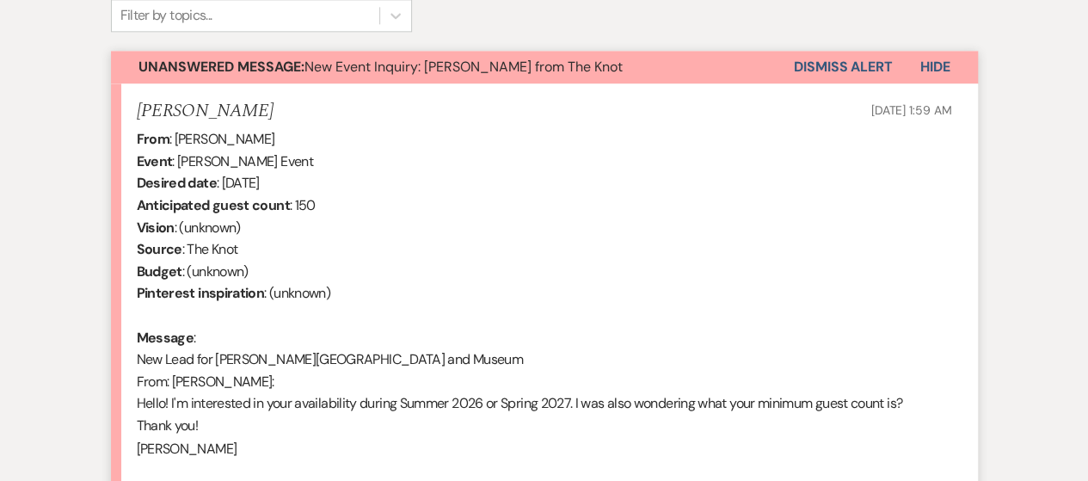
scroll to position [1178, 0]
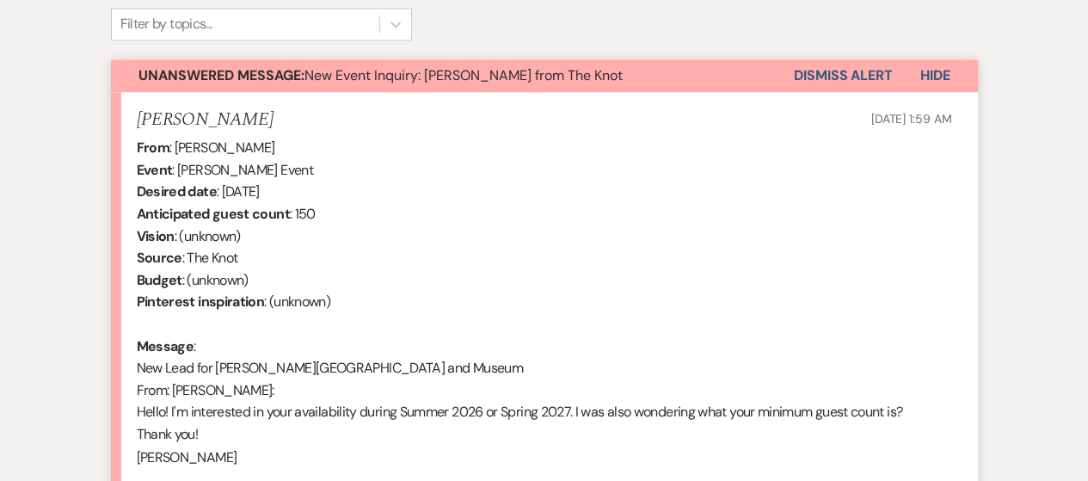
click at [851, 71] on button "Dismiss Alert" at bounding box center [843, 75] width 99 height 33
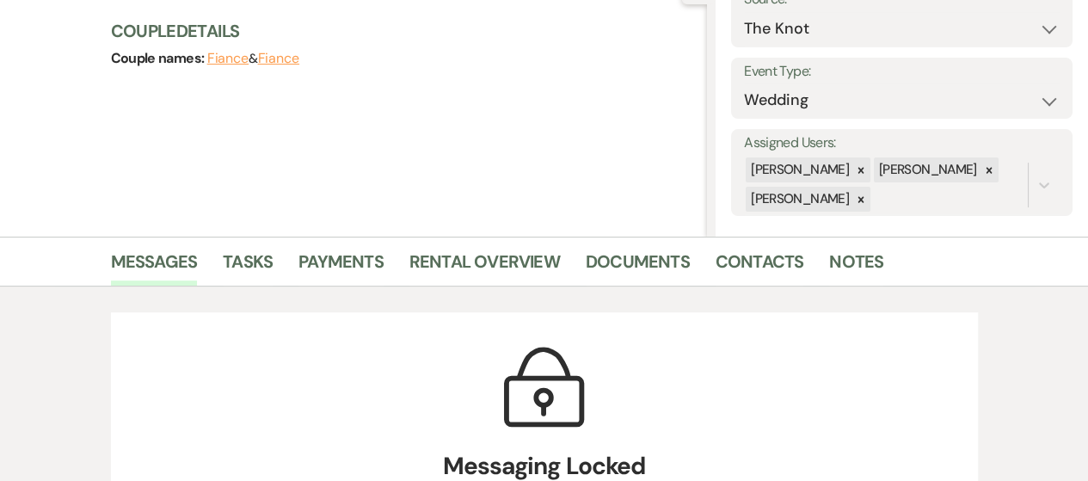
scroll to position [0, 0]
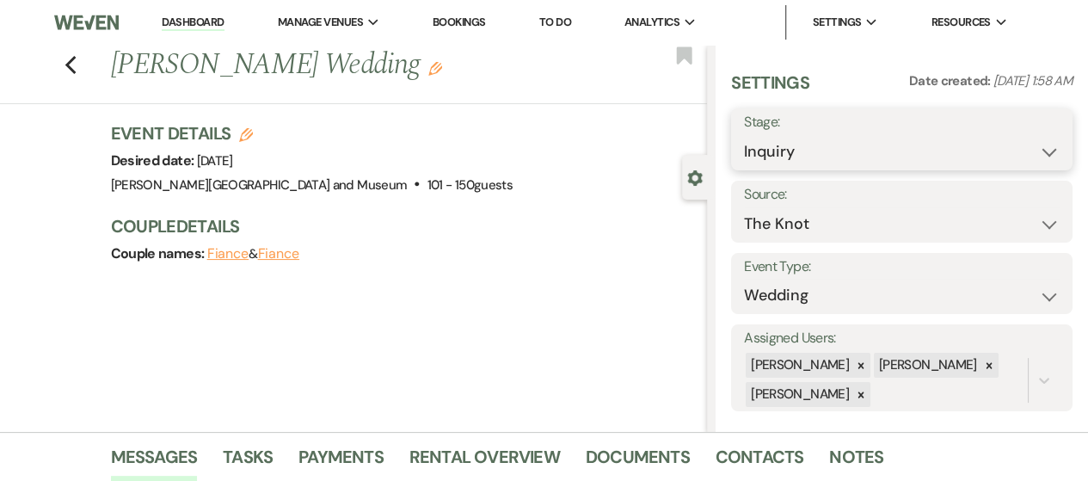
click at [876, 161] on select "Inquiry Follow Up Tour Requested Tour Confirmed Toured Proposal Sent Booked Lost" at bounding box center [902, 152] width 316 height 34
click at [744, 135] on select "Inquiry Follow Up Tour Requested Tour Confirmed Toured Proposal Sent Booked Lost" at bounding box center [902, 152] width 316 height 34
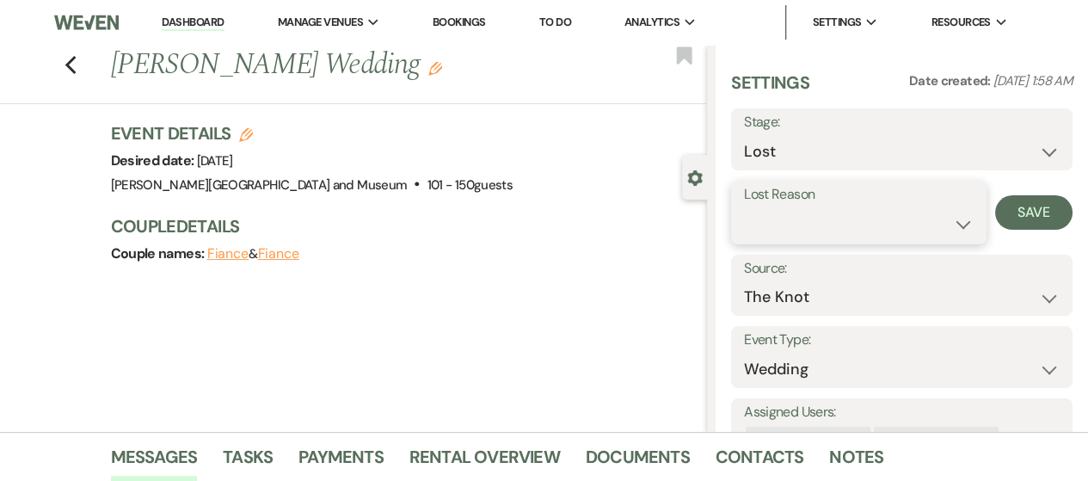
click at [805, 229] on select "Booked Elsewhere Budget Date Unavailable No Response Not a Good Match Capacity …" at bounding box center [859, 224] width 230 height 34
click at [744, 207] on select "Booked Elsewhere Budget Date Unavailable No Response Not a Good Match Capacity …" at bounding box center [859, 224] width 230 height 34
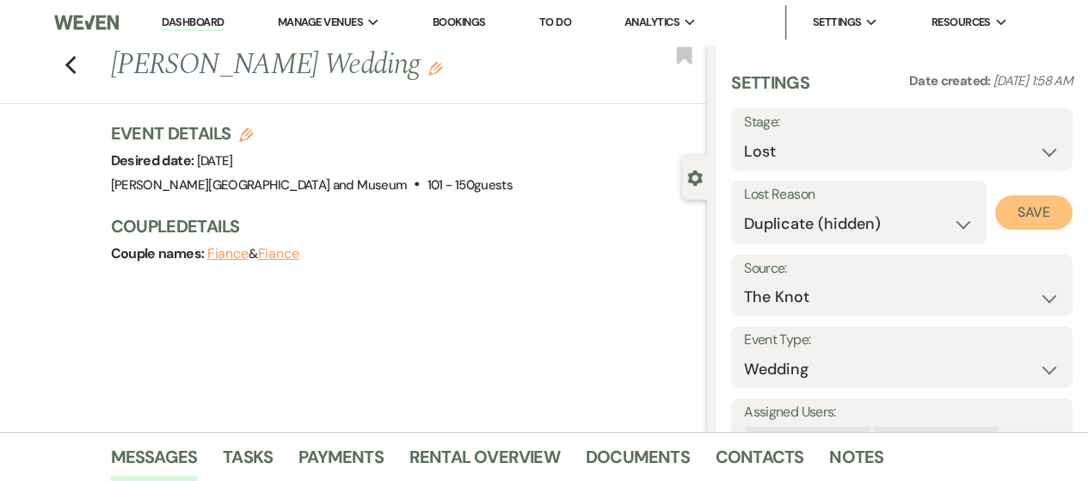
click at [1028, 203] on button "Save" at bounding box center [1033, 212] width 77 height 34
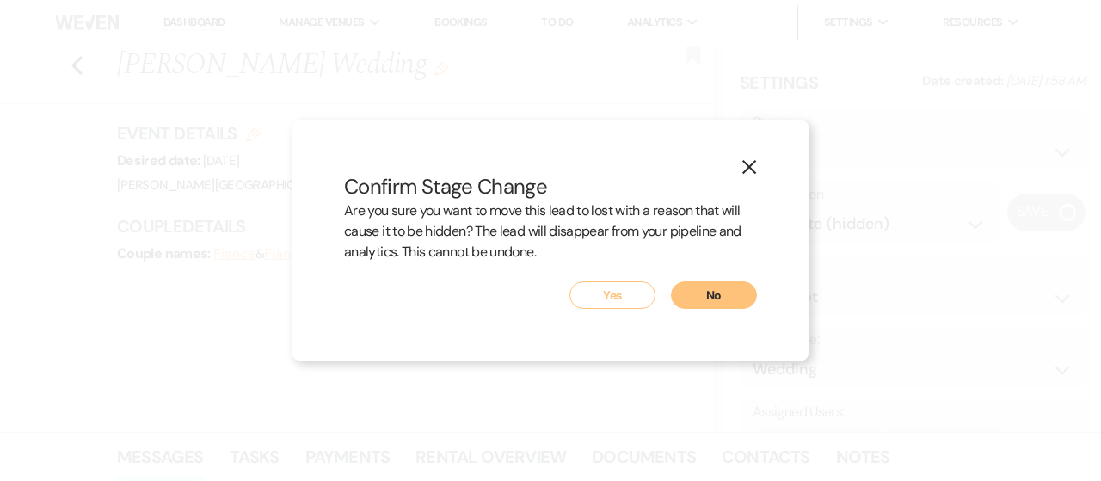
click at [601, 293] on button "Yes" at bounding box center [612, 295] width 86 height 28
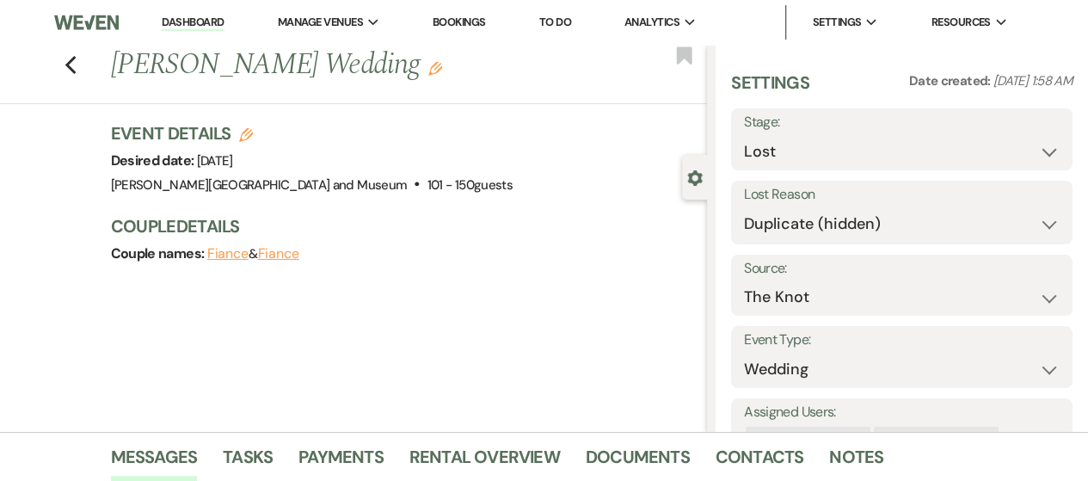
click at [196, 24] on link "Dashboard" at bounding box center [193, 23] width 62 height 16
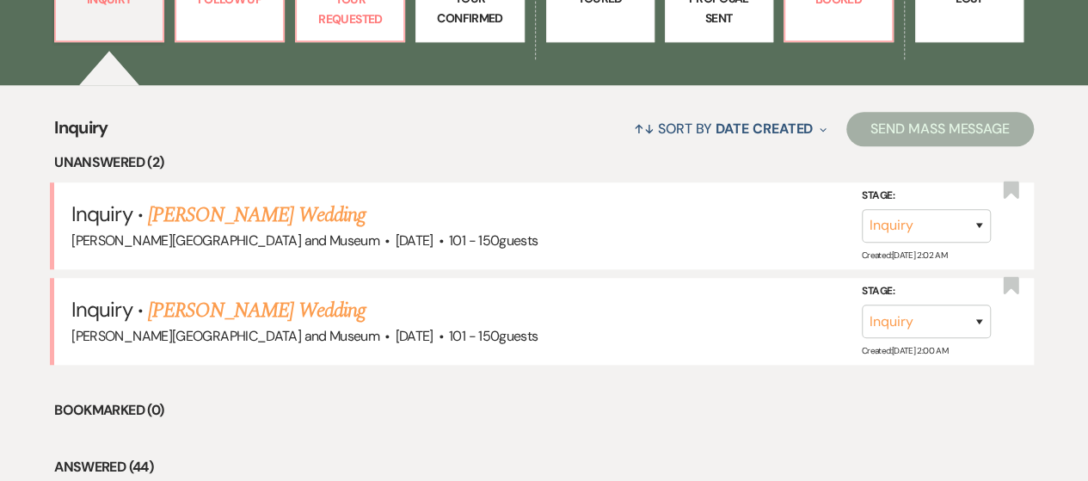
scroll to position [647, 0]
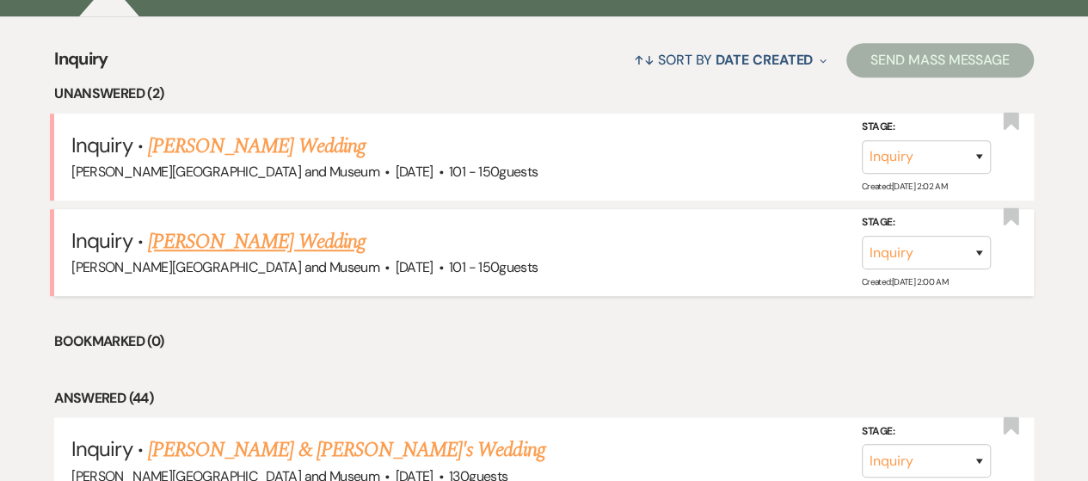
click at [243, 240] on link "[PERSON_NAME] Wedding" at bounding box center [257, 241] width 218 height 31
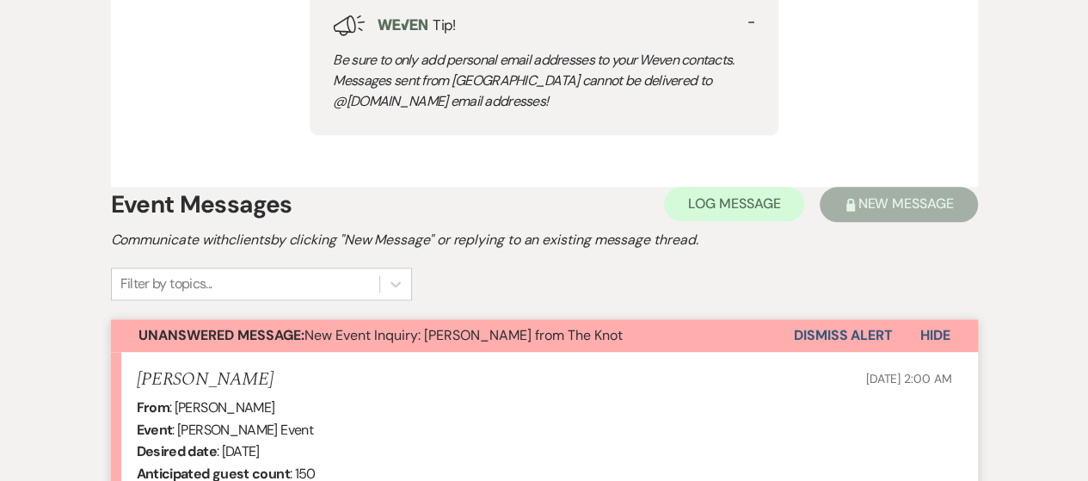
scroll to position [927, 0]
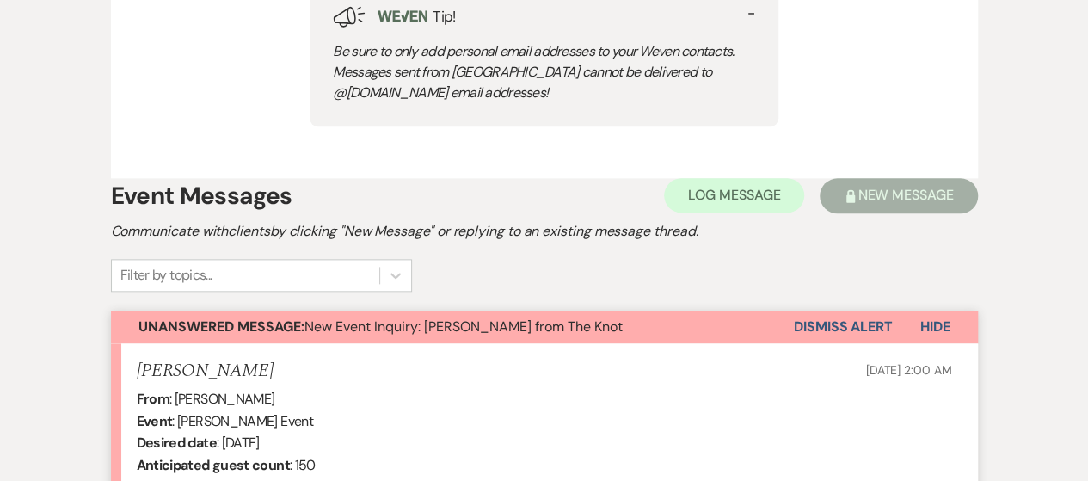
click at [841, 326] on button "Dismiss Alert" at bounding box center [843, 327] width 99 height 33
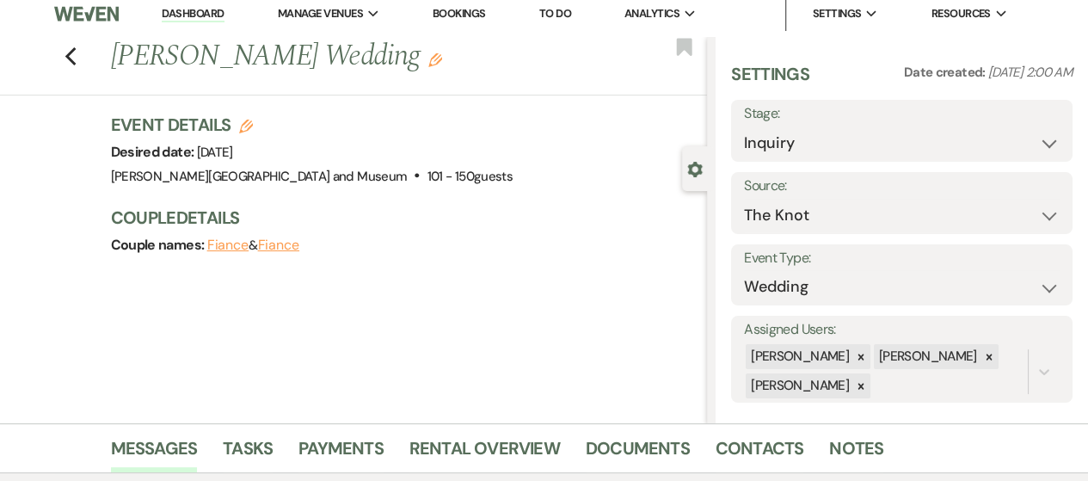
scroll to position [0, 0]
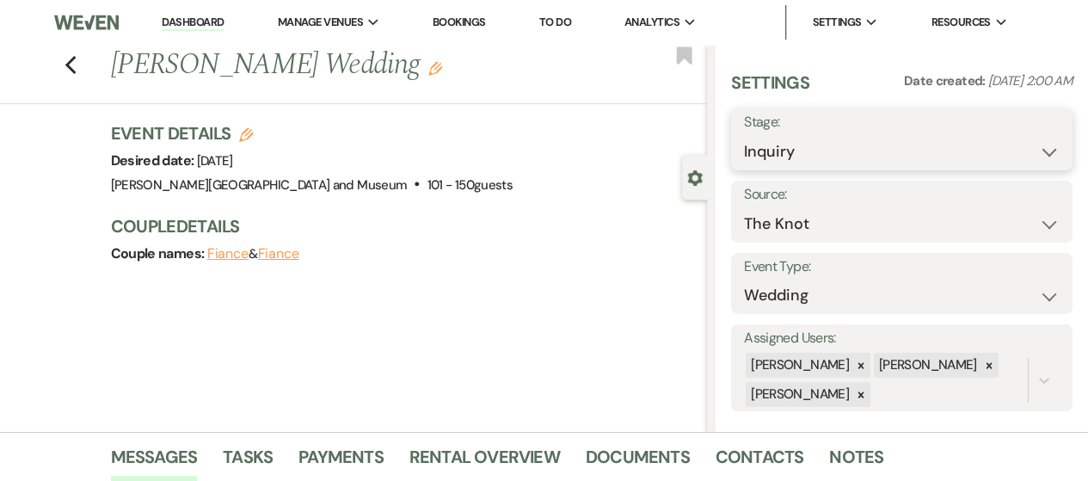
click at [858, 162] on select "Inquiry Follow Up Tour Requested Tour Confirmed Toured Proposal Sent Booked Lost" at bounding box center [902, 152] width 316 height 34
click at [744, 135] on select "Inquiry Follow Up Tour Requested Tour Confirmed Toured Proposal Sent Booked Lost" at bounding box center [902, 152] width 316 height 34
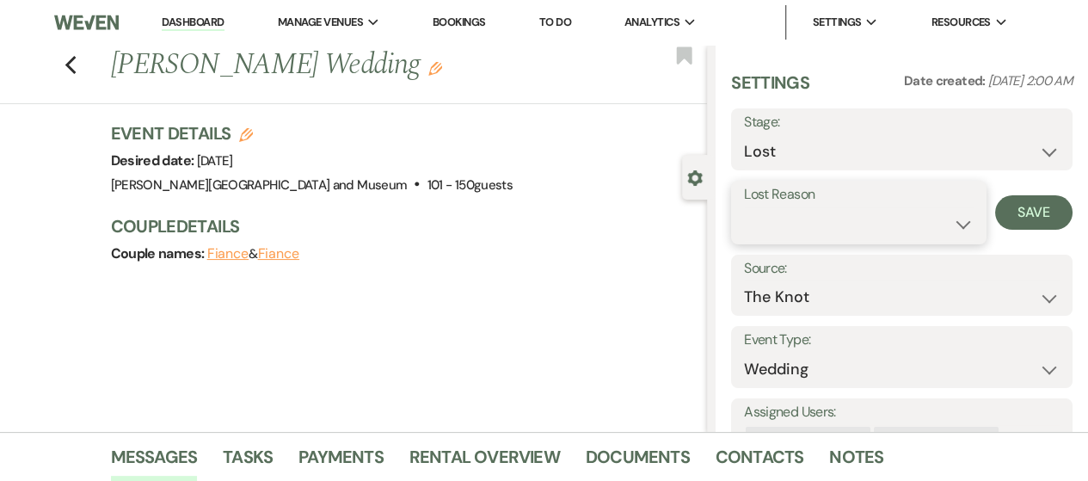
click at [812, 228] on select "Booked Elsewhere Budget Date Unavailable No Response Not a Good Match Capacity …" at bounding box center [859, 224] width 230 height 34
click at [744, 207] on select "Booked Elsewhere Budget Date Unavailable No Response Not a Good Match Capacity …" at bounding box center [859, 224] width 230 height 34
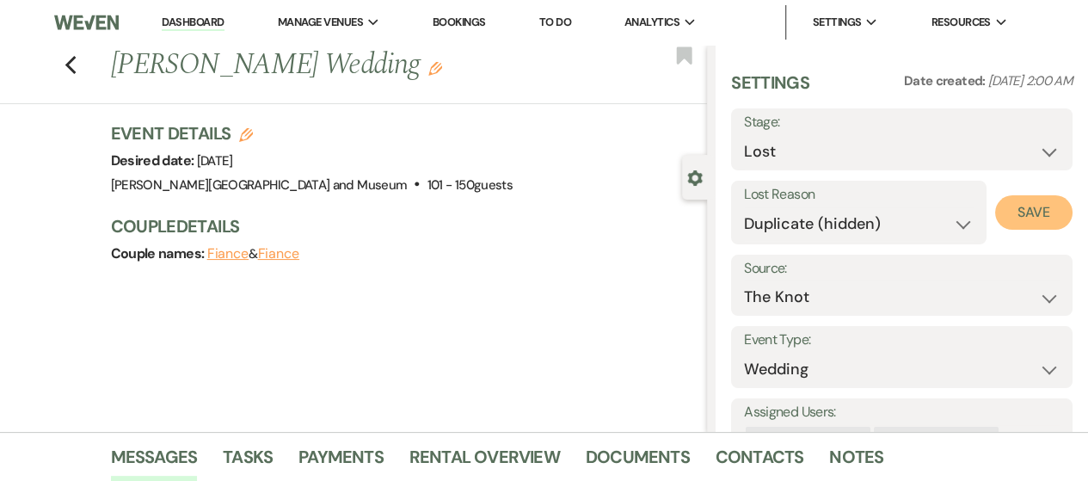
click at [1023, 212] on button "Save" at bounding box center [1033, 212] width 77 height 34
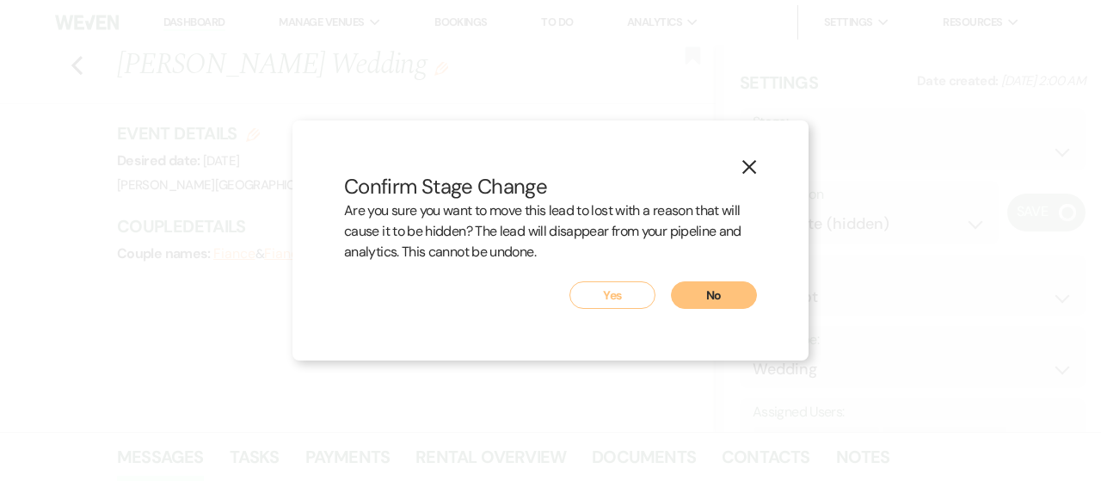
click at [613, 294] on button "Yes" at bounding box center [612, 295] width 86 height 28
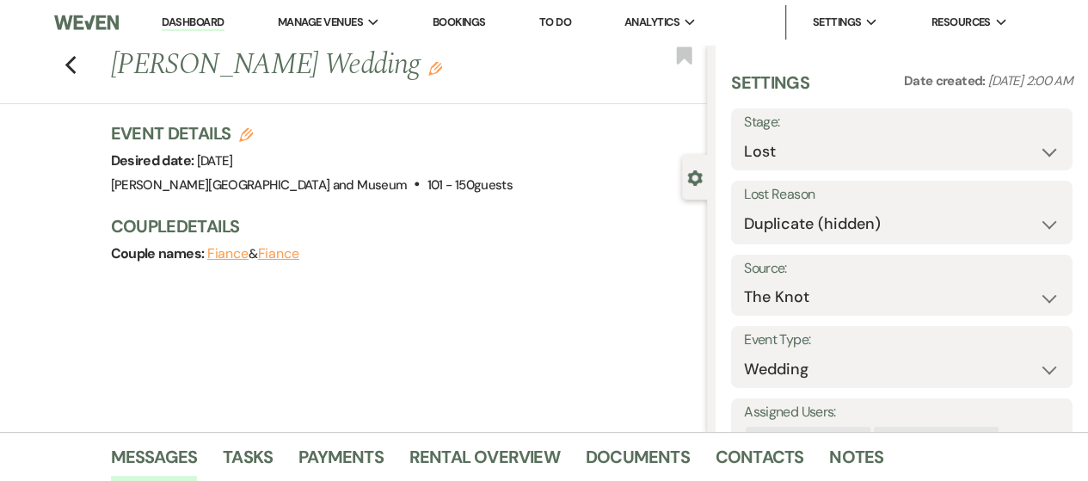
click at [189, 17] on link "Dashboard" at bounding box center [193, 23] width 62 height 16
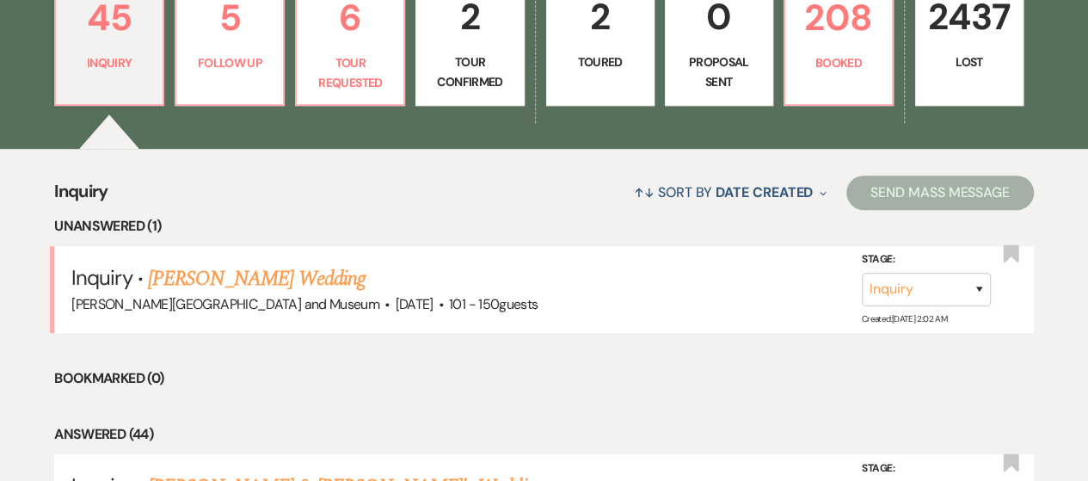
scroll to position [541, 0]
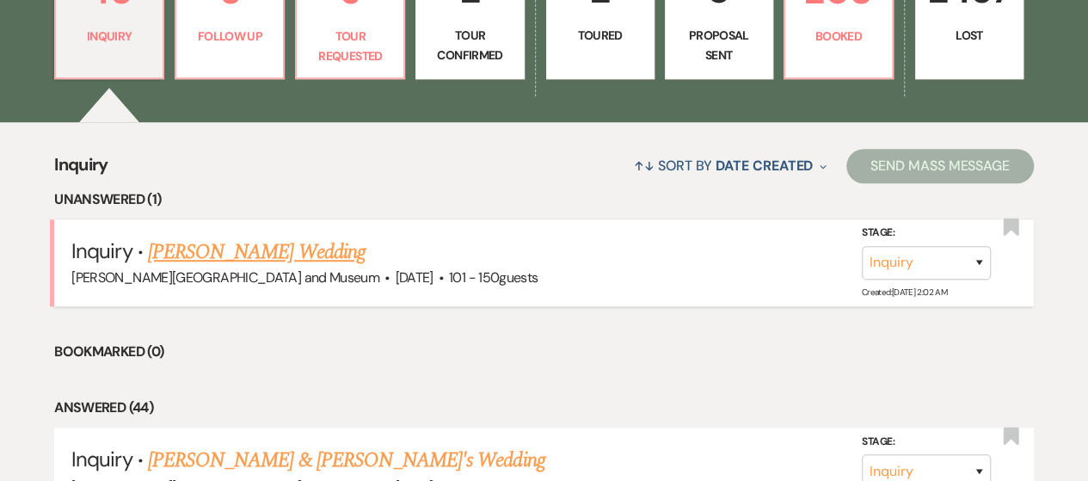
click at [174, 259] on link "[PERSON_NAME] Wedding" at bounding box center [257, 252] width 218 height 31
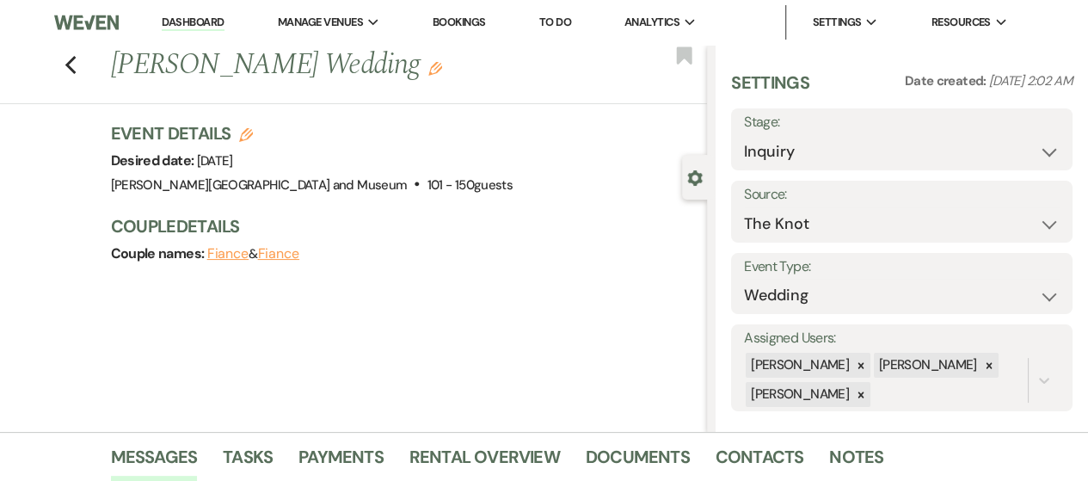
click at [191, 26] on link "Dashboard" at bounding box center [193, 23] width 62 height 16
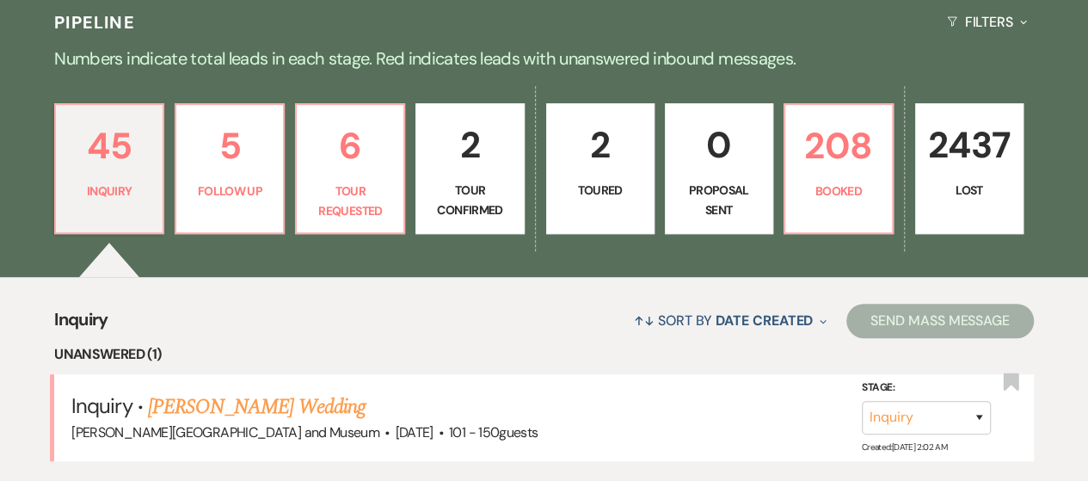
scroll to position [406, 0]
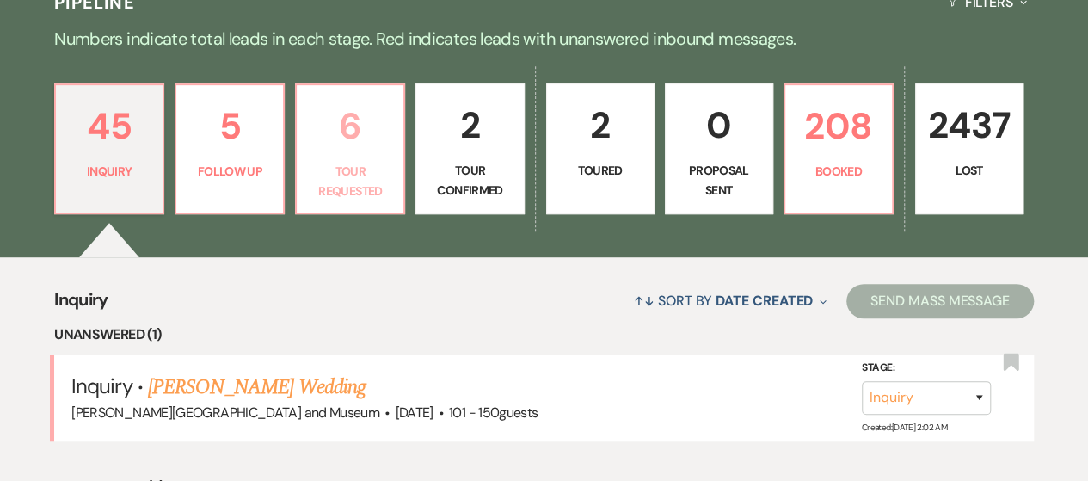
click at [342, 188] on p "Tour Requested" at bounding box center [350, 181] width 86 height 39
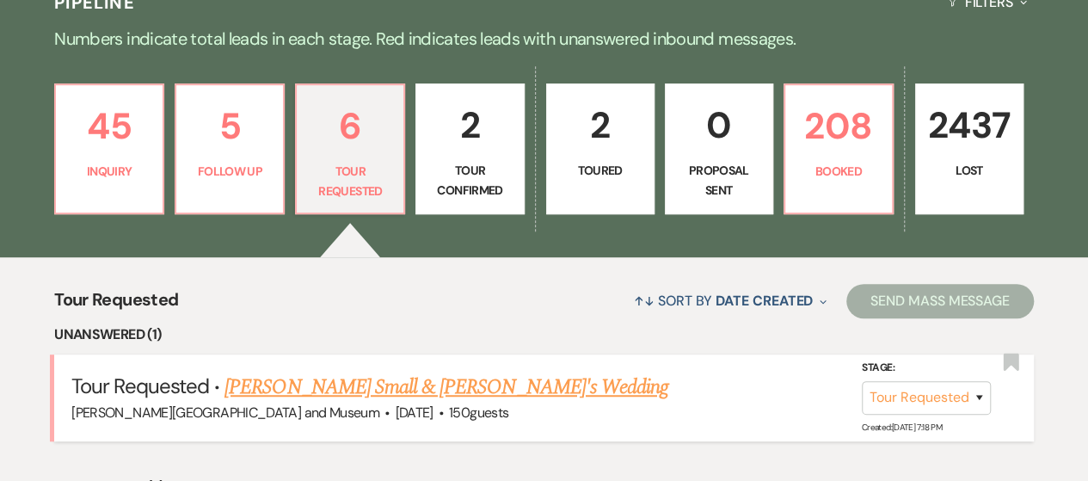
click at [388, 387] on link "[PERSON_NAME] Small & [PERSON_NAME]'s Wedding" at bounding box center [447, 387] width 444 height 31
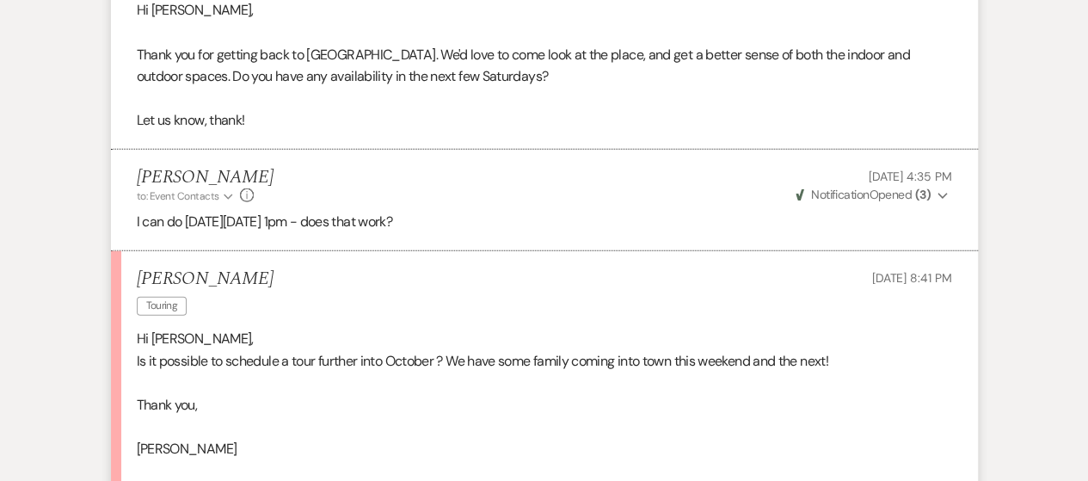
scroll to position [2205, 0]
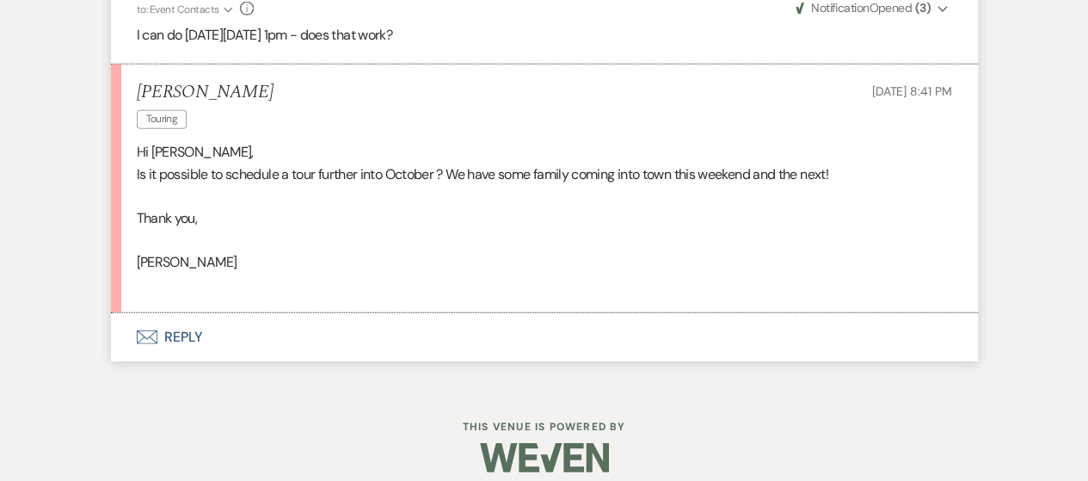
click at [165, 348] on button "Envelope Reply" at bounding box center [544, 337] width 867 height 48
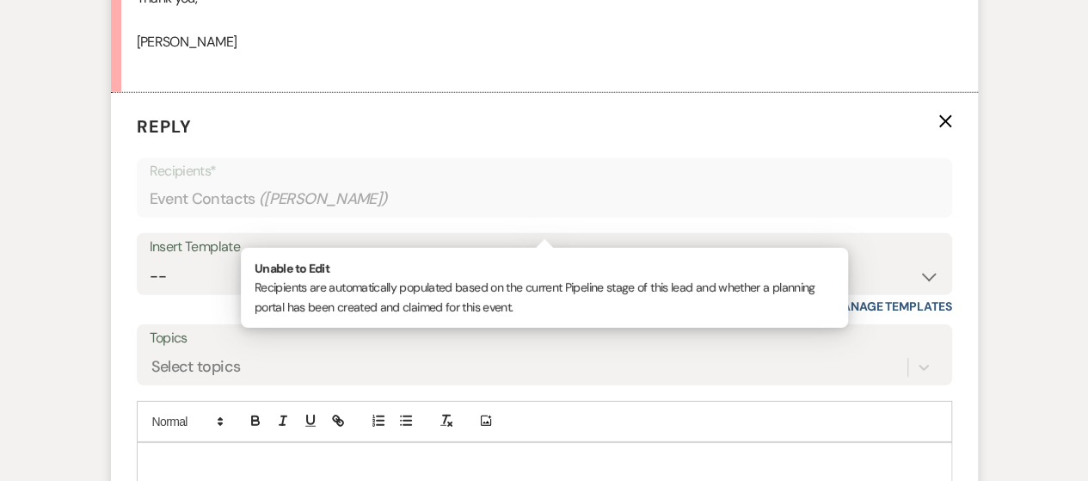
scroll to position [2551, 0]
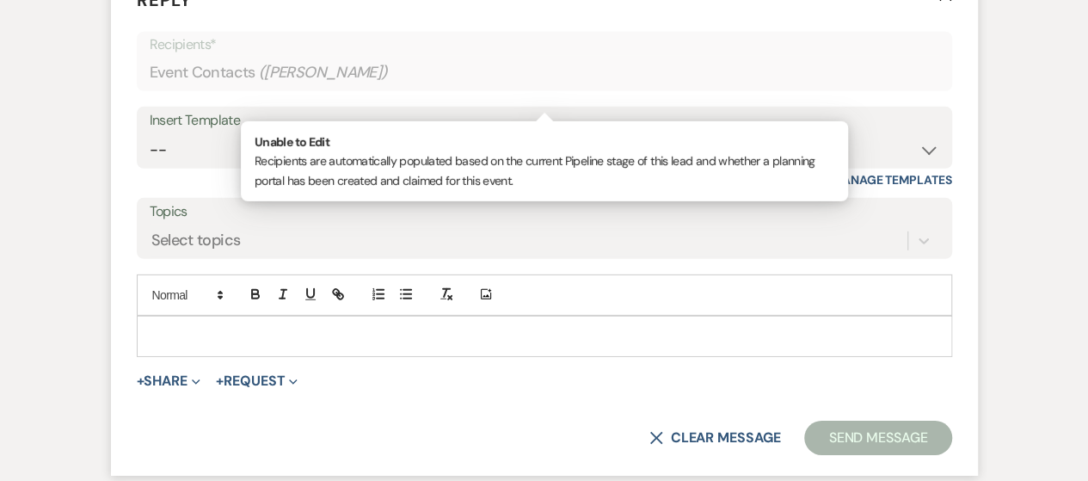
click at [202, 356] on div at bounding box center [545, 337] width 814 height 40
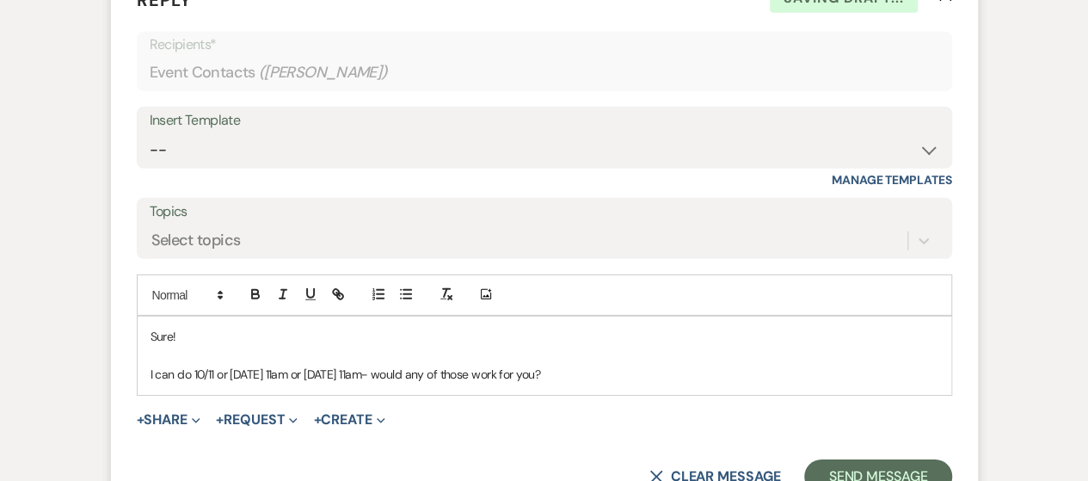
scroll to position [2760, 0]
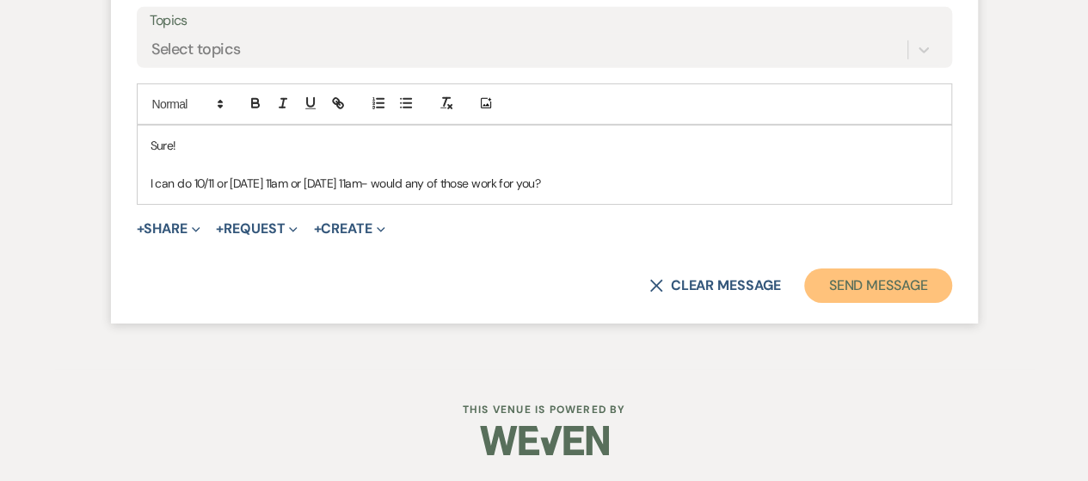
click at [878, 298] on button "Send Message" at bounding box center [877, 285] width 147 height 34
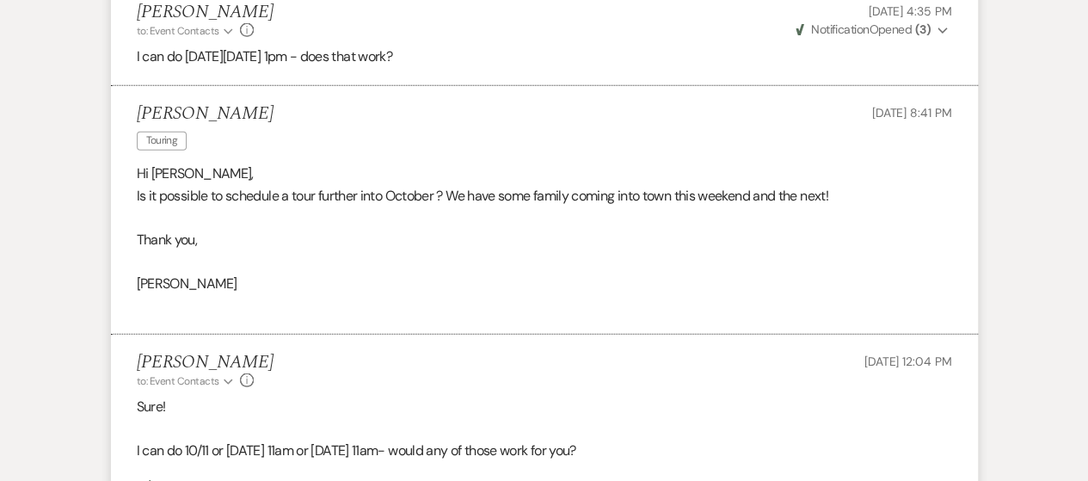
scroll to position [0, 0]
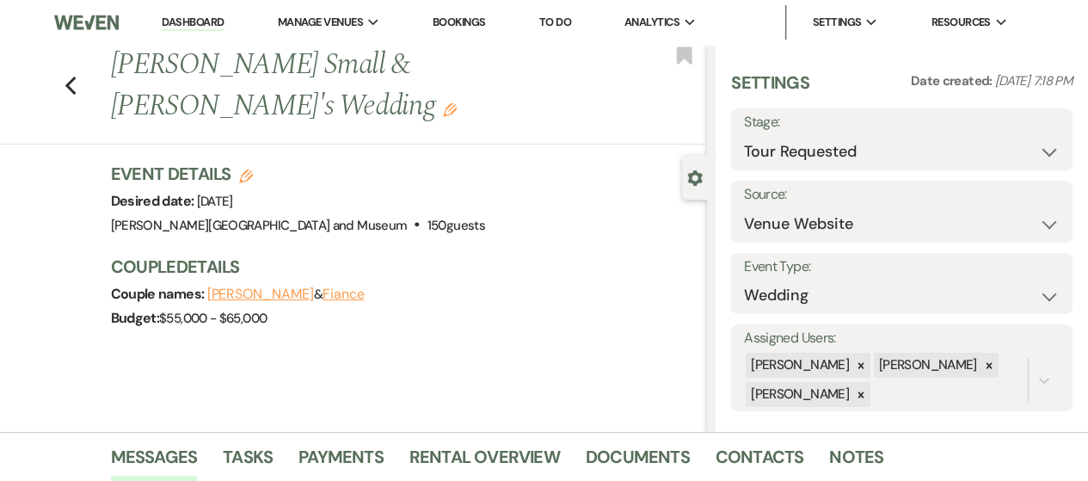
click at [190, 25] on link "Dashboard" at bounding box center [193, 23] width 62 height 16
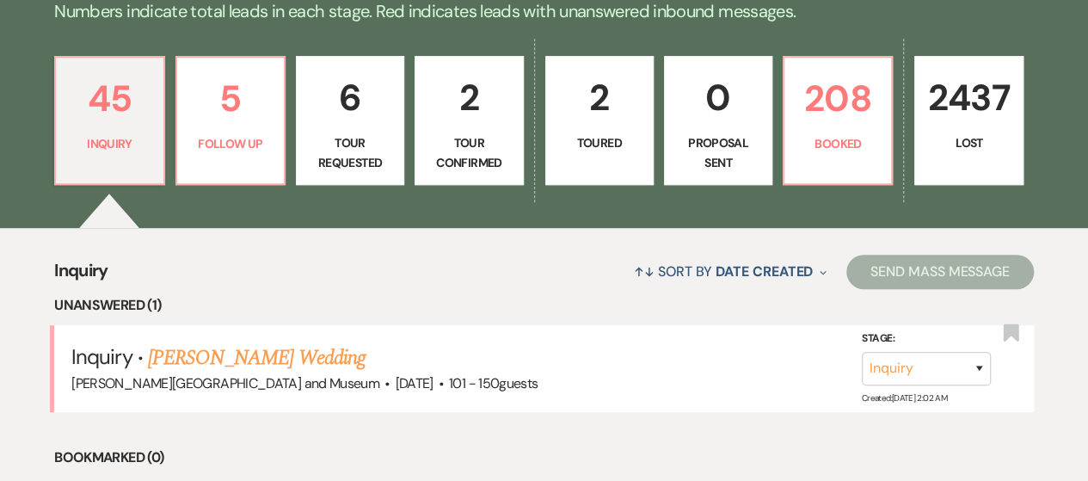
scroll to position [461, 0]
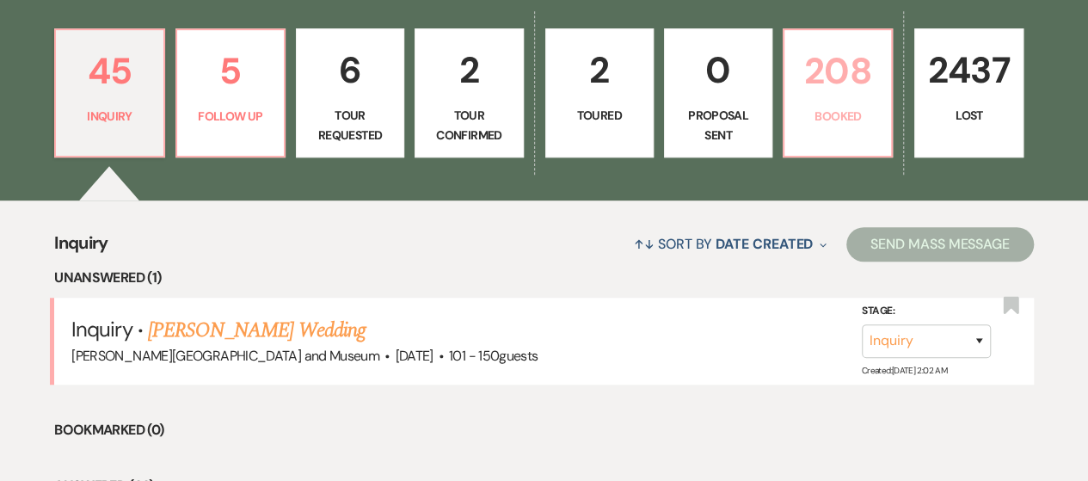
click at [836, 100] on link "208 Booked" at bounding box center [838, 92] width 110 height 129
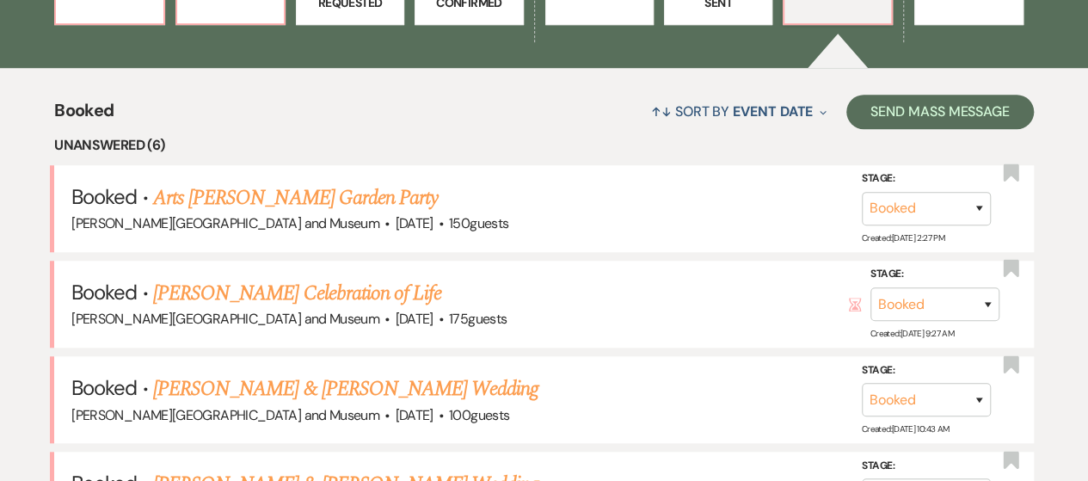
scroll to position [480, 0]
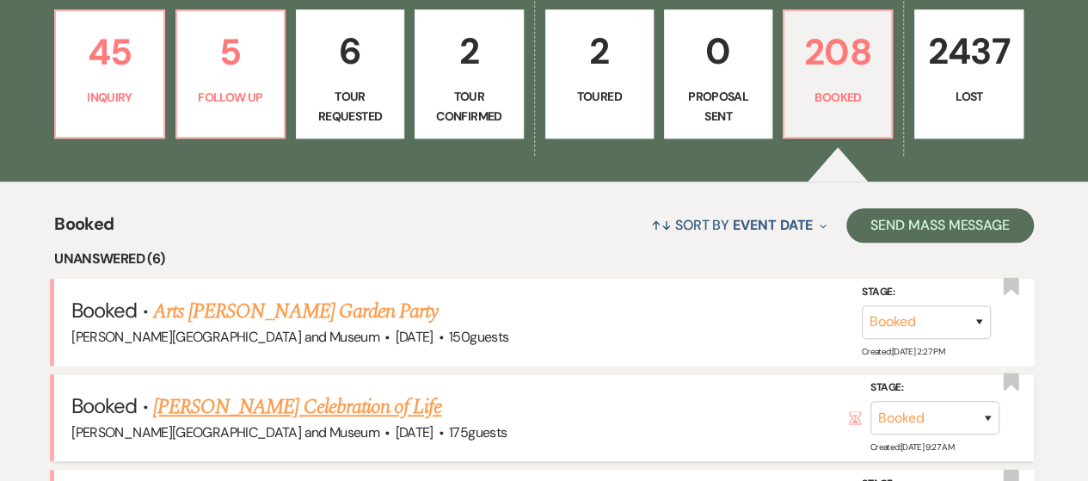
click at [292, 417] on link "[PERSON_NAME] Celebration of Life" at bounding box center [297, 406] width 288 height 31
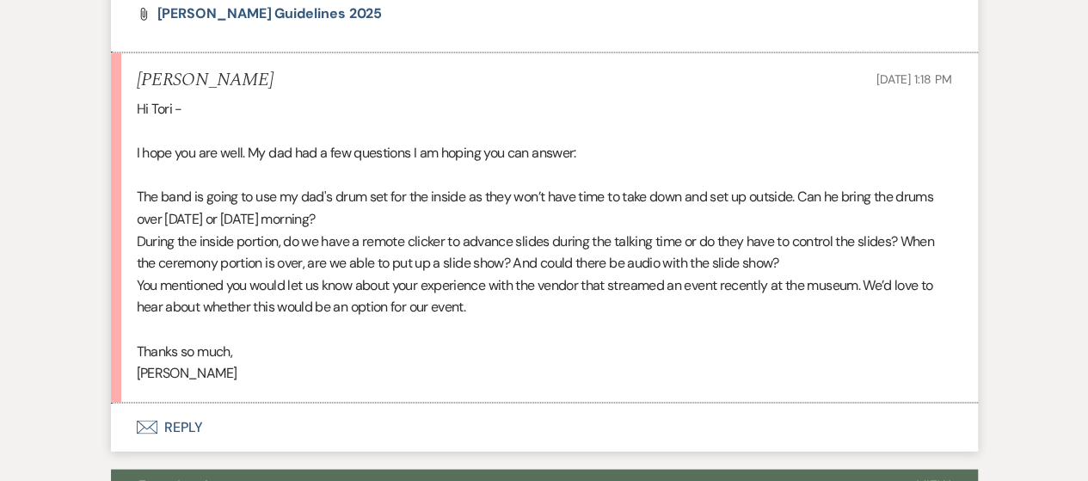
scroll to position [1350, 0]
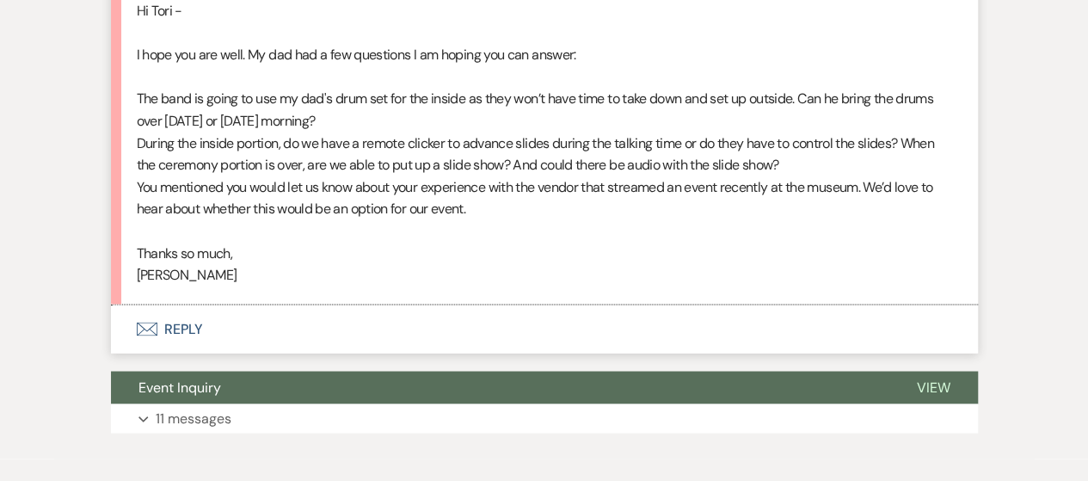
click at [190, 340] on button "Envelope Reply" at bounding box center [544, 329] width 867 height 48
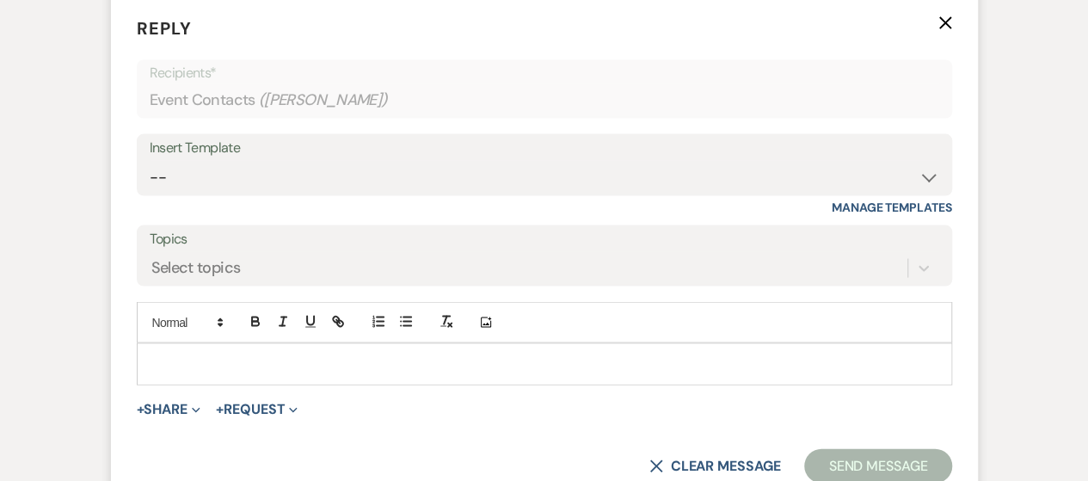
scroll to position [1667, 0]
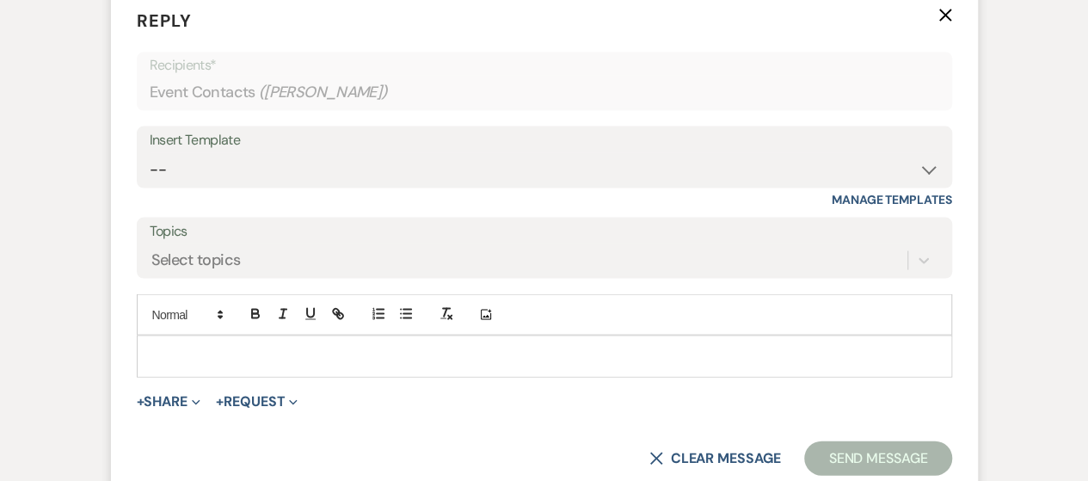
click at [194, 353] on p at bounding box center [545, 356] width 788 height 19
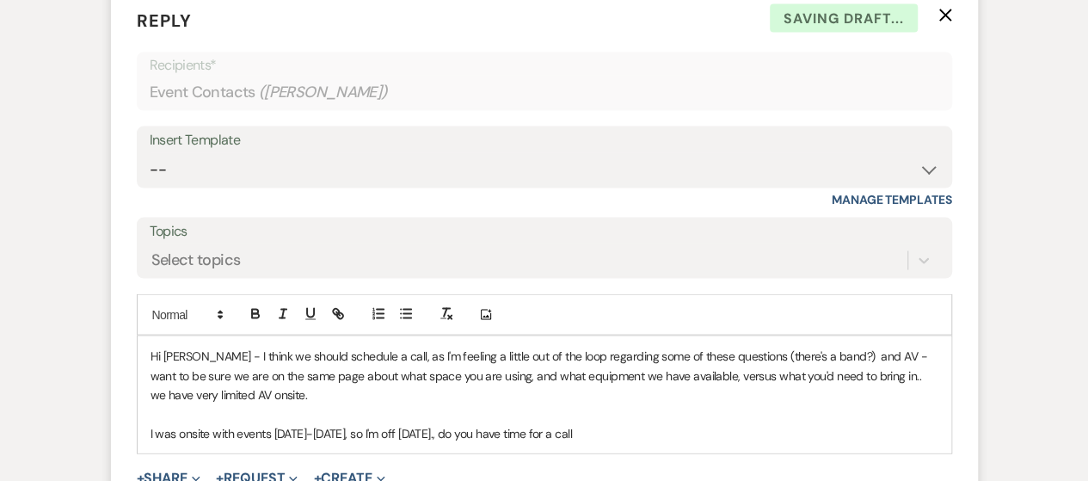
click at [190, 351] on p "Hi [PERSON_NAME] - I think we should schedule a call, as I'm feeling a little o…" at bounding box center [545, 376] width 788 height 58
click at [588, 436] on p "I was onsite with events [DATE]-[DATE], so I'm off [DATE]., do you have time fo…" at bounding box center [545, 433] width 788 height 19
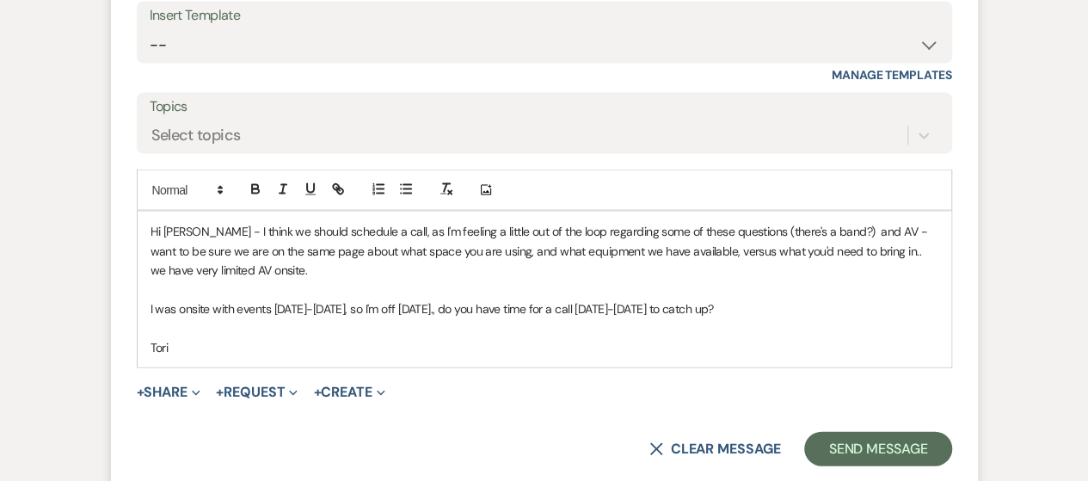
scroll to position [1843, 0]
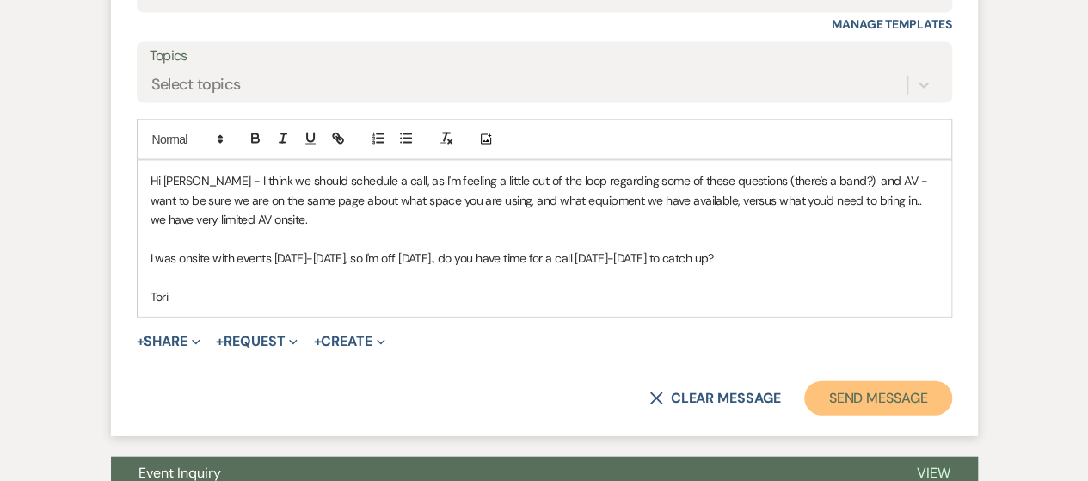
click at [889, 403] on button "Send Message" at bounding box center [877, 398] width 147 height 34
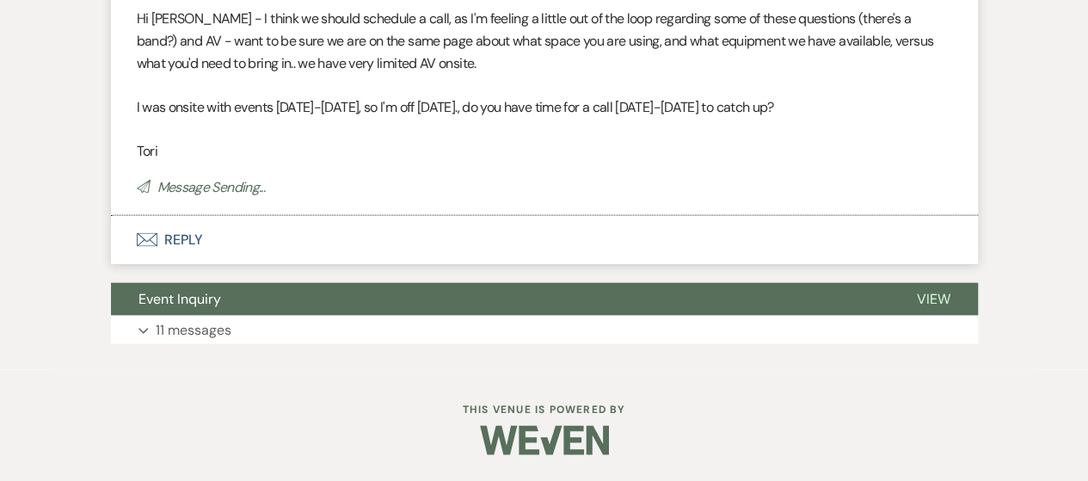
scroll to position [1705, 0]
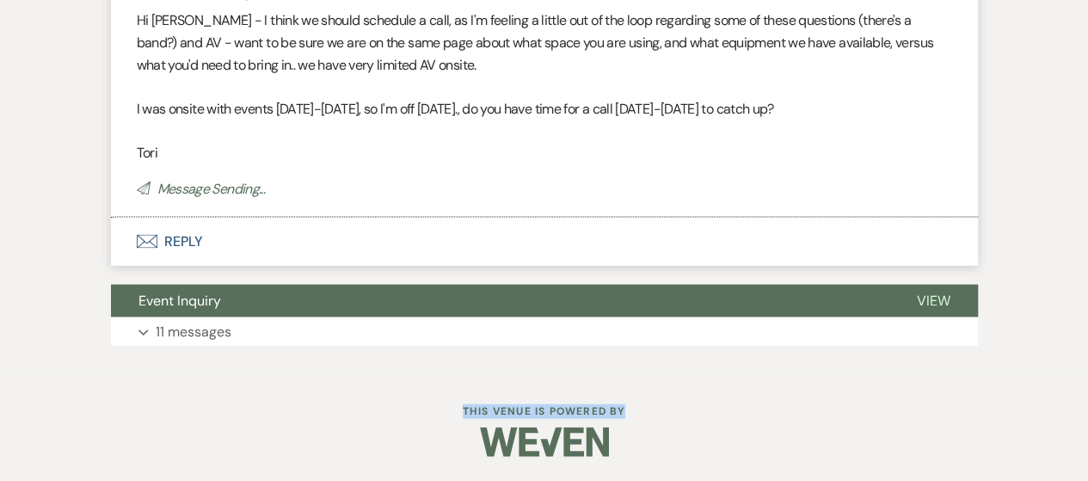
drag, startPoint x: 1087, startPoint y: 400, endPoint x: 1094, endPoint y: 345, distance: 55.5
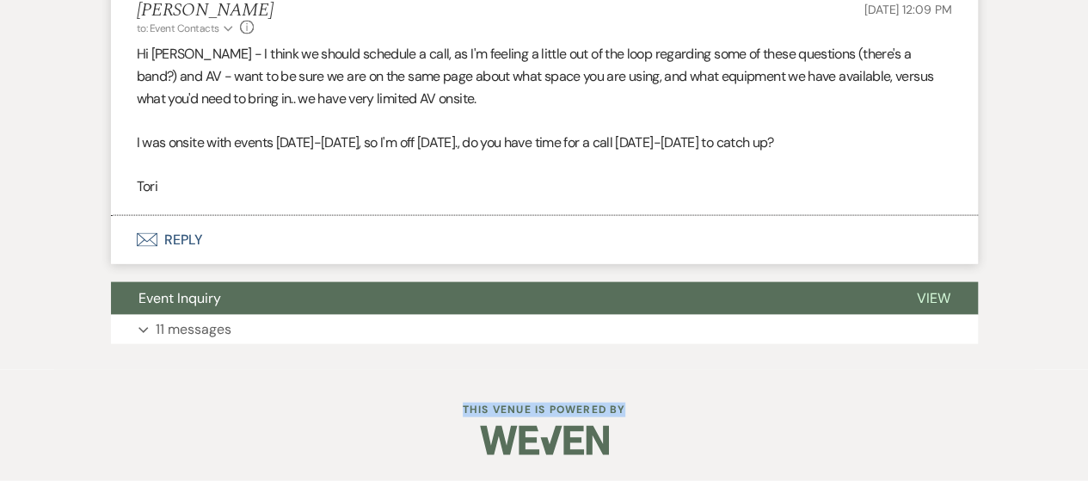
scroll to position [1669, 0]
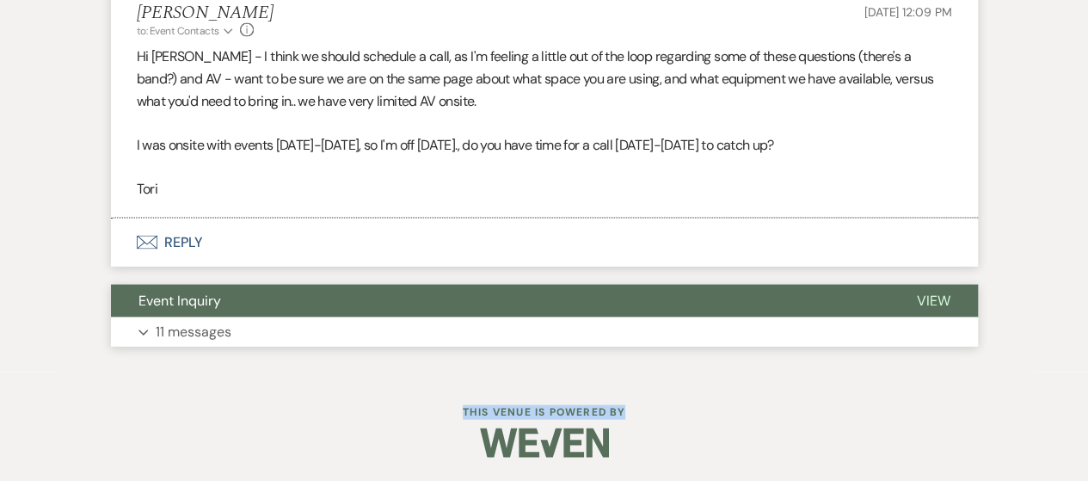
click at [487, 329] on button "Expand 11 messages" at bounding box center [544, 331] width 867 height 29
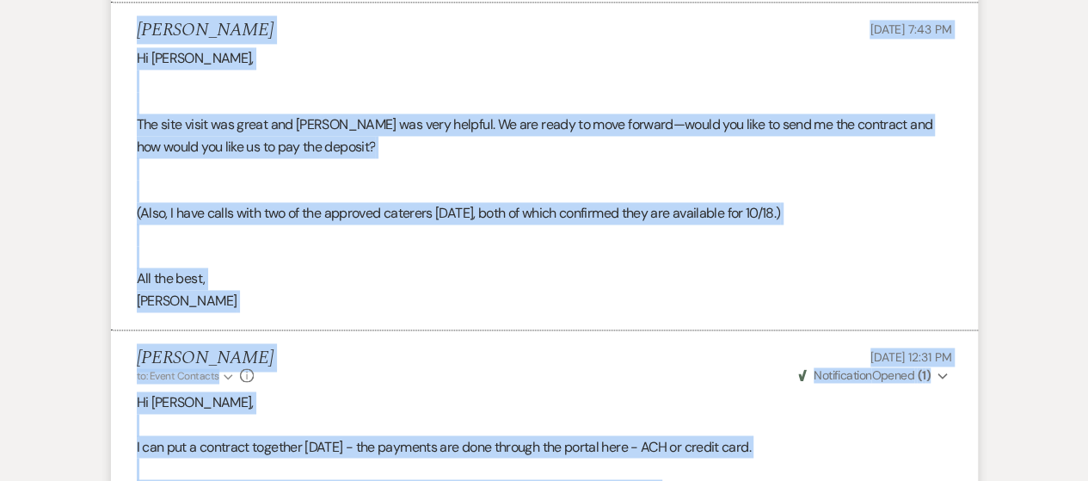
scroll to position [4494, 0]
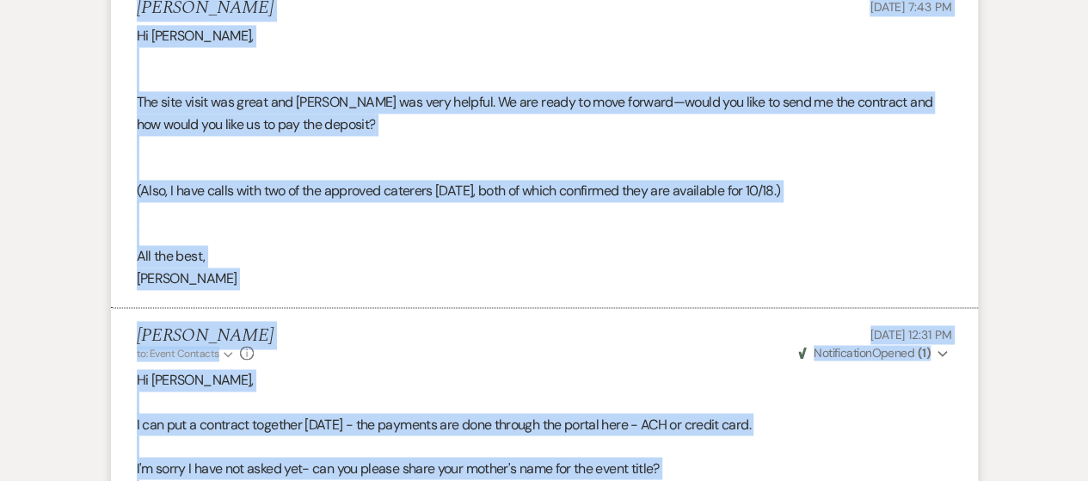
click at [874, 218] on div "Hi [PERSON_NAME], The site visit was great and [PERSON_NAME] was very helpful. …" at bounding box center [544, 157] width 815 height 264
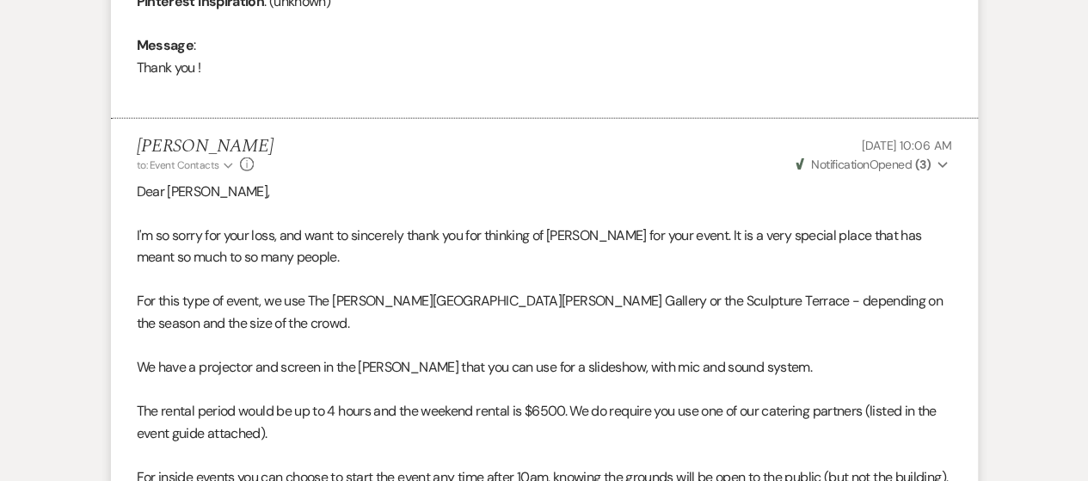
scroll to position [0, 0]
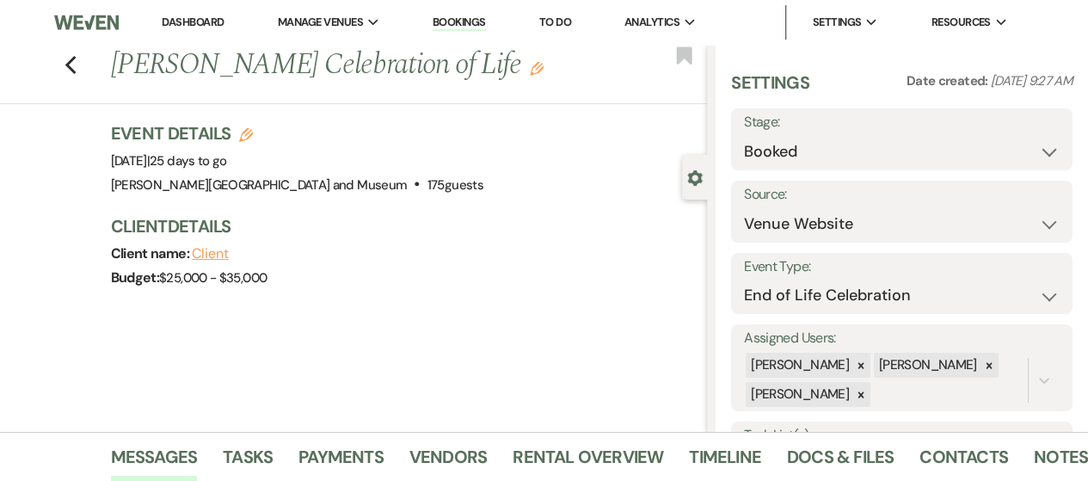
click at [194, 25] on link "Dashboard" at bounding box center [193, 22] width 62 height 15
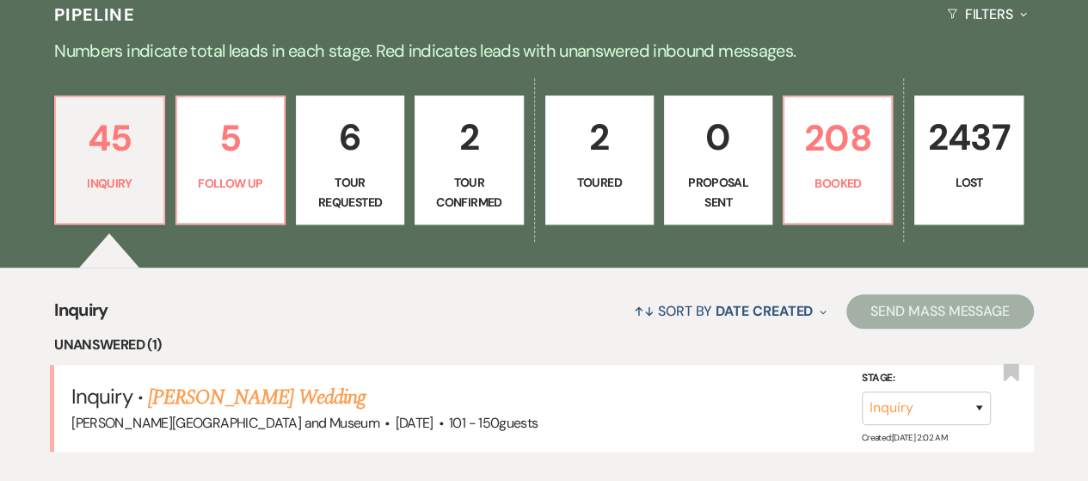
scroll to position [501, 0]
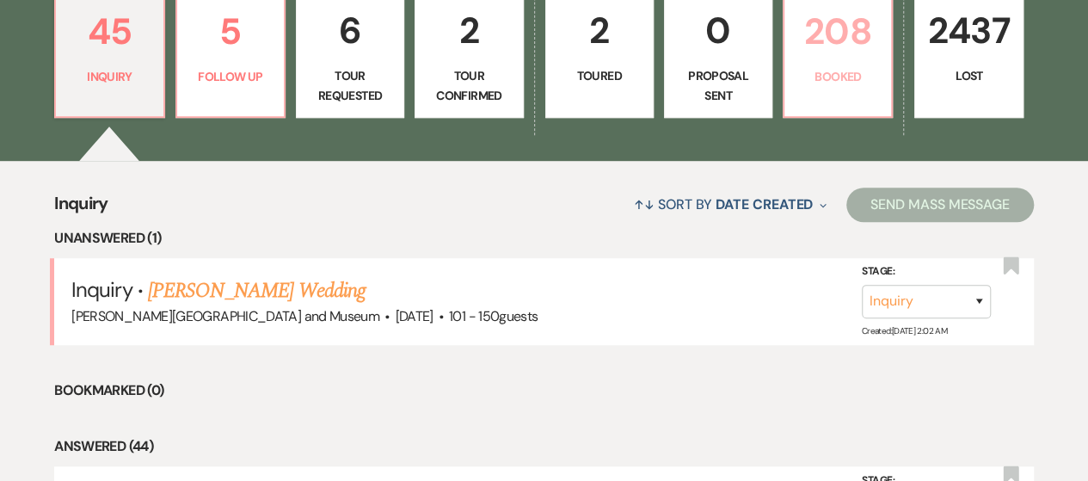
click at [815, 83] on p "Booked" at bounding box center [838, 76] width 86 height 19
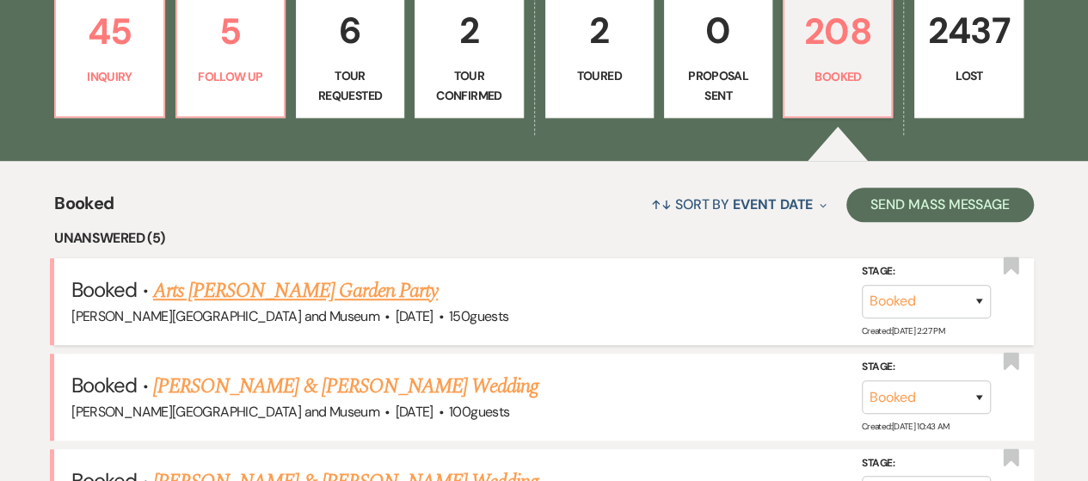
click at [317, 292] on link "Arts [PERSON_NAME] Garden Party" at bounding box center [295, 290] width 285 height 31
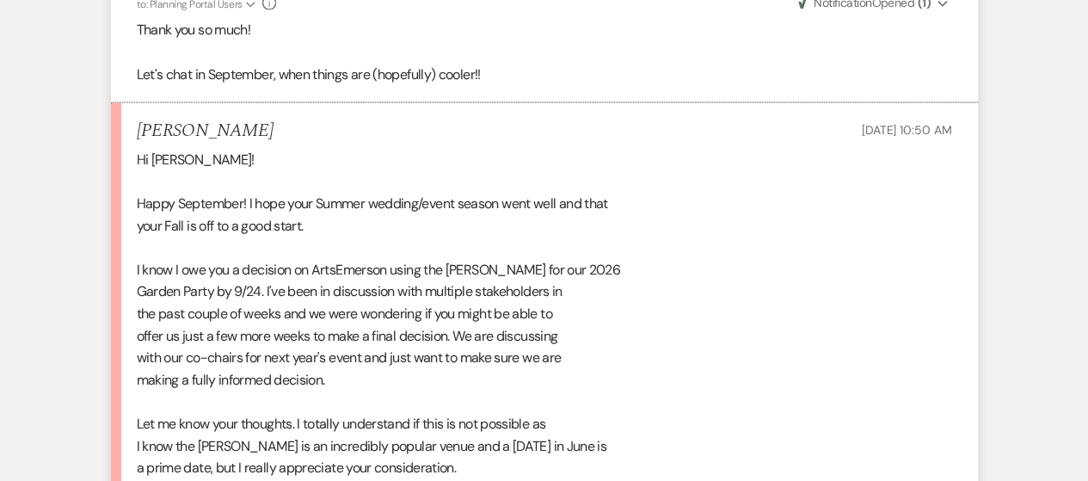
scroll to position [2071, 0]
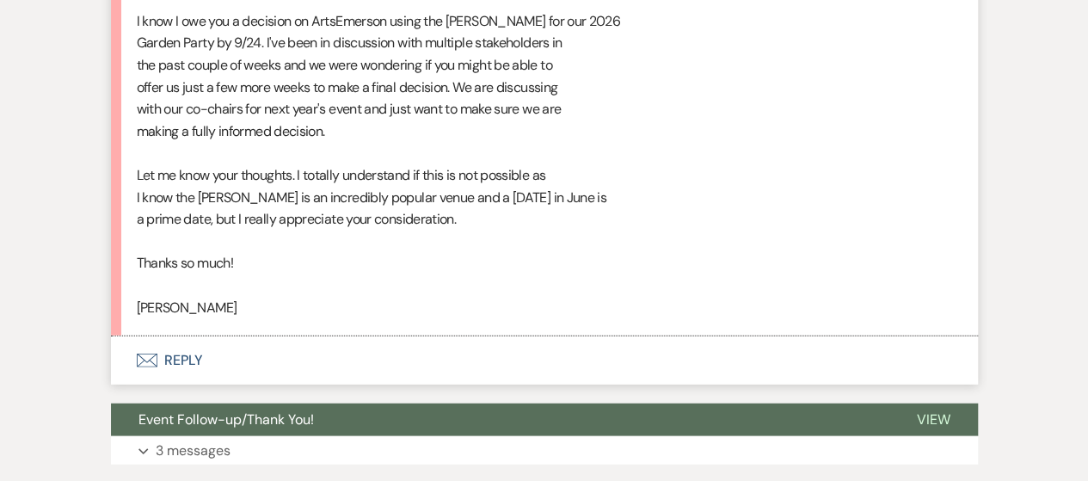
click at [166, 365] on button "Envelope Reply" at bounding box center [544, 360] width 867 height 48
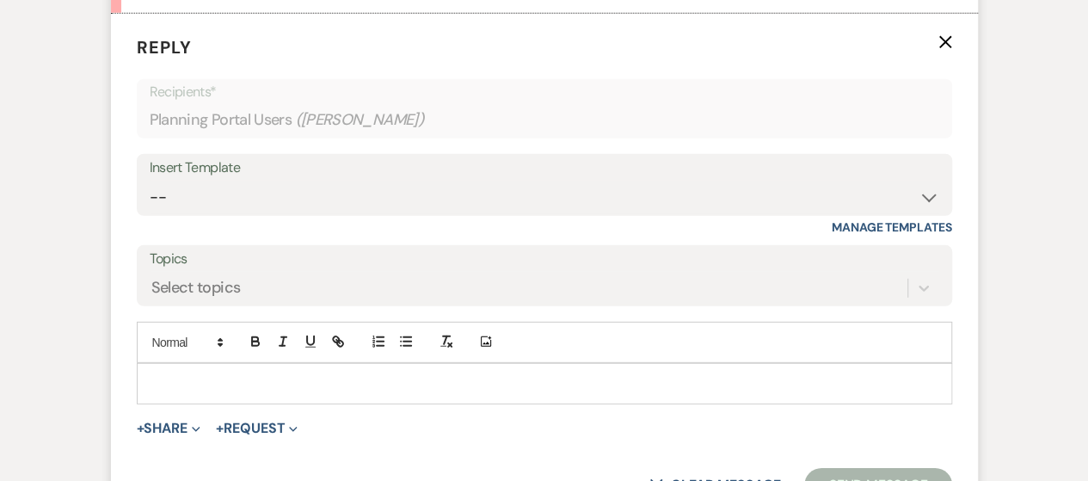
scroll to position [2418, 0]
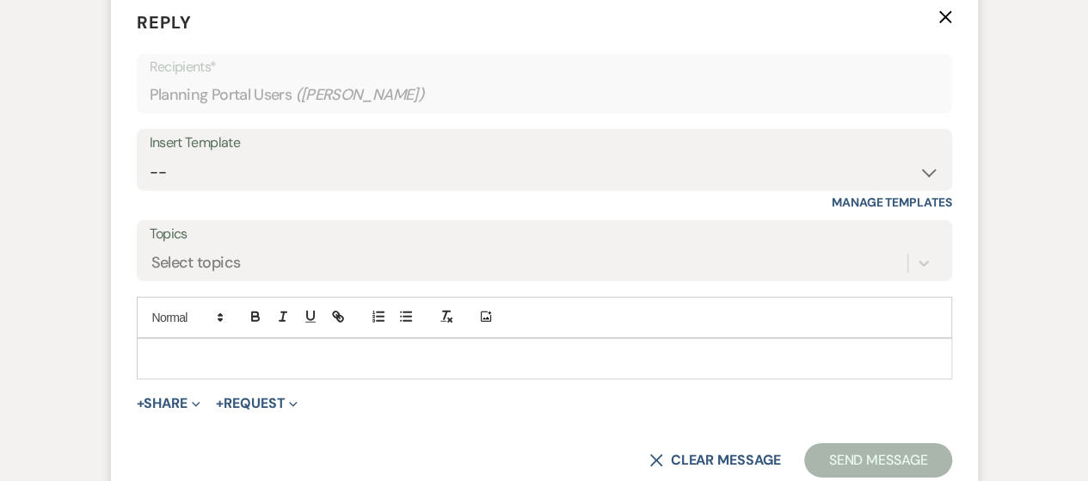
click at [166, 365] on div at bounding box center [545, 359] width 814 height 40
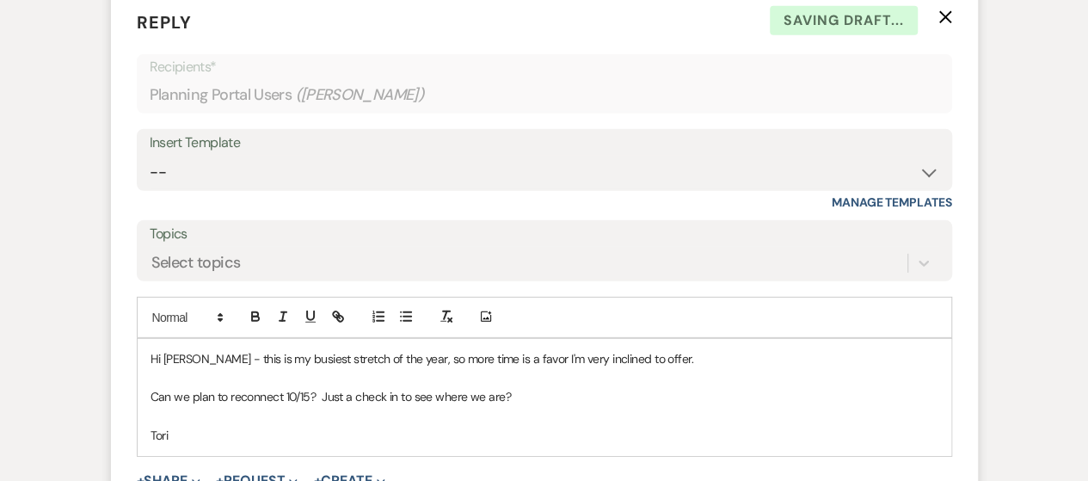
scroll to position [2790, 0]
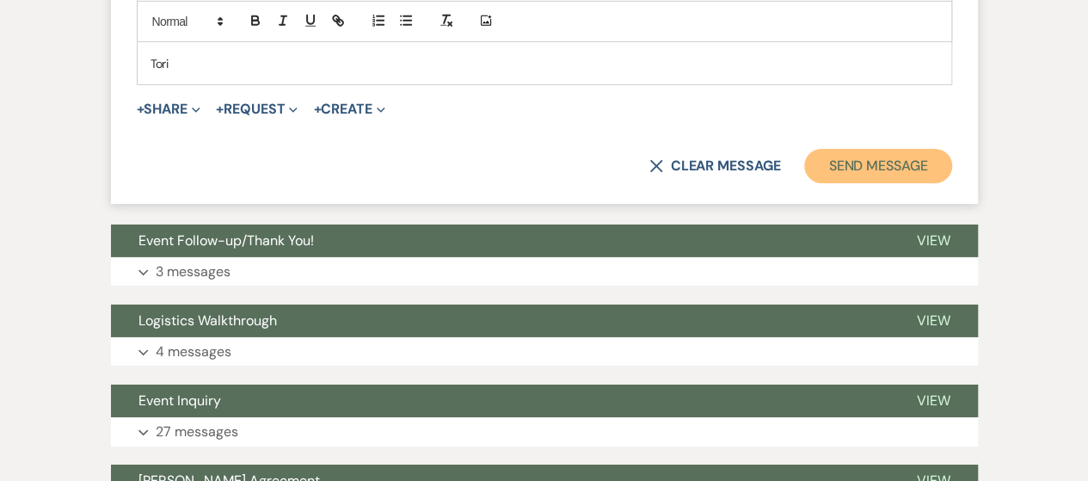
click at [854, 175] on button "Send Message" at bounding box center [877, 166] width 147 height 34
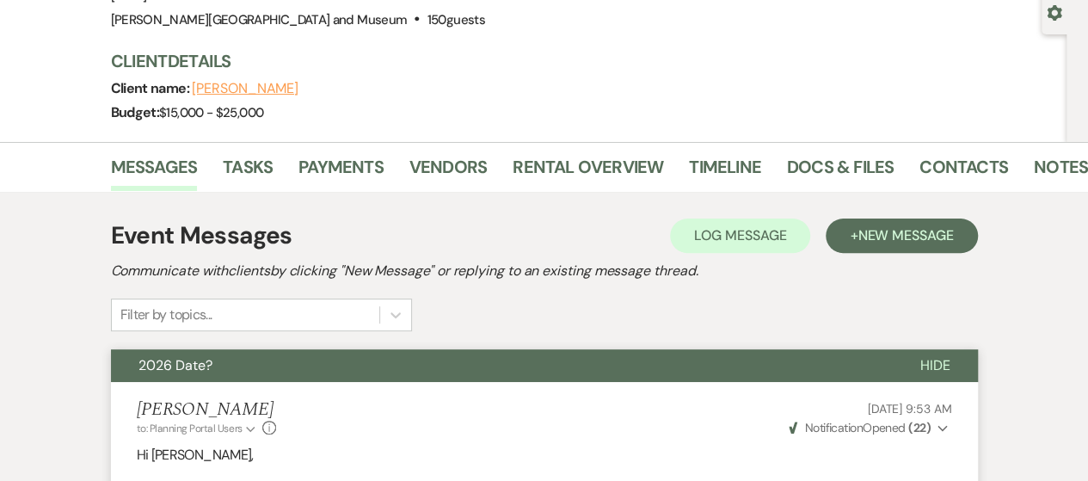
scroll to position [0, 0]
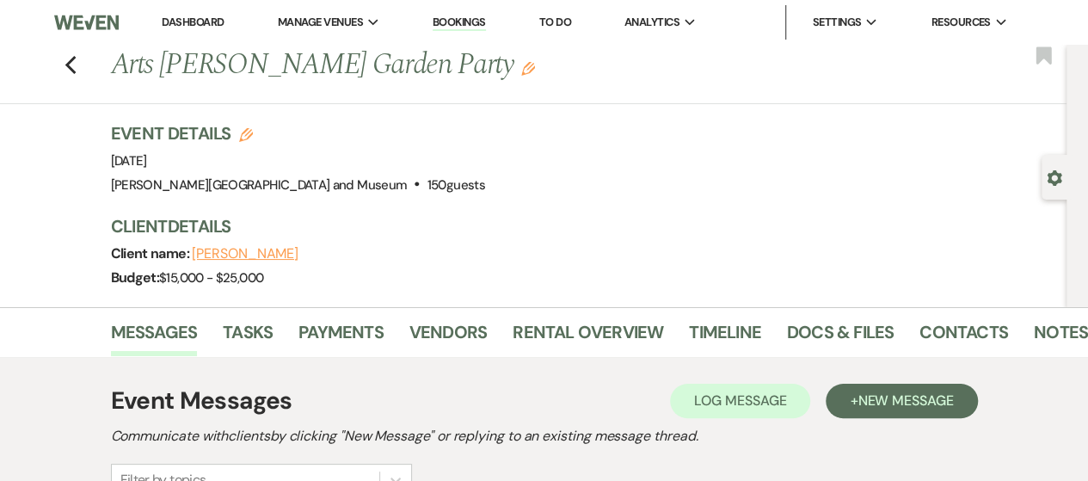
click at [206, 31] on li "Dashboard" at bounding box center [192, 22] width 79 height 34
click at [199, 23] on link "Dashboard" at bounding box center [193, 22] width 62 height 15
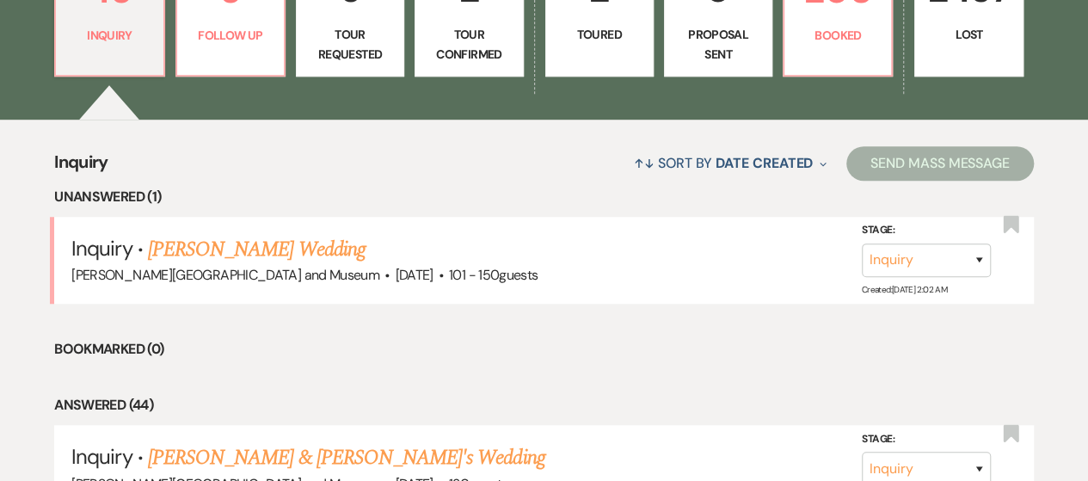
scroll to position [468, 0]
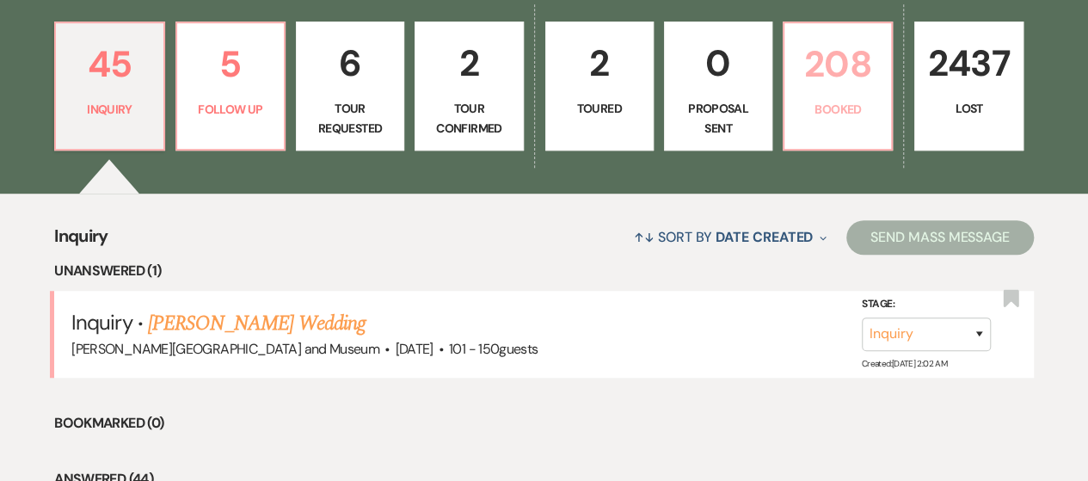
click at [865, 84] on p "208" at bounding box center [838, 64] width 86 height 58
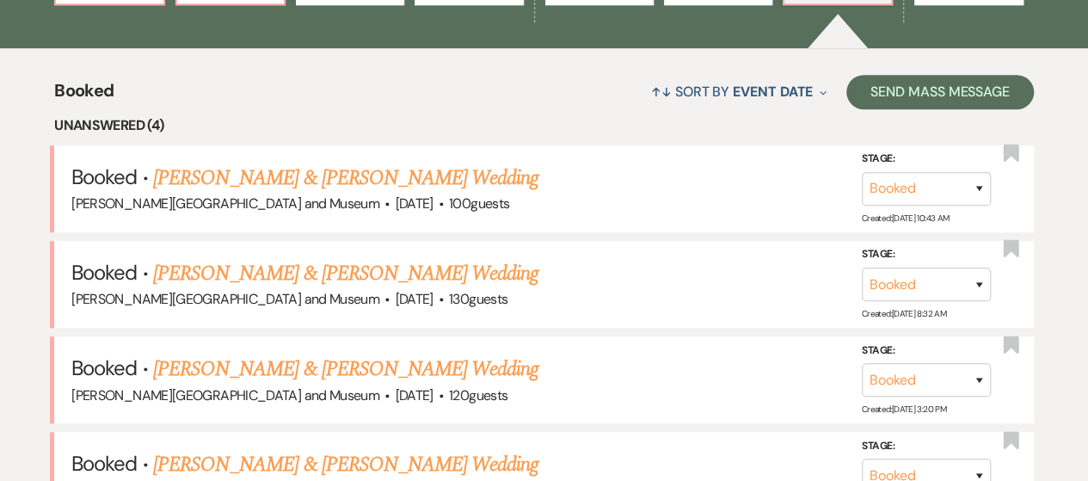
scroll to position [626, 0]
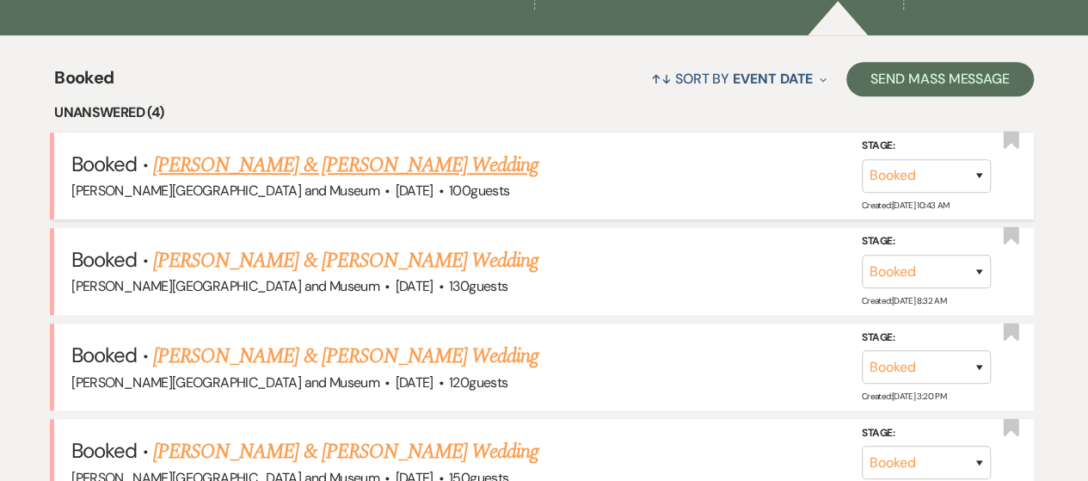
click at [422, 159] on link "[PERSON_NAME] & [PERSON_NAME] Wedding" at bounding box center [345, 165] width 385 height 31
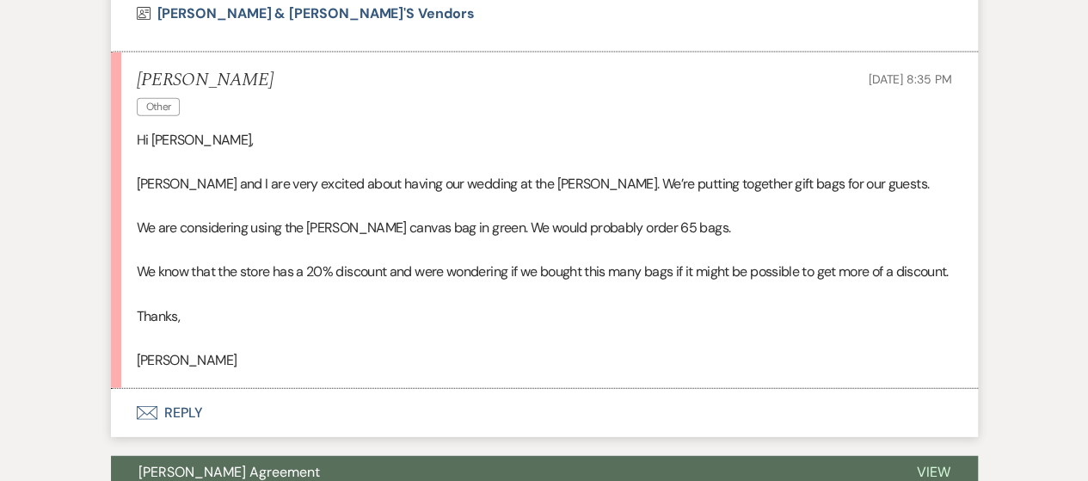
scroll to position [1986, 0]
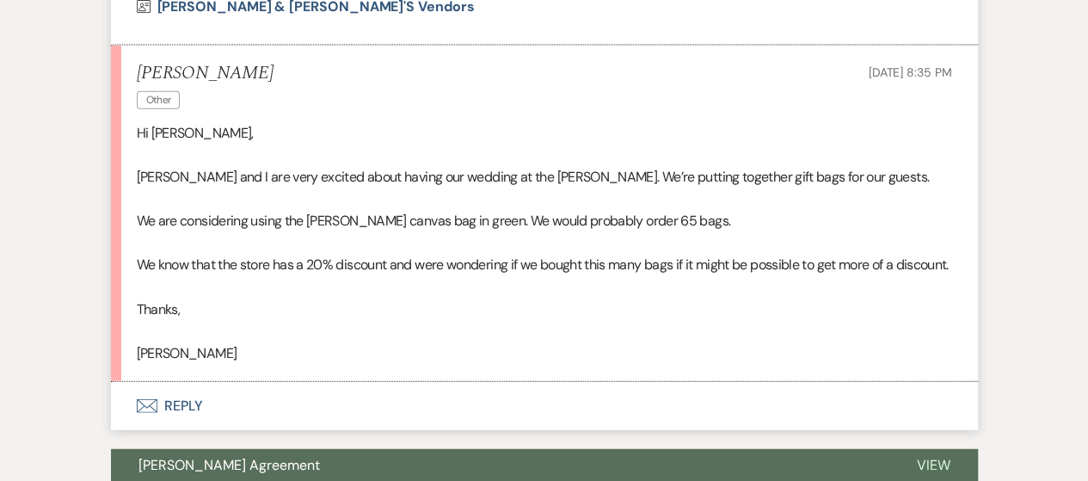
click at [173, 414] on button "Envelope Reply" at bounding box center [544, 406] width 867 height 48
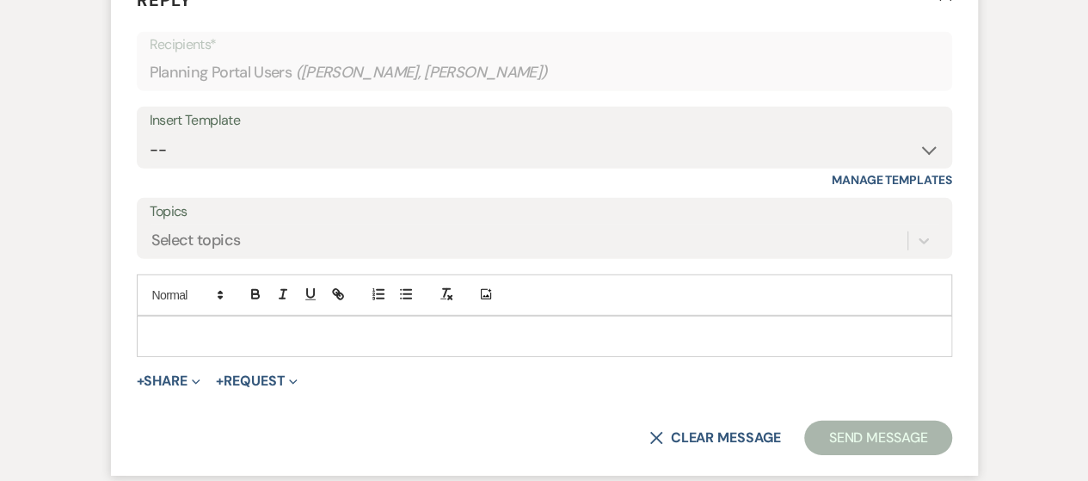
scroll to position [2402, 0]
click at [198, 346] on p at bounding box center [545, 336] width 788 height 19
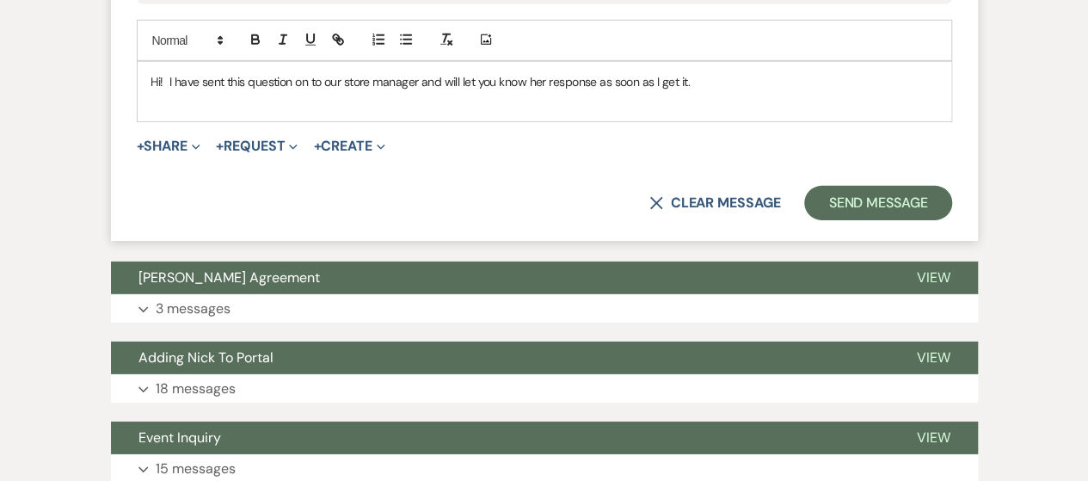
scroll to position [2677, 0]
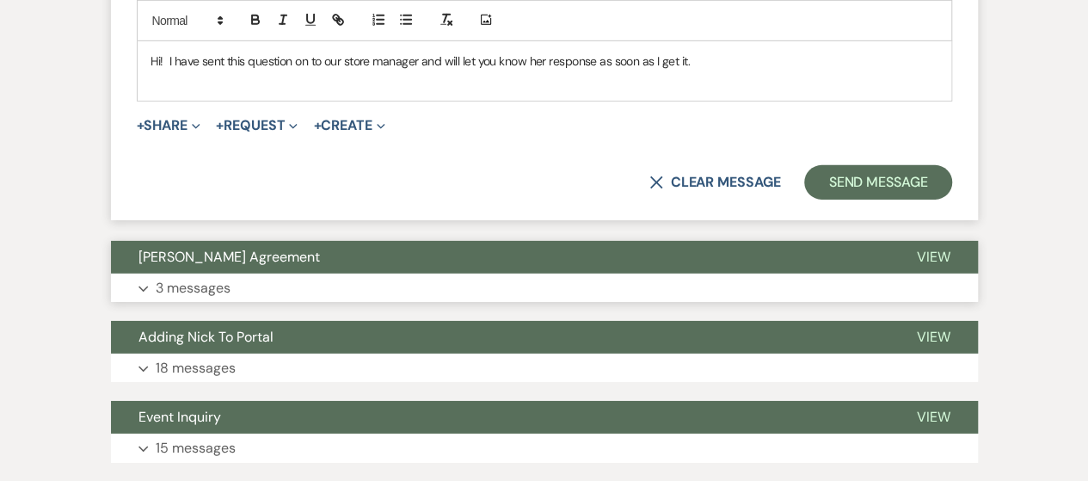
click at [705, 303] on button "Expand 3 messages" at bounding box center [544, 288] width 867 height 29
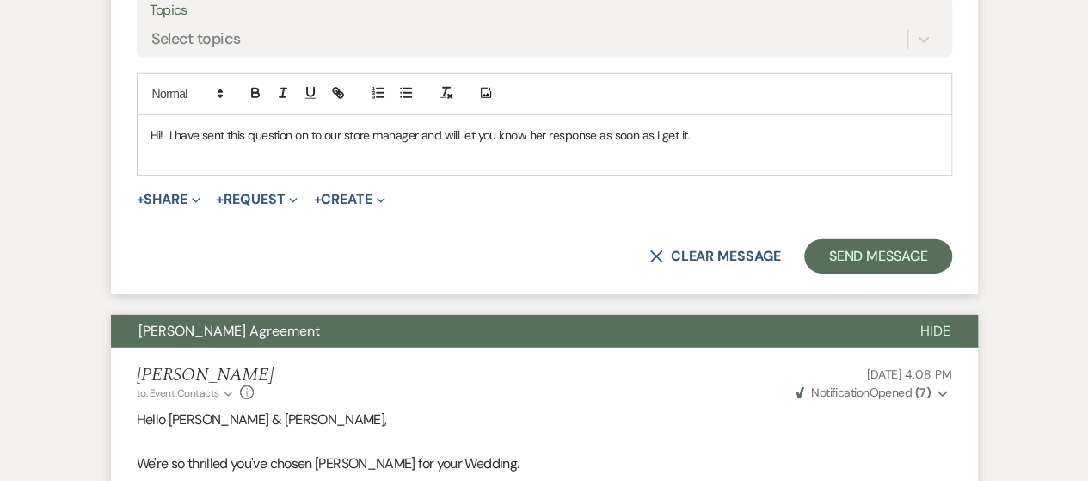
scroll to position [2559, 0]
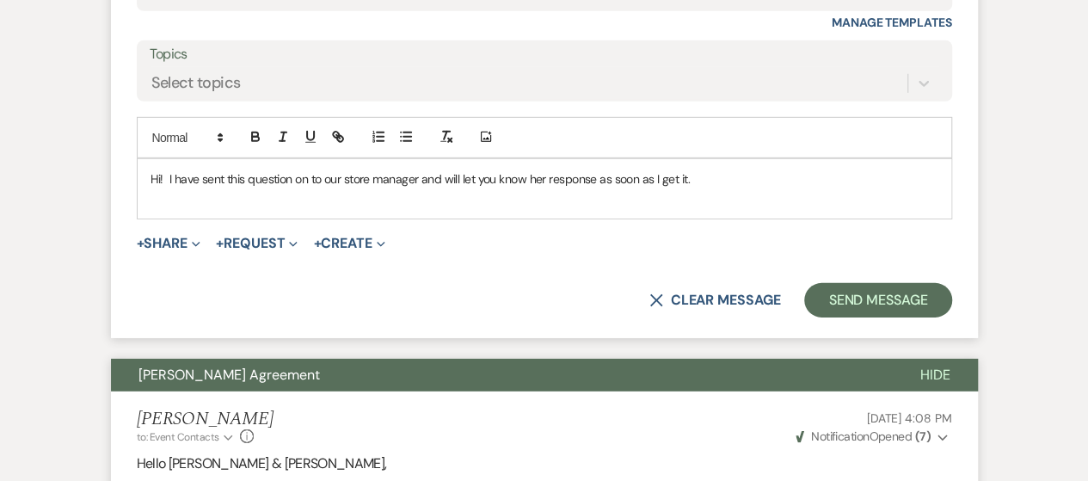
click at [748, 207] on p at bounding box center [545, 197] width 788 height 19
click at [716, 188] on p "Hi! I have sent this question on to our store manager and will let you know her…" at bounding box center [545, 178] width 788 height 19
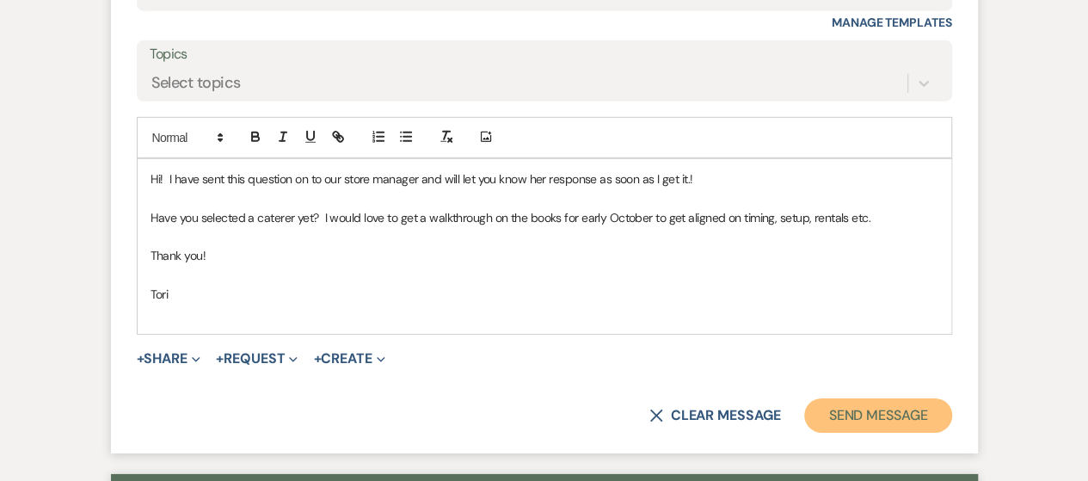
click at [831, 424] on button "Send Message" at bounding box center [877, 415] width 147 height 34
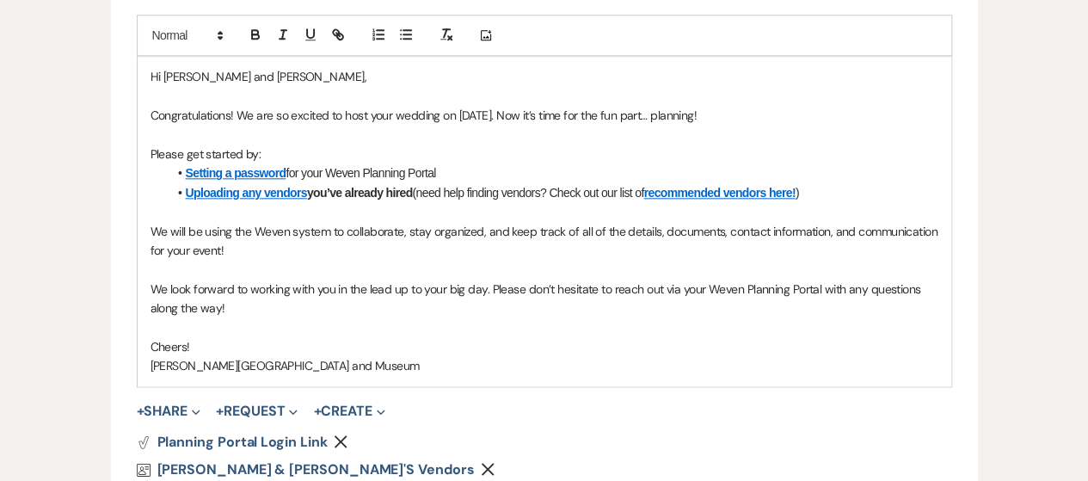
scroll to position [0, 0]
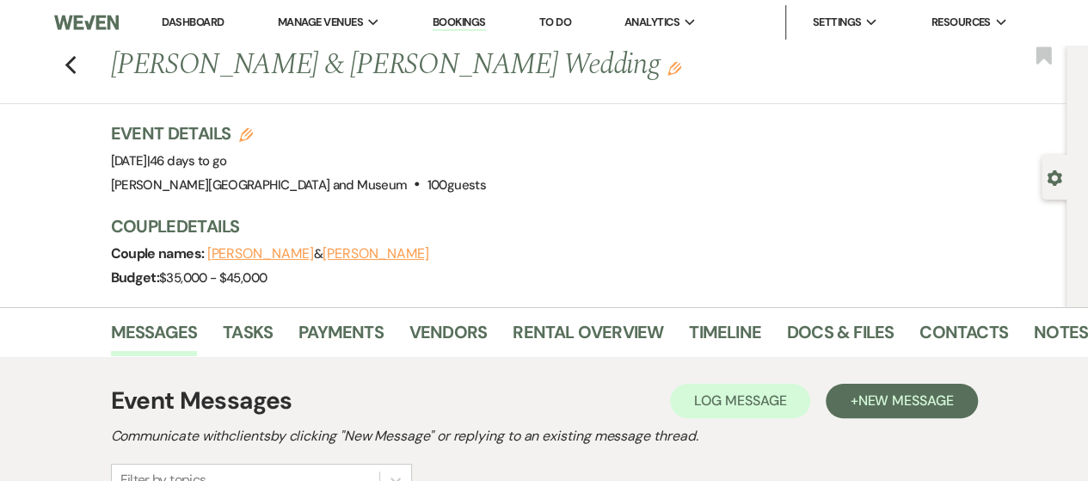
click at [194, 22] on link "Dashboard" at bounding box center [193, 22] width 62 height 15
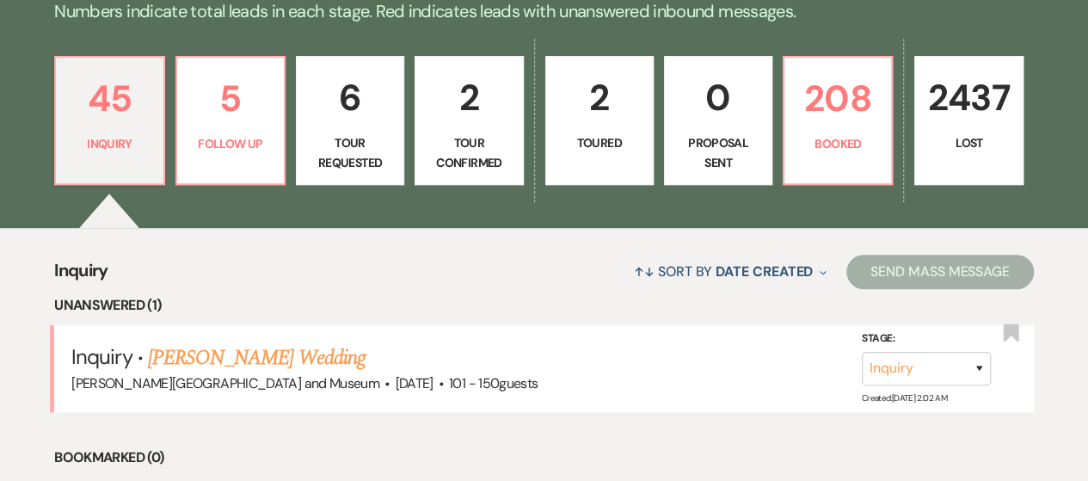
scroll to position [414, 0]
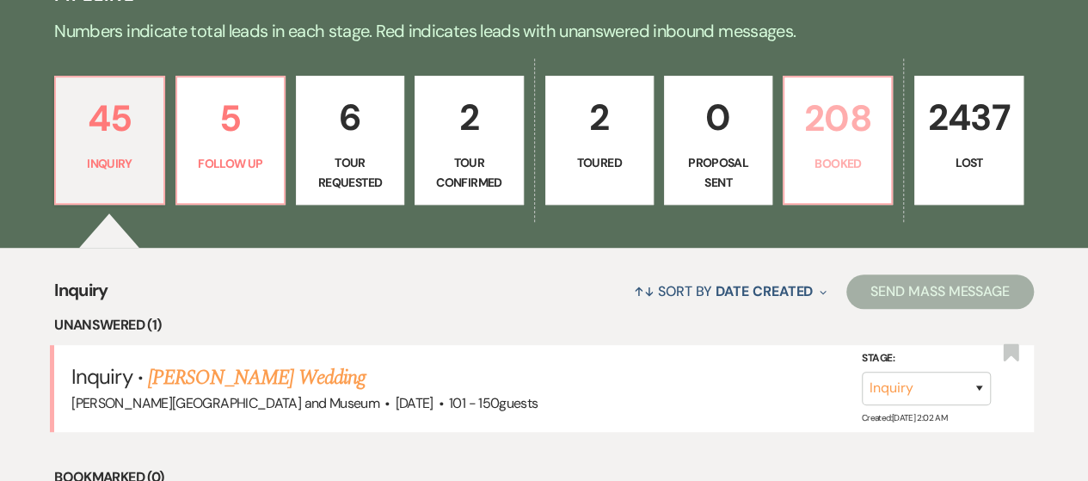
click at [867, 111] on p "208" at bounding box center [838, 118] width 86 height 58
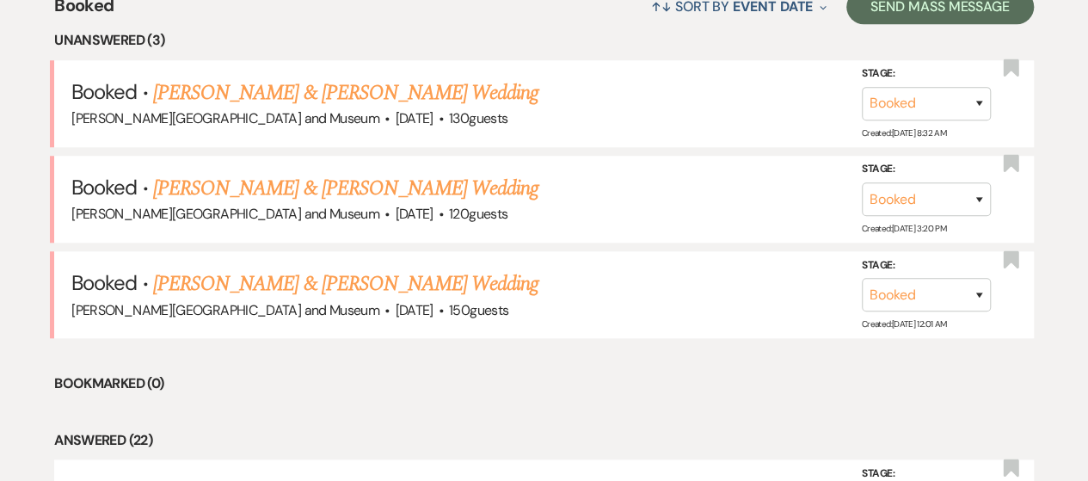
scroll to position [686, 0]
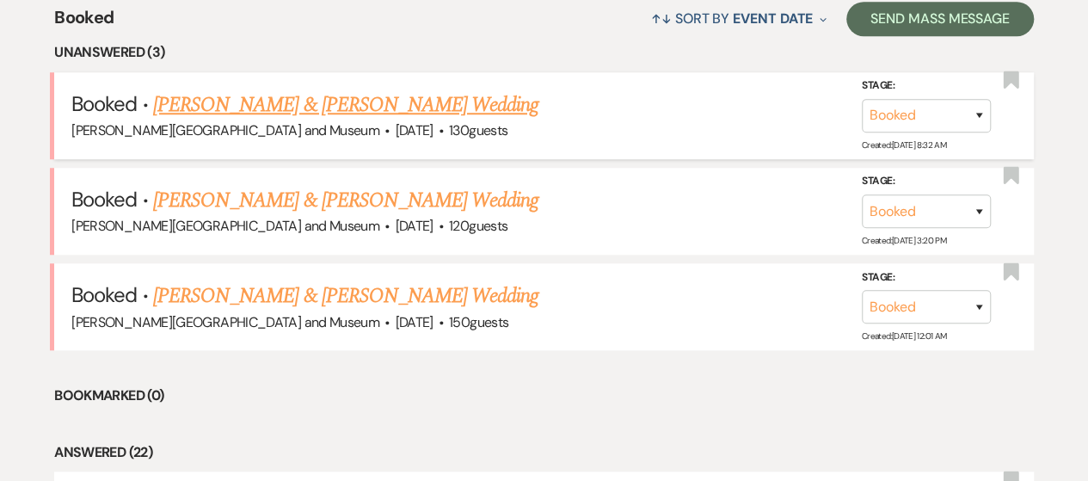
click at [415, 112] on link "[PERSON_NAME] & [PERSON_NAME] Wedding" at bounding box center [345, 104] width 385 height 31
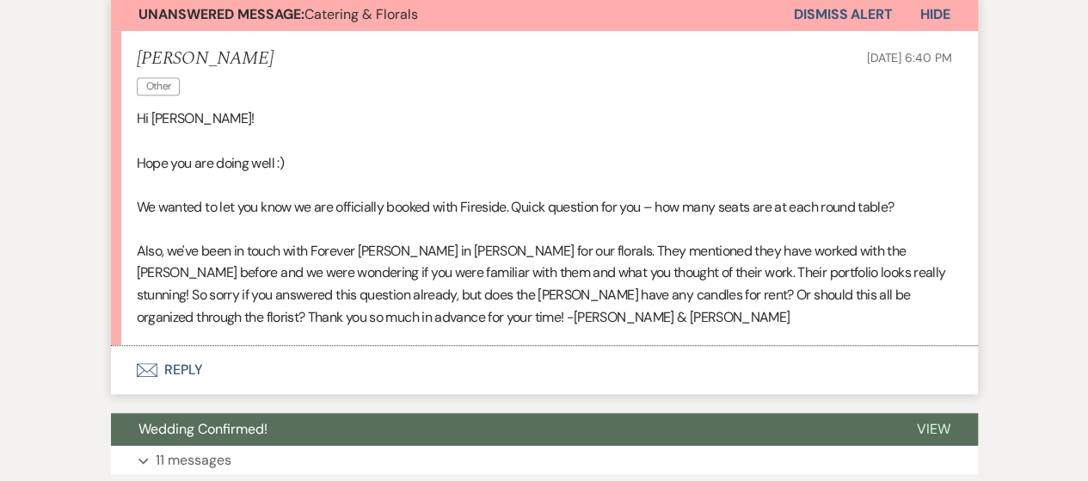
scroll to position [524, 0]
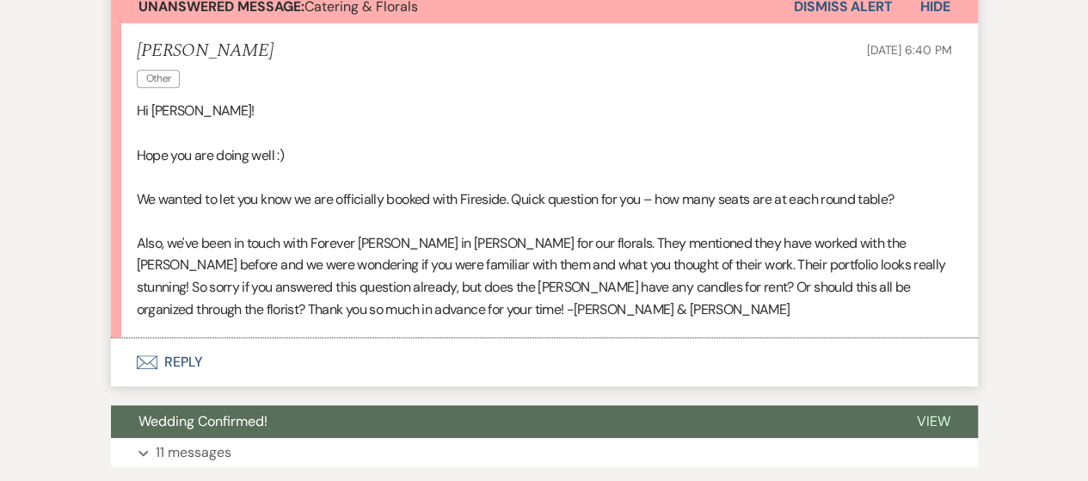
click at [188, 361] on button "Envelope Reply" at bounding box center [544, 362] width 867 height 48
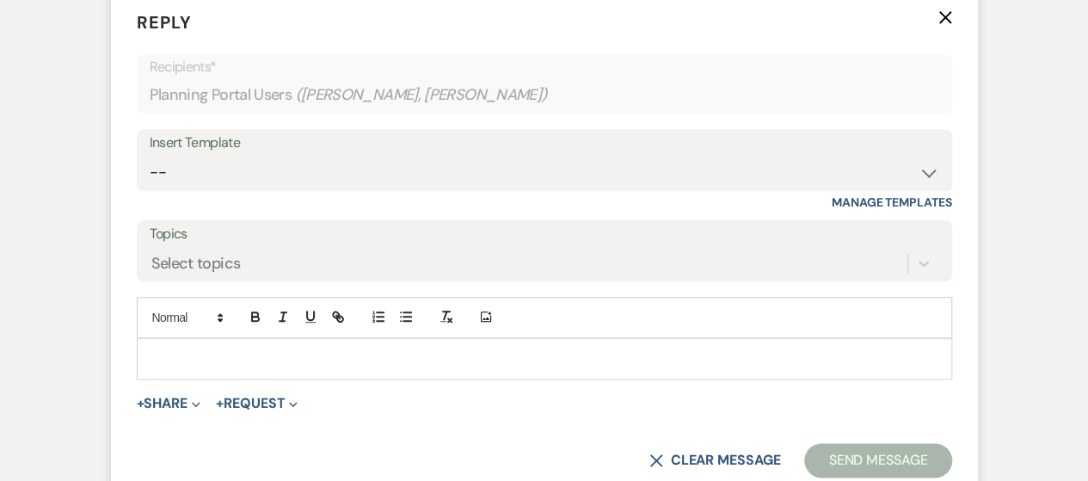
scroll to position [875, 0]
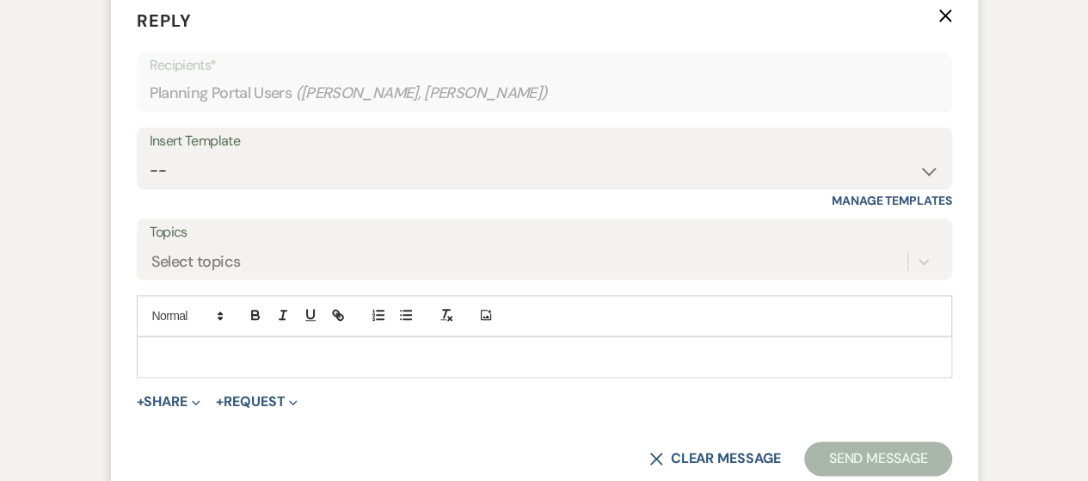
click at [263, 360] on p at bounding box center [545, 357] width 788 height 19
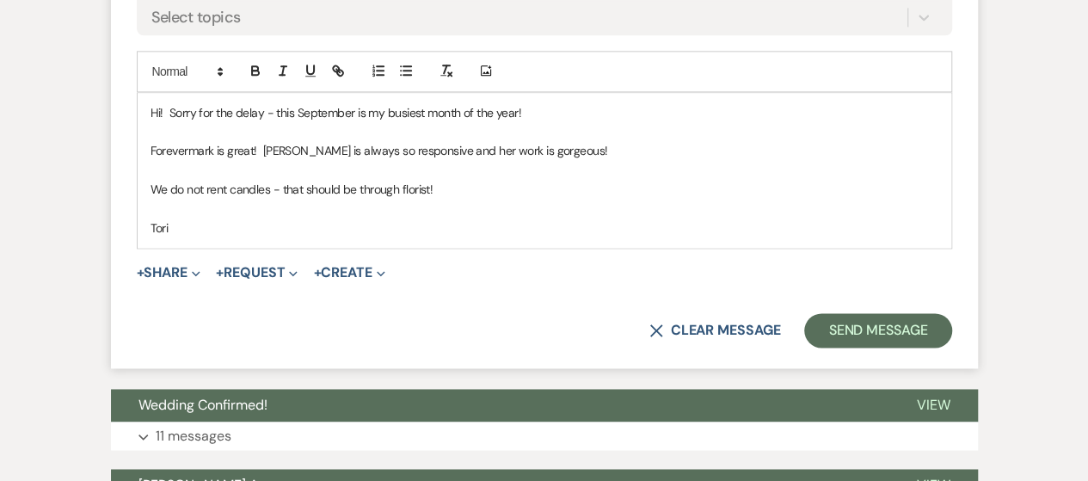
scroll to position [1158, 0]
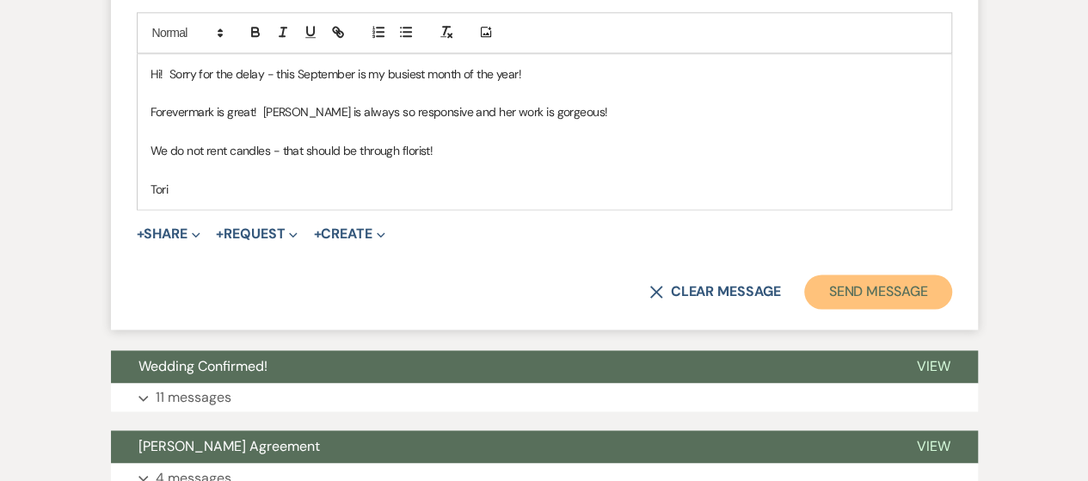
click at [902, 290] on button "Send Message" at bounding box center [877, 291] width 147 height 34
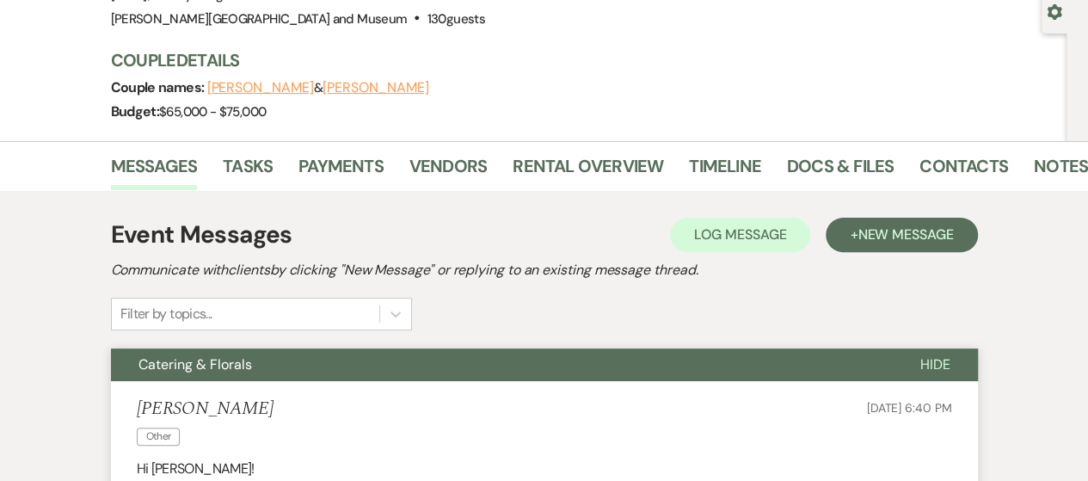
scroll to position [0, 0]
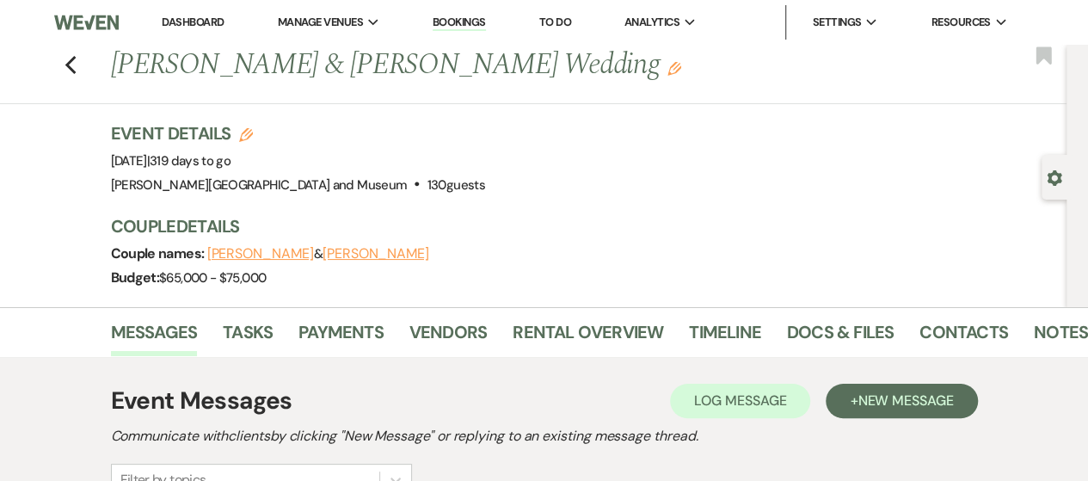
click at [206, 21] on link "Dashboard" at bounding box center [193, 22] width 62 height 15
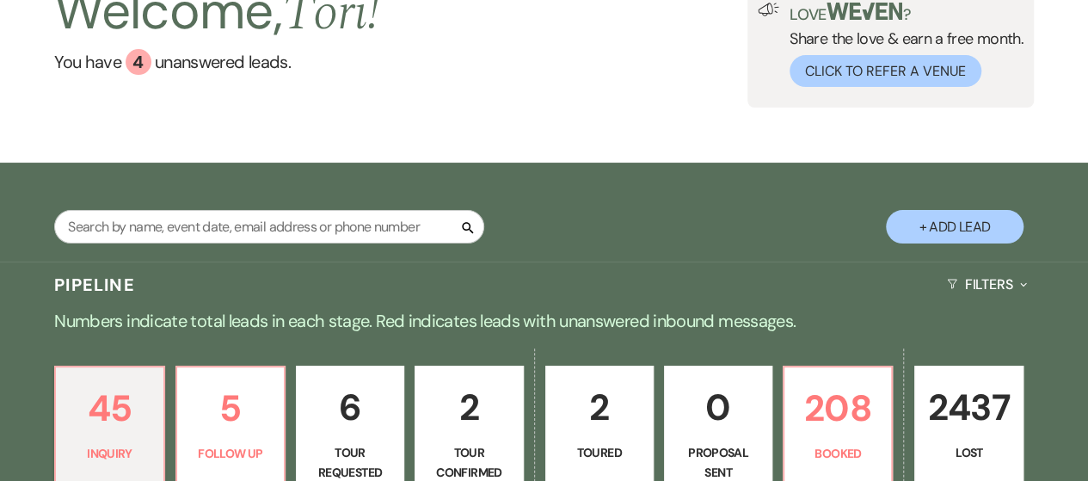
scroll to position [454, 0]
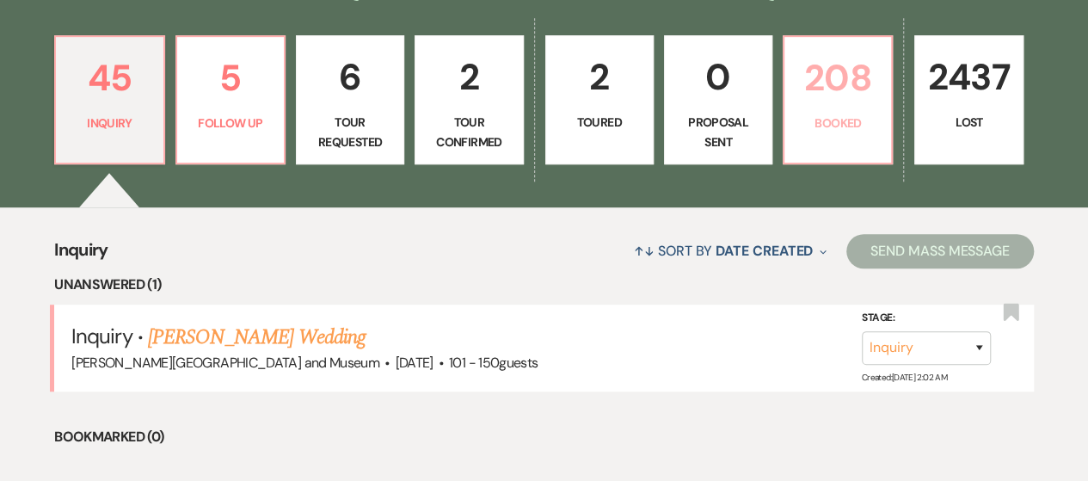
click at [855, 126] on p "Booked" at bounding box center [838, 123] width 86 height 19
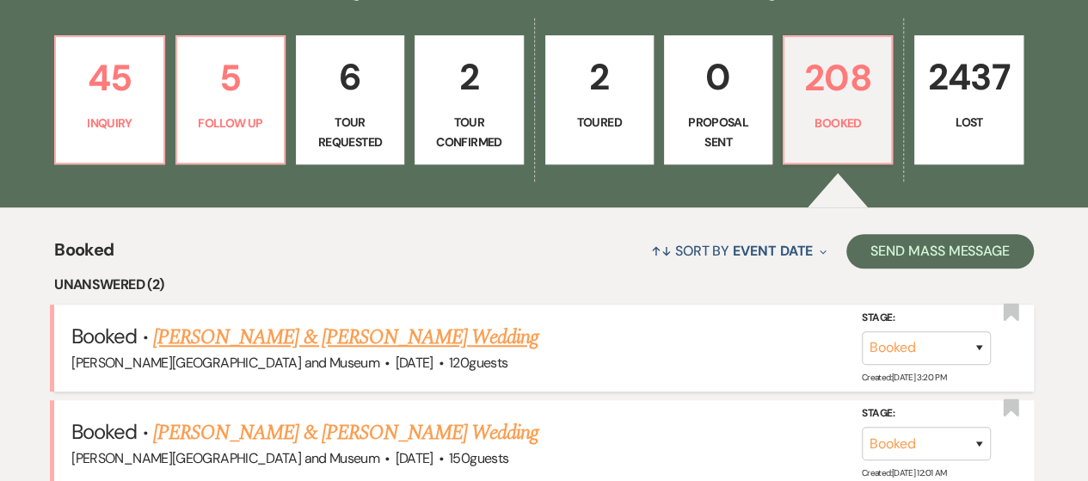
click at [309, 327] on link "[PERSON_NAME] & [PERSON_NAME] Wedding" at bounding box center [345, 337] width 385 height 31
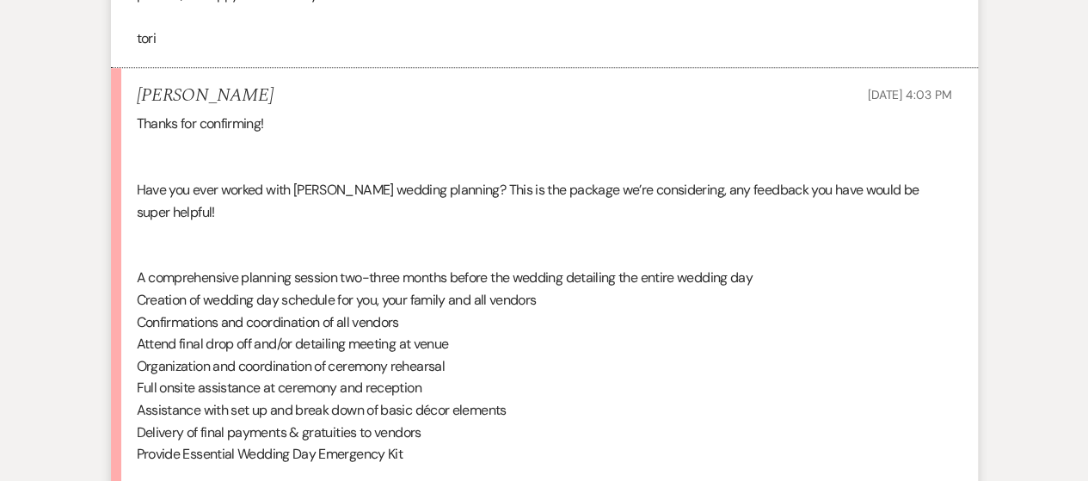
scroll to position [3917, 0]
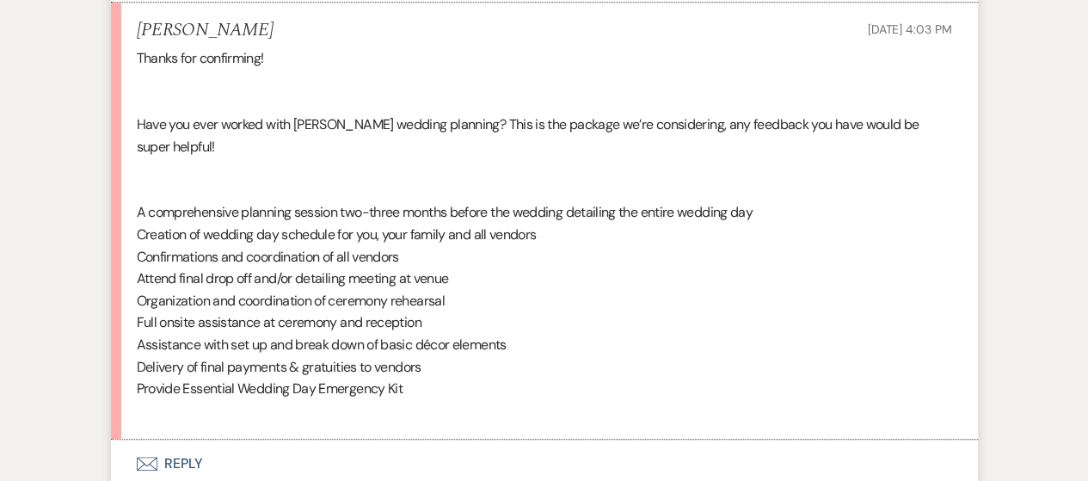
click at [167, 445] on button "Envelope Reply" at bounding box center [544, 464] width 867 height 48
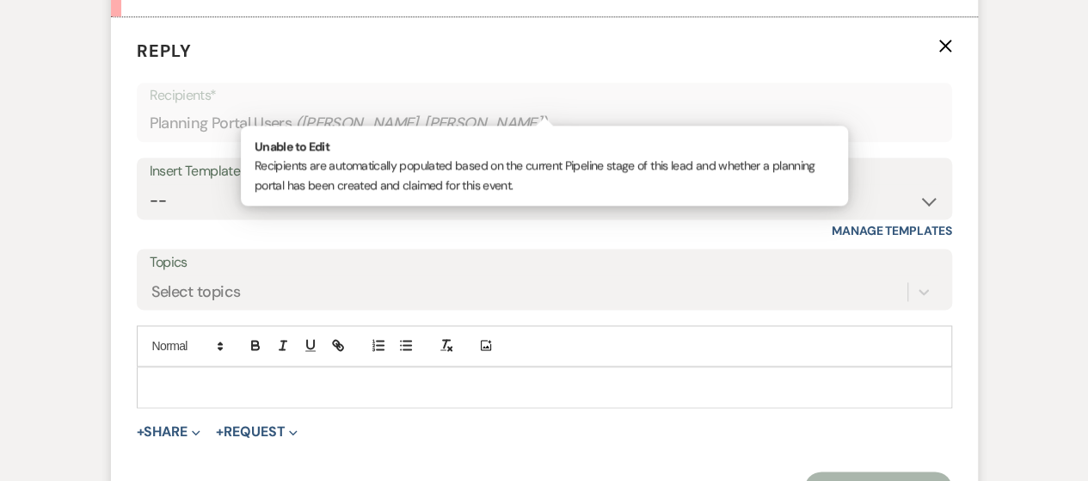
scroll to position [4344, 0]
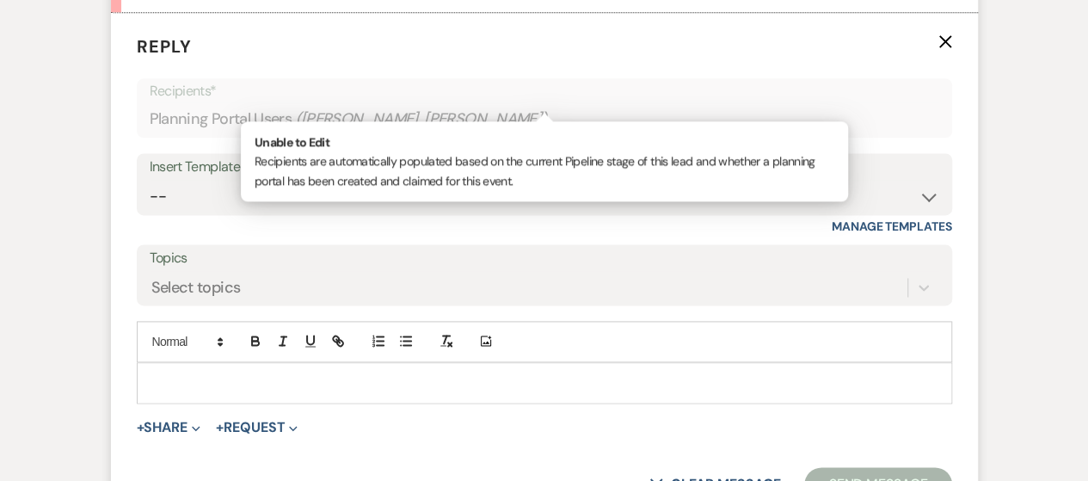
click at [257, 373] on p at bounding box center [545, 382] width 788 height 19
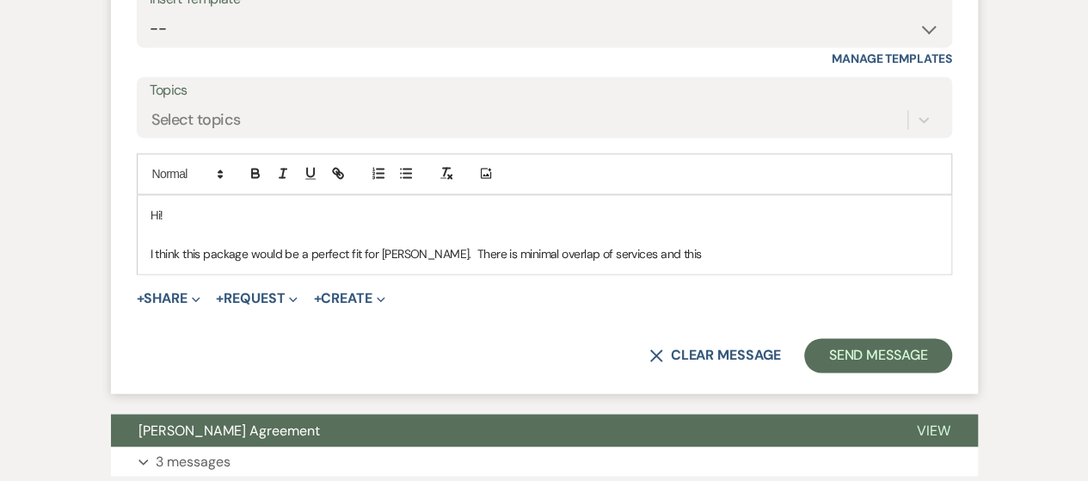
scroll to position [4459, 0]
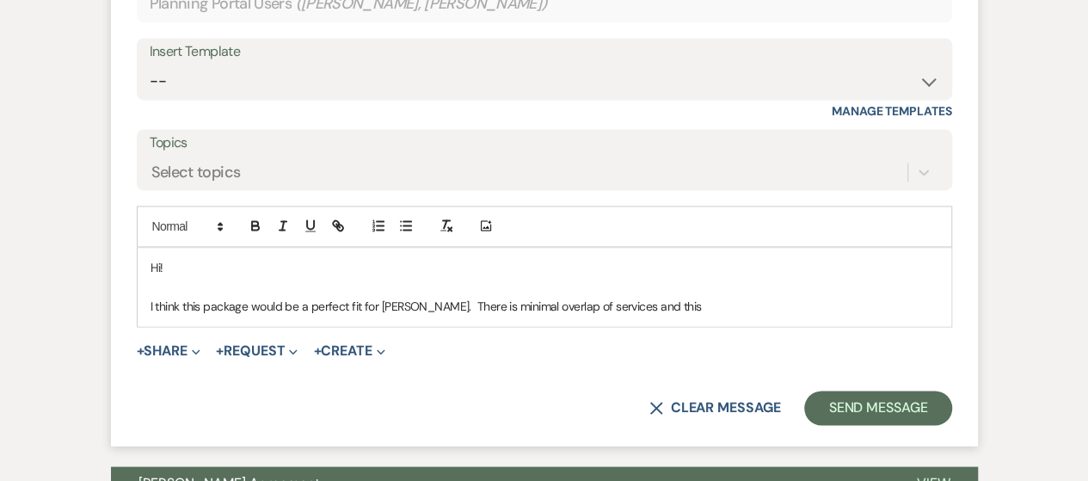
click at [674, 297] on p "I think this package would be a perfect fit for [PERSON_NAME]. There is minimal…" at bounding box center [545, 306] width 788 height 19
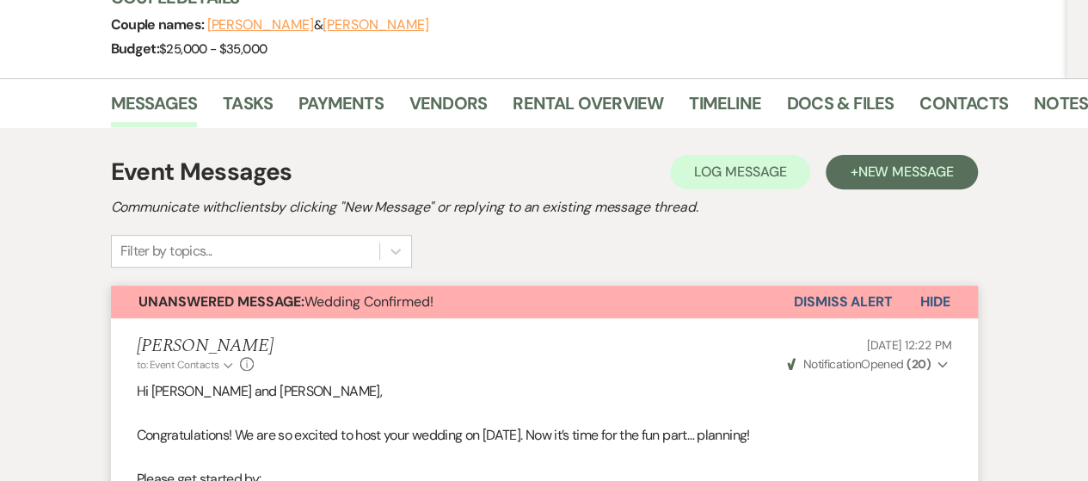
scroll to position [202, 0]
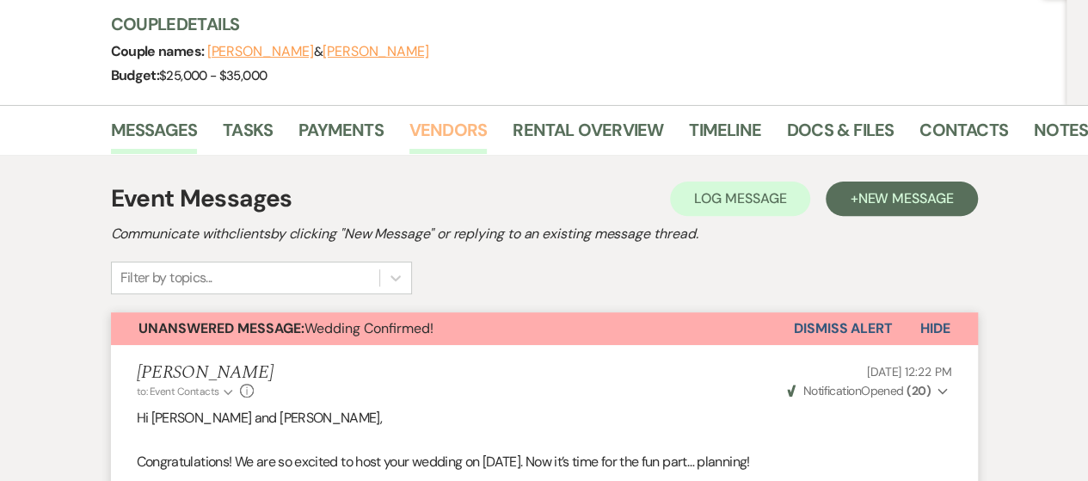
click at [431, 125] on link "Vendors" at bounding box center [447, 135] width 77 height 38
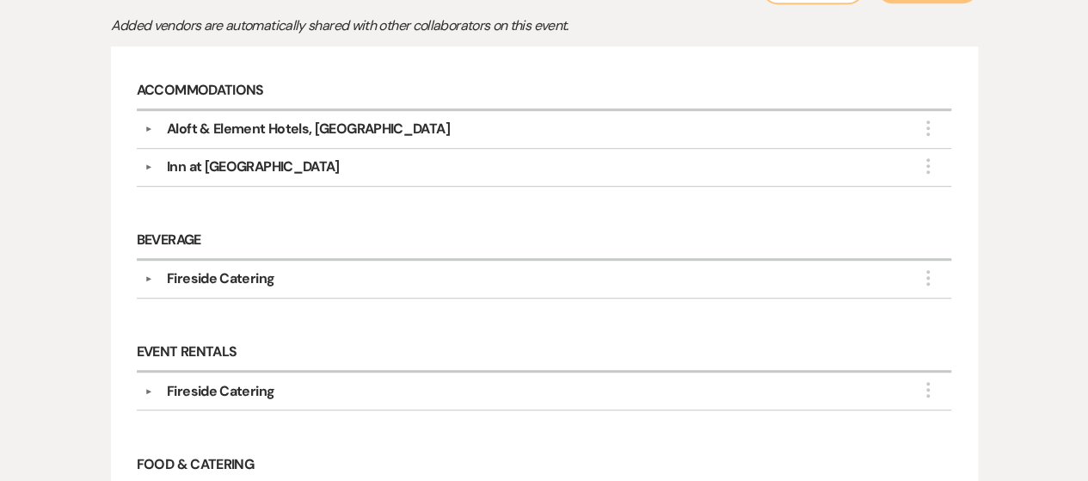
scroll to position [286, 0]
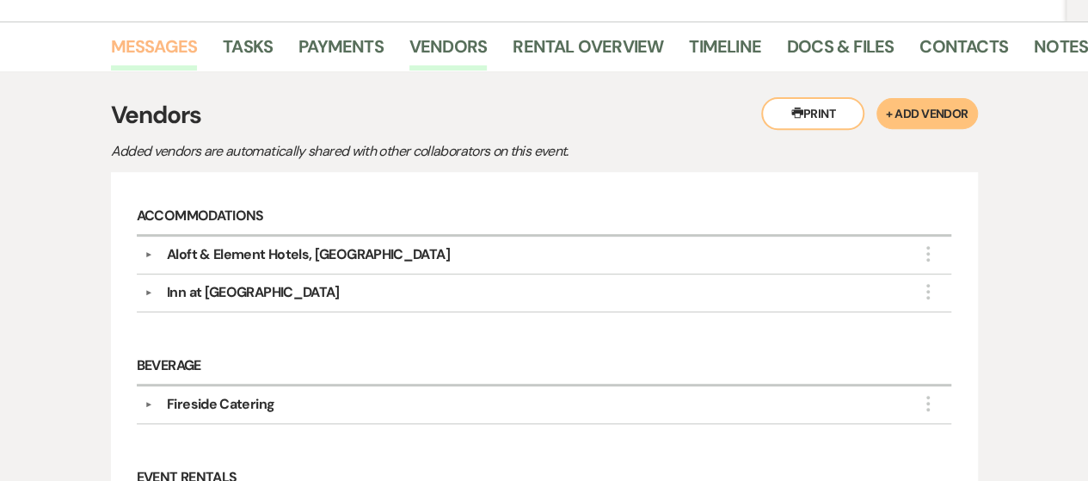
click at [146, 43] on link "Messages" at bounding box center [154, 52] width 87 height 38
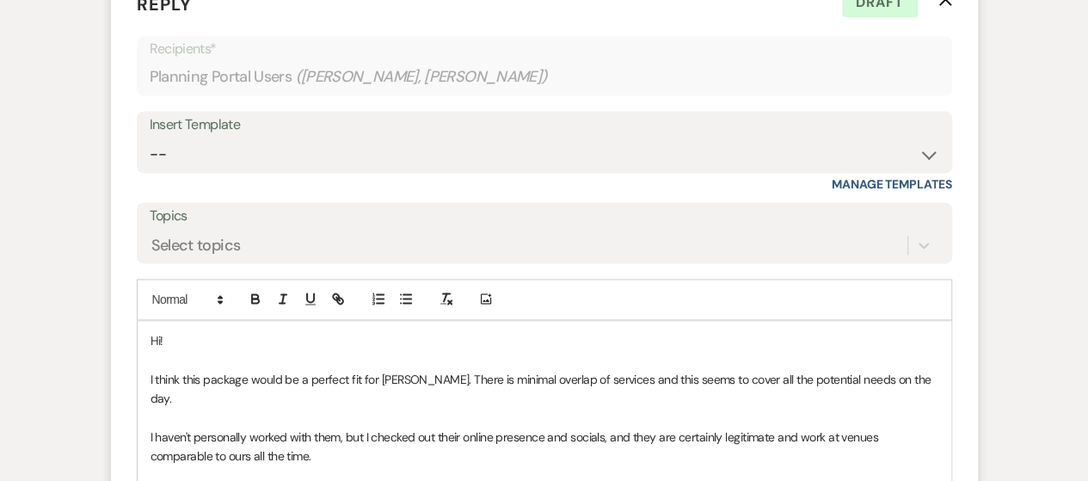
scroll to position [4406, 0]
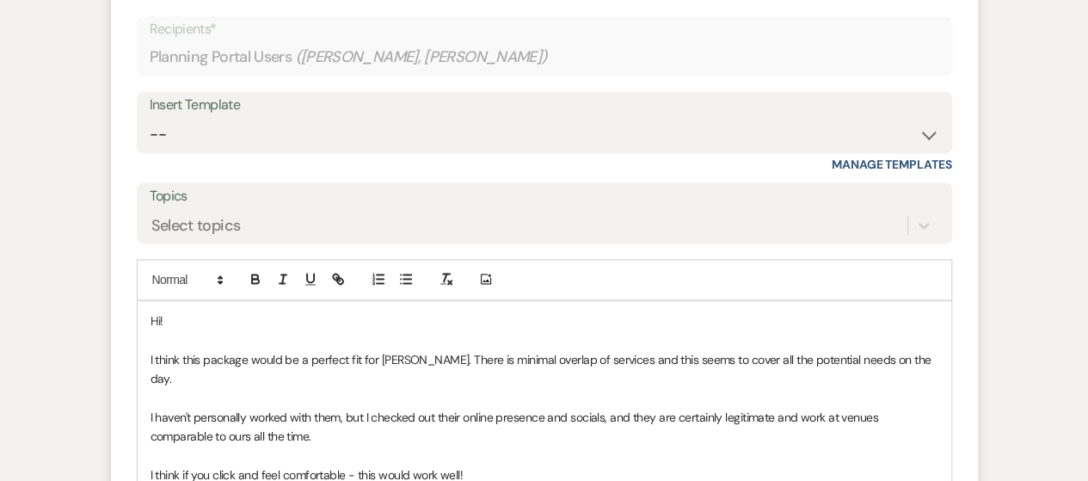
click at [483, 465] on p "I think if you click and feel comfortable - this would work well!" at bounding box center [545, 474] width 788 height 19
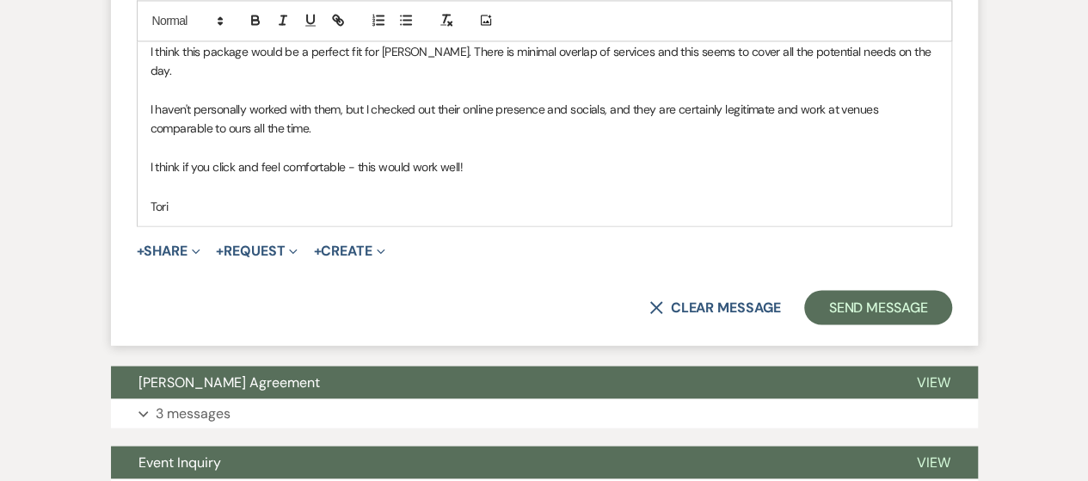
scroll to position [4707, 0]
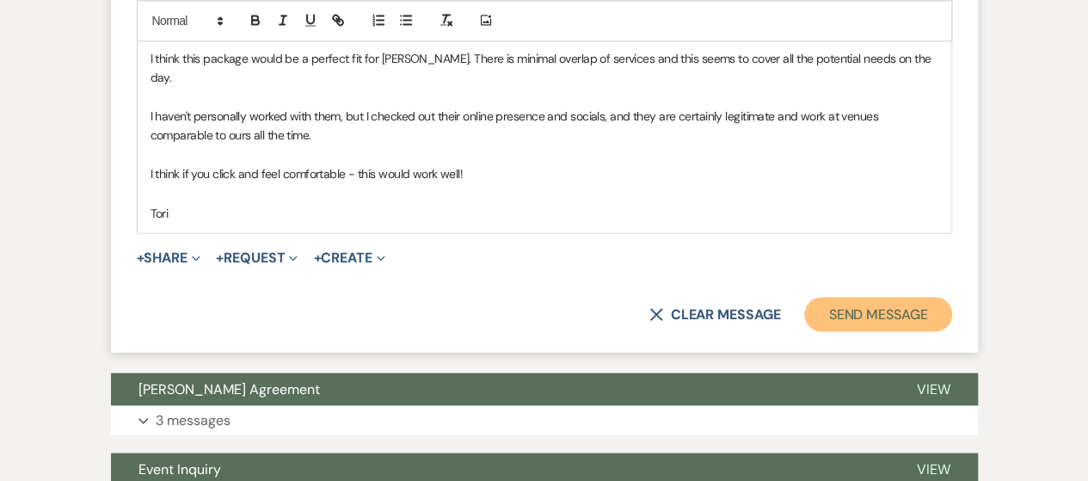
click at [861, 297] on button "Send Message" at bounding box center [877, 314] width 147 height 34
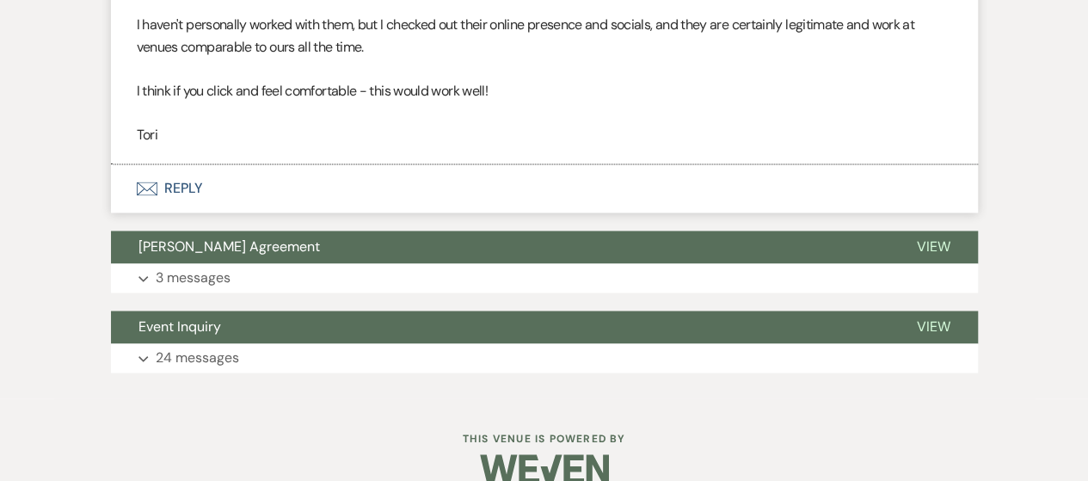
scroll to position [0, 0]
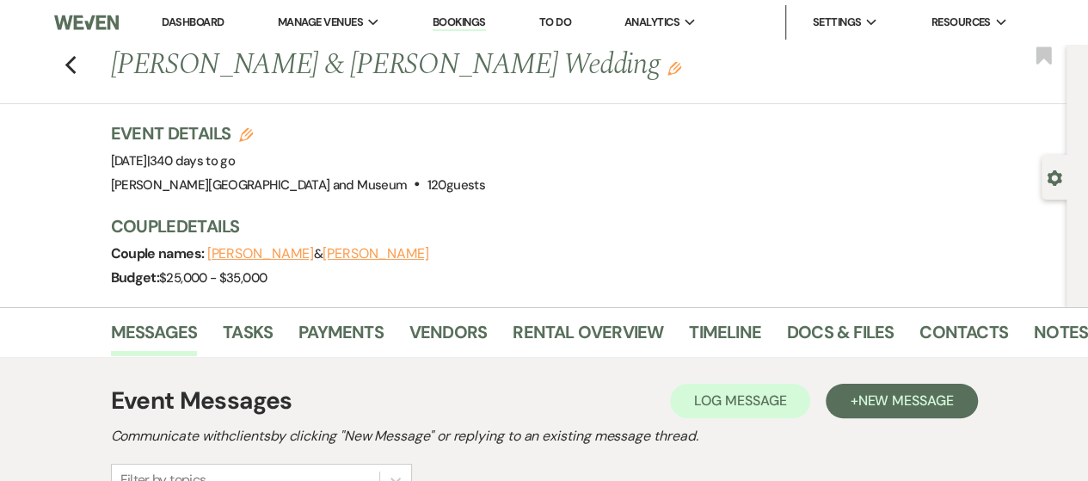
click at [182, 22] on link "Dashboard" at bounding box center [193, 22] width 62 height 15
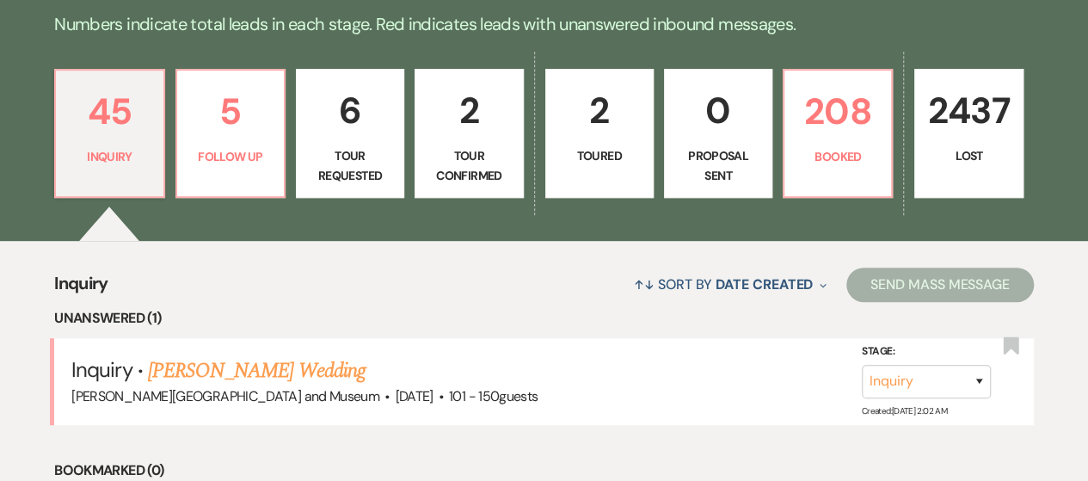
scroll to position [468, 0]
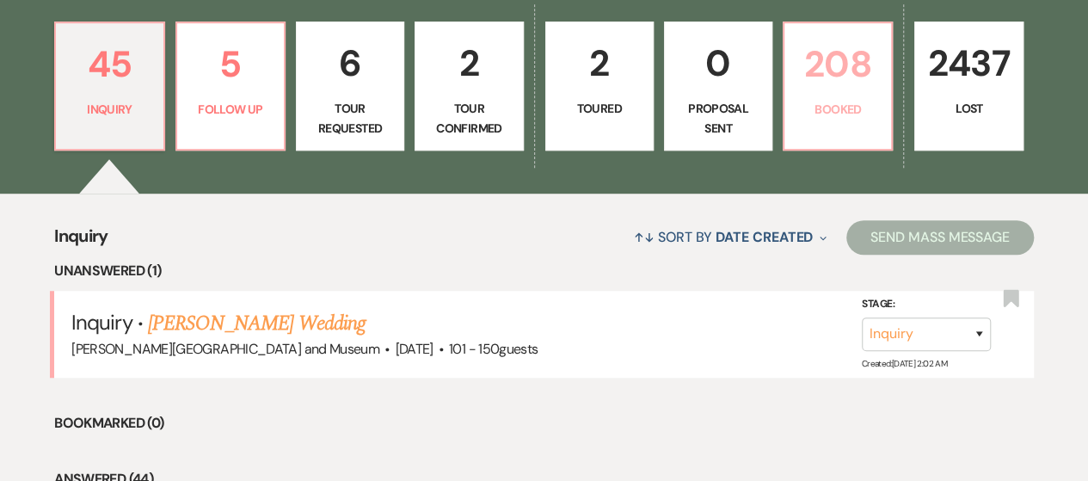
click at [859, 71] on p "208" at bounding box center [838, 64] width 86 height 58
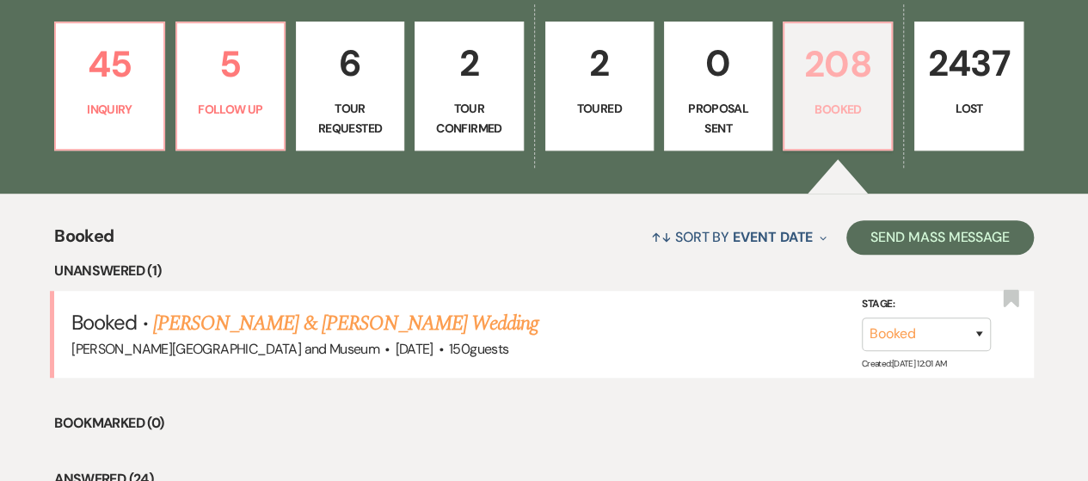
click at [859, 71] on p "208" at bounding box center [838, 64] width 86 height 58
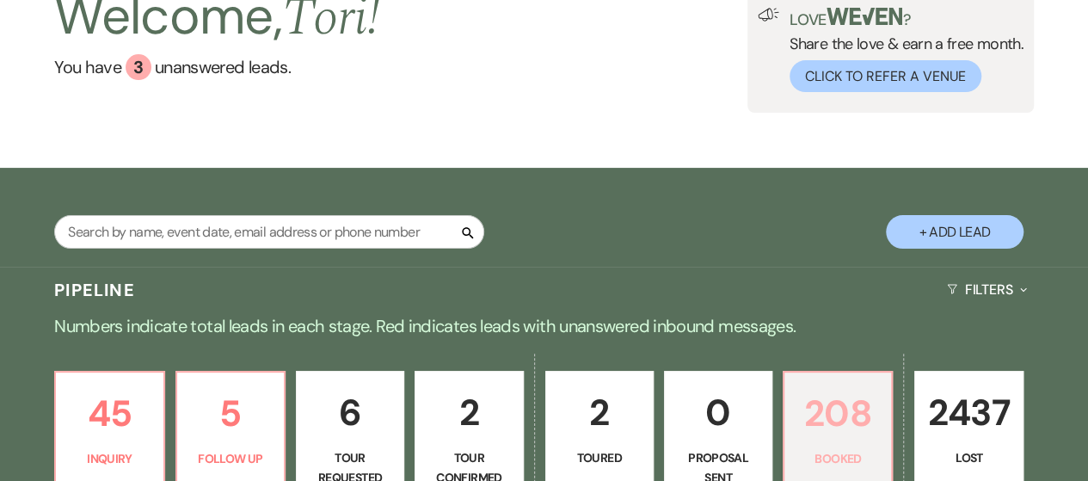
scroll to position [93, 0]
